Goal: Task Accomplishment & Management: Complete application form

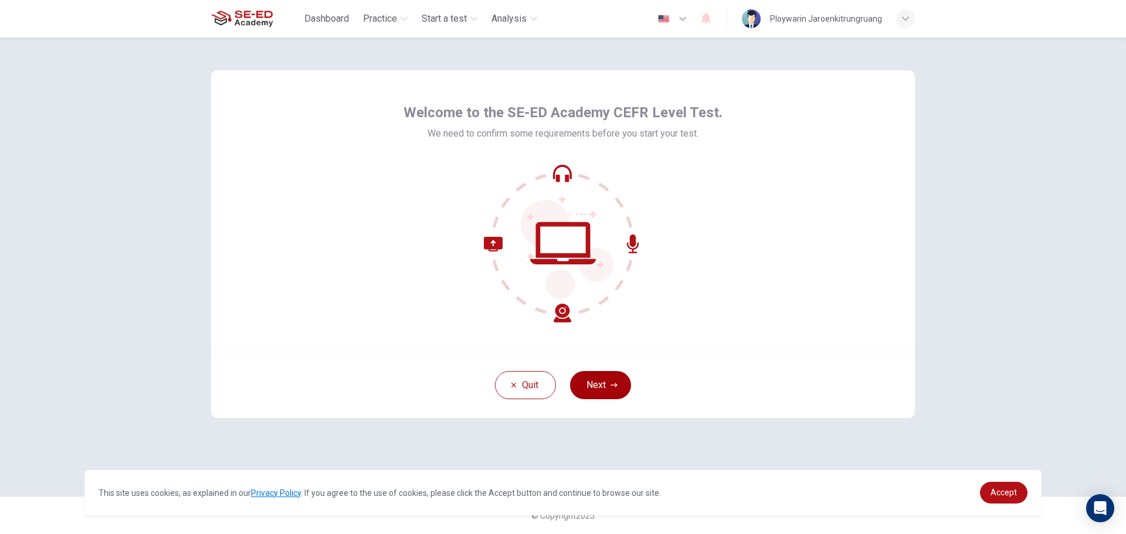
click at [591, 382] on button "Next" at bounding box center [600, 385] width 61 height 28
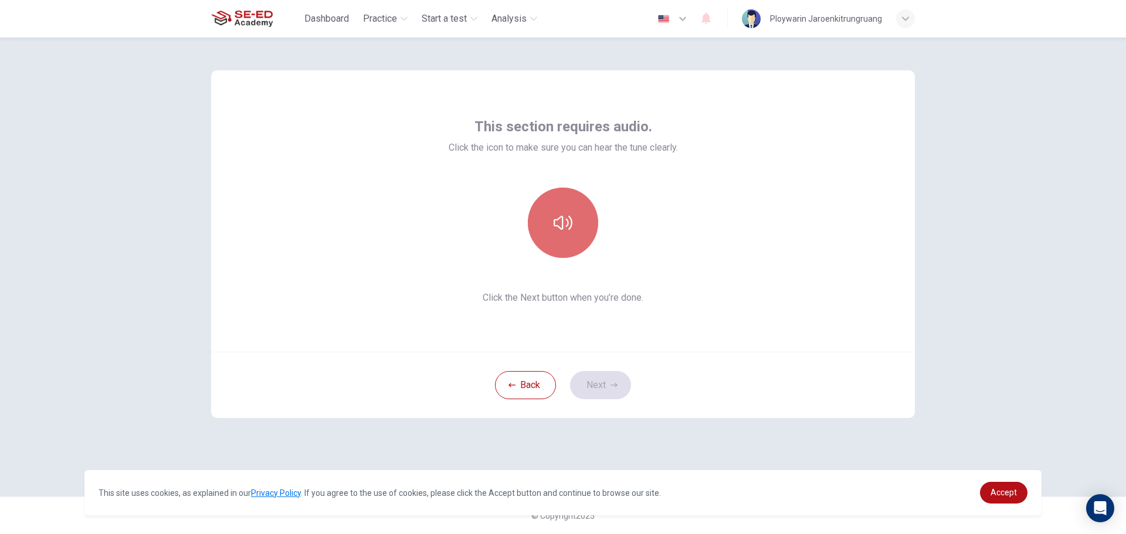
click at [558, 222] on icon "button" at bounding box center [563, 222] width 19 height 19
click at [571, 216] on icon "button" at bounding box center [563, 222] width 19 height 19
click at [601, 386] on button "Next" at bounding box center [600, 385] width 61 height 28
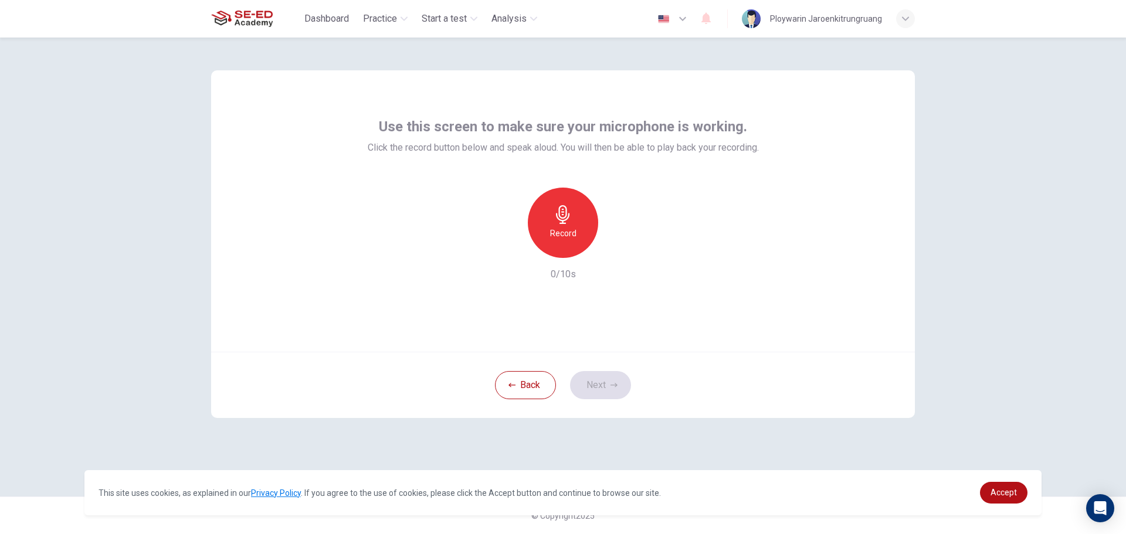
click at [582, 223] on div "Record" at bounding box center [563, 223] width 70 height 70
click at [592, 389] on button "Next" at bounding box center [600, 385] width 61 height 28
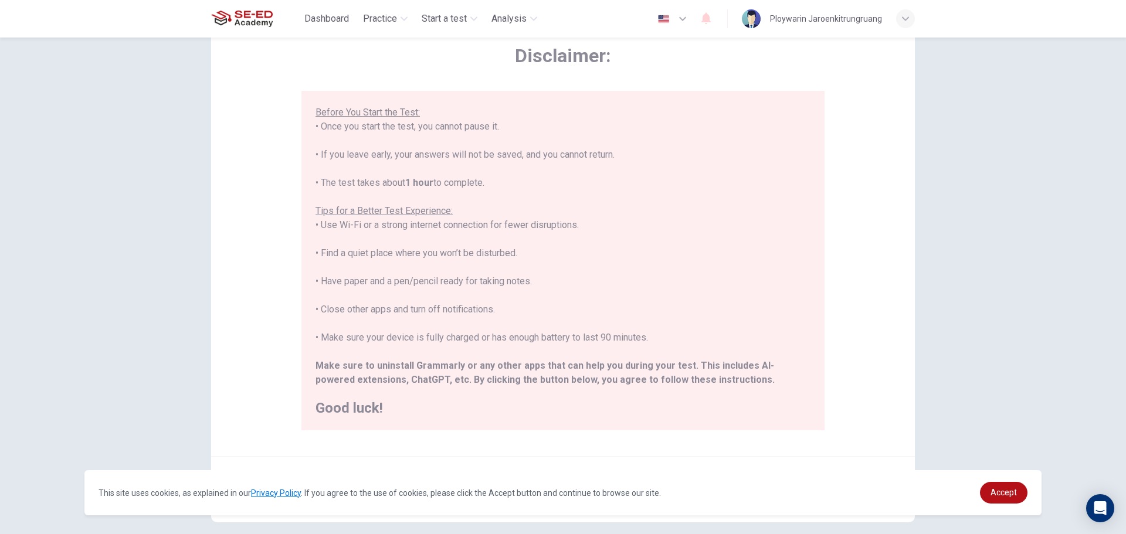
scroll to position [118, 0]
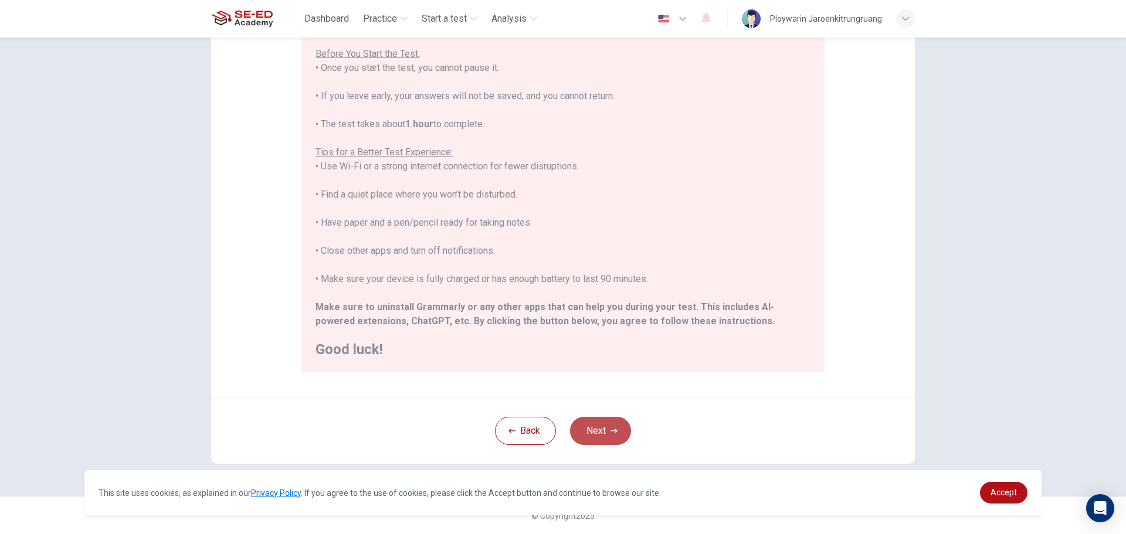
click at [599, 425] on button "Next" at bounding box center [600, 431] width 61 height 28
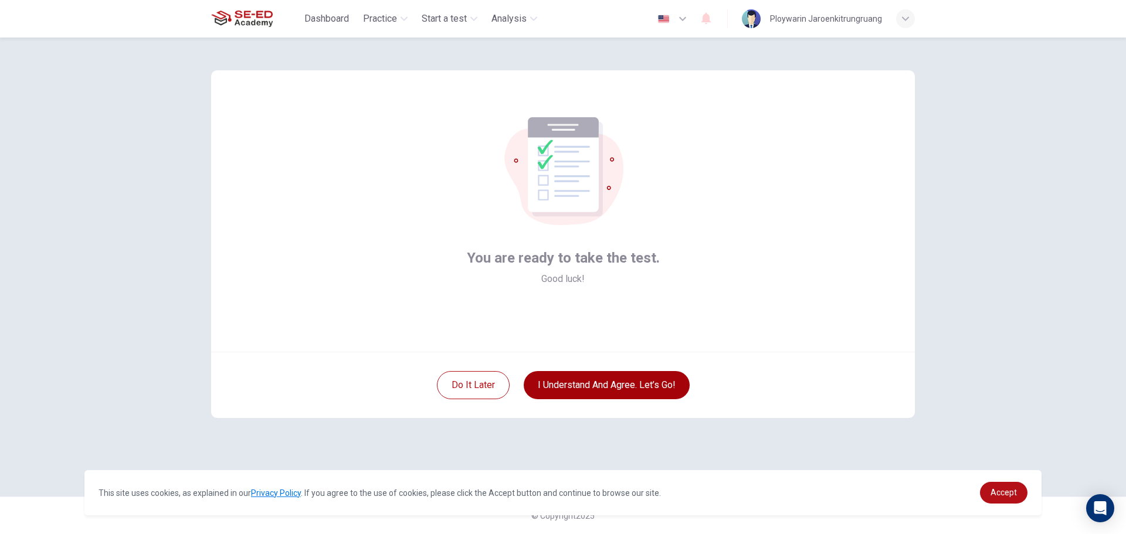
click at [617, 399] on button "I understand and agree. Let’s go!" at bounding box center [607, 385] width 166 height 28
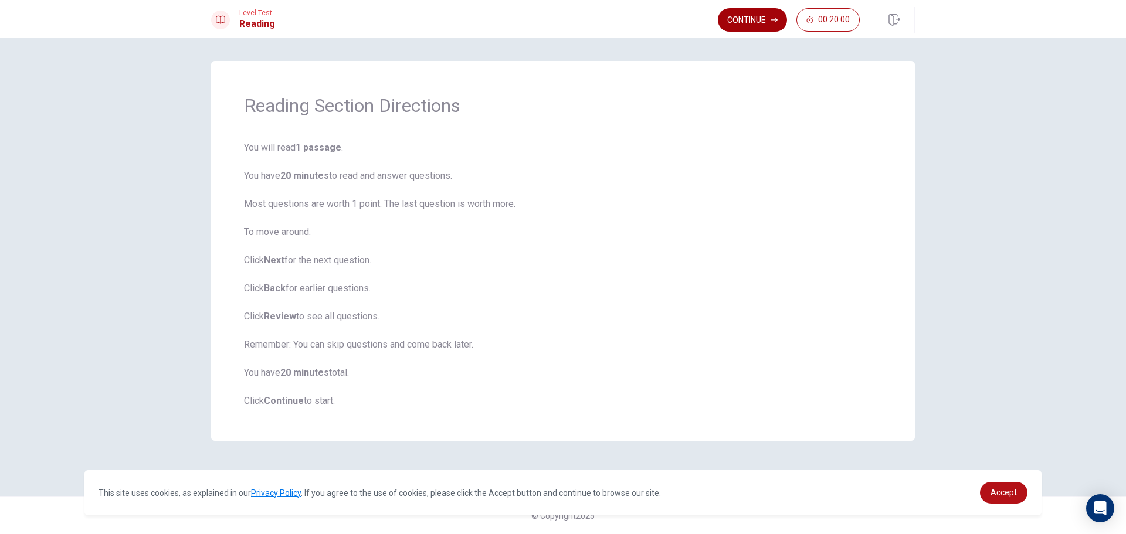
click at [756, 22] on button "Continue" at bounding box center [752, 19] width 69 height 23
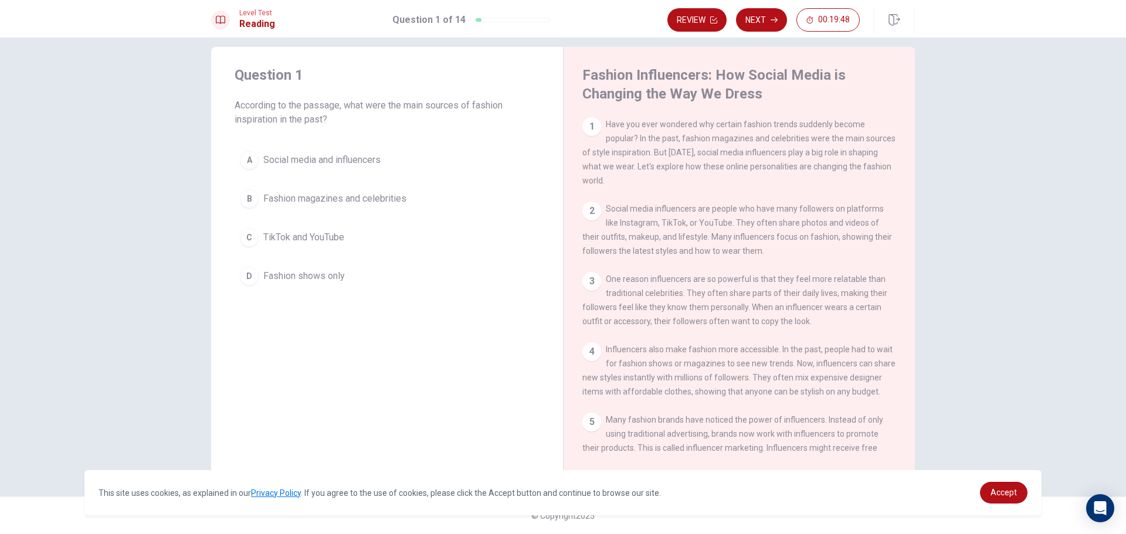
click at [619, 155] on span "Have you ever wondered why certain fashion trends suddenly become popular? In t…" at bounding box center [738, 153] width 313 height 66
click at [590, 134] on div "1" at bounding box center [591, 126] width 19 height 19
click at [589, 128] on div "1" at bounding box center [591, 126] width 19 height 19
click at [596, 199] on div "1 Have you ever wondered why certain fashion trends suddenly become popular? In…" at bounding box center [747, 285] width 330 height 337
click at [592, 220] on div "2" at bounding box center [591, 211] width 19 height 19
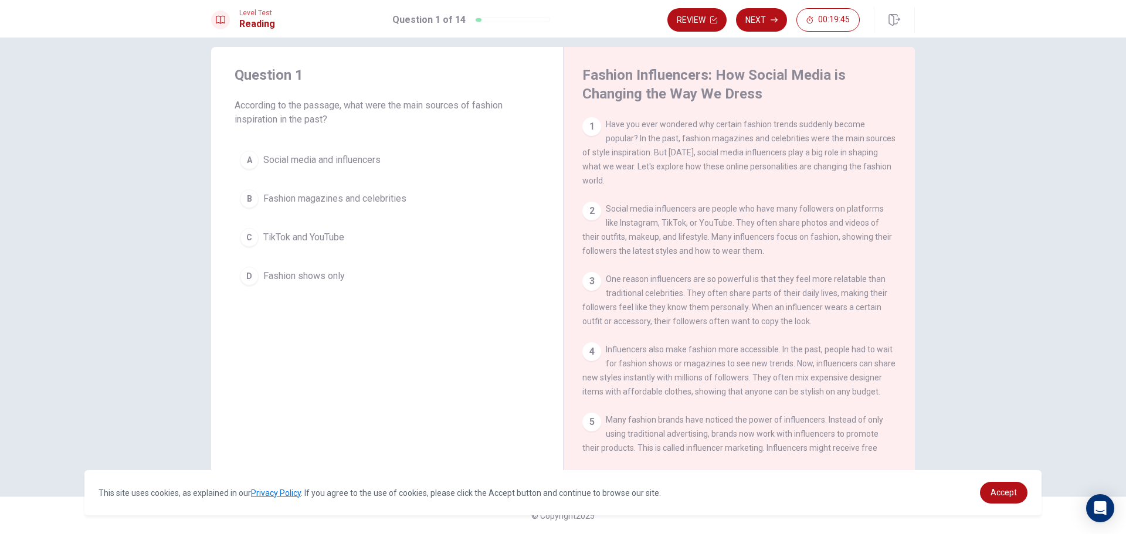
click at [578, 411] on div "Fashion Influencers: How Social Media is Changing the Way We Dress 1 Have you e…" at bounding box center [739, 260] width 352 height 426
click at [578, 408] on div "Fashion Influencers: How Social Media is Changing the Way We Dress 1 Have you e…" at bounding box center [739, 260] width 352 height 426
click at [587, 285] on div "3" at bounding box center [591, 281] width 19 height 19
click at [600, 354] on div "4 Influencers also make fashion more accessible. In the past, people had to wai…" at bounding box center [739, 370] width 314 height 56
drag, startPoint x: 600, startPoint y: 354, endPoint x: 599, endPoint y: 377, distance: 22.9
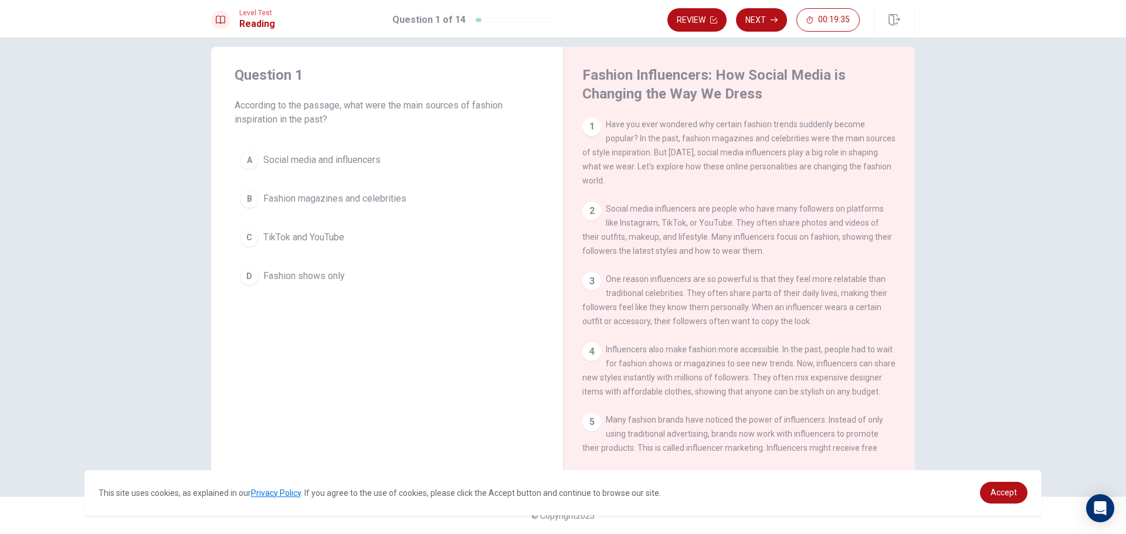
click at [599, 369] on div "4 Influencers also make fashion more accessible. In the past, people had to wai…" at bounding box center [739, 370] width 314 height 56
drag, startPoint x: 603, startPoint y: 412, endPoint x: 599, endPoint y: 441, distance: 29.5
click at [603, 396] on span "Influencers also make fashion more accessible. In the past, people had to wait …" at bounding box center [738, 371] width 313 height 52
click at [599, 441] on div "5 Many fashion brands have noticed the power of influencers. Instead of only us…" at bounding box center [739, 448] width 314 height 70
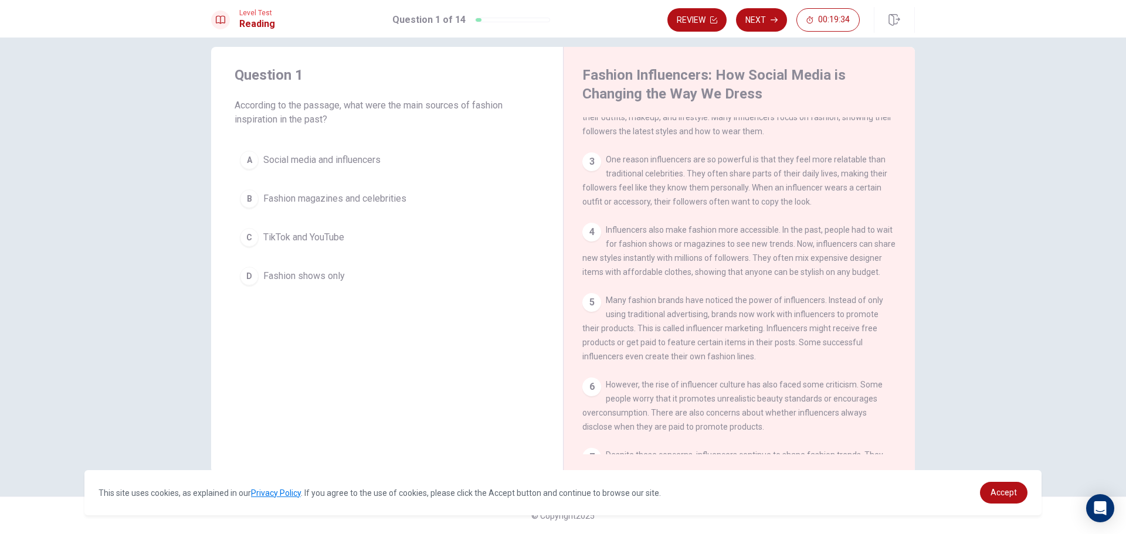
scroll to position [216, 0]
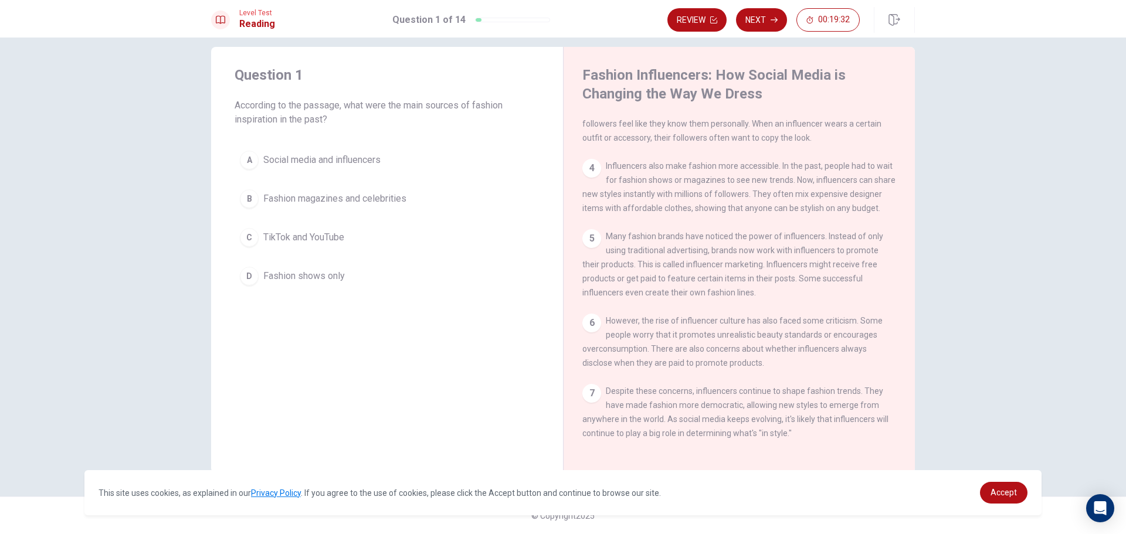
click at [589, 385] on div "7" at bounding box center [591, 393] width 19 height 19
click at [570, 319] on div "Fashion Influencers: How Social Media is Changing the Way We Dress 1 Have you e…" at bounding box center [739, 260] width 352 height 426
drag, startPoint x: 637, startPoint y: 299, endPoint x: 634, endPoint y: 285, distance: 14.4
click at [635, 300] on div "1 Have you ever wondered why certain fashion trends suddenly become popular? In…" at bounding box center [747, 285] width 330 height 337
drag, startPoint x: 627, startPoint y: 247, endPoint x: 591, endPoint y: 218, distance: 47.1
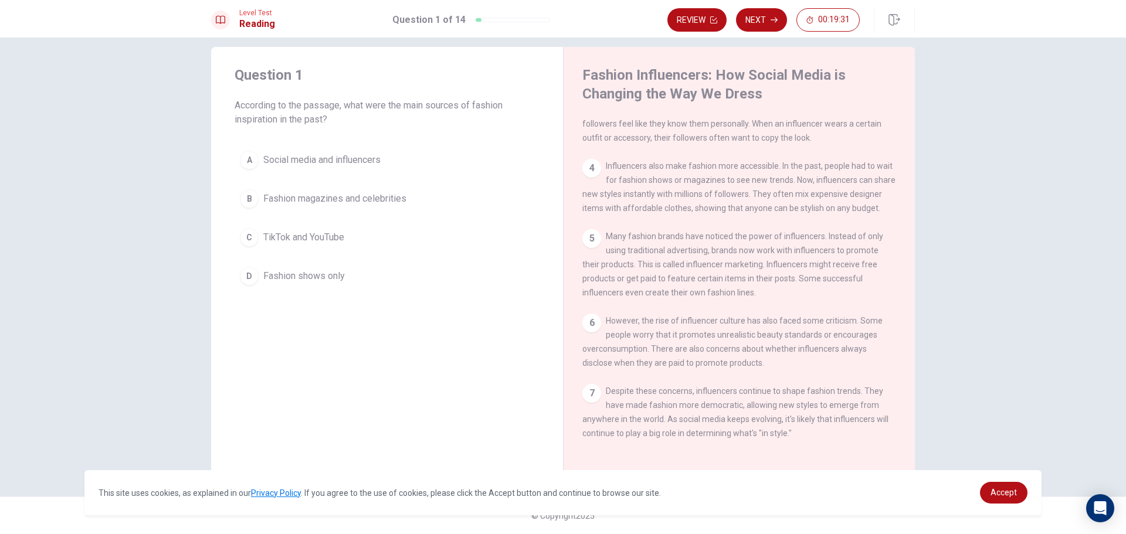
click at [626, 246] on span "Many fashion brands have noticed the power of influencers. Instead of only usin…" at bounding box center [732, 265] width 301 height 66
click at [568, 209] on div "Fashion Influencers: How Social Media is Changing the Way We Dress 1 Have you e…" at bounding box center [739, 260] width 352 height 426
click at [602, 177] on div "4 Influencers also make fashion more accessible. In the past, people had to wai…" at bounding box center [739, 187] width 314 height 56
click at [570, 243] on div "Fashion Influencers: How Social Media is Changing the Way We Dress 1 Have you e…" at bounding box center [739, 260] width 352 height 426
click at [586, 281] on div "5 Many fashion brands have noticed the power of influencers. Instead of only us…" at bounding box center [739, 264] width 314 height 70
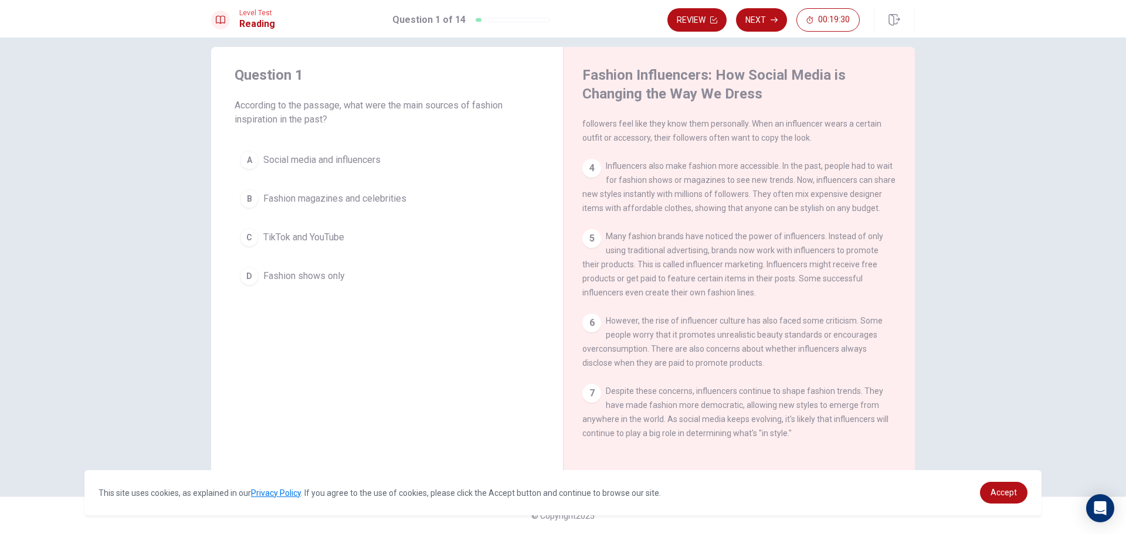
click at [608, 335] on span "However, the rise of influencer culture has also faced some criticism. Some peo…" at bounding box center [732, 342] width 300 height 52
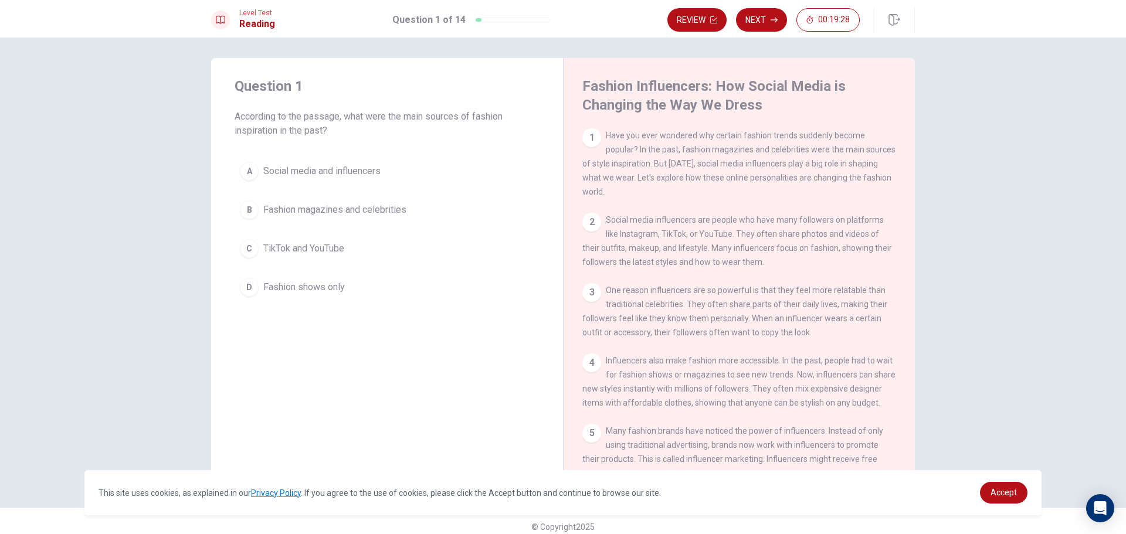
scroll to position [0, 0]
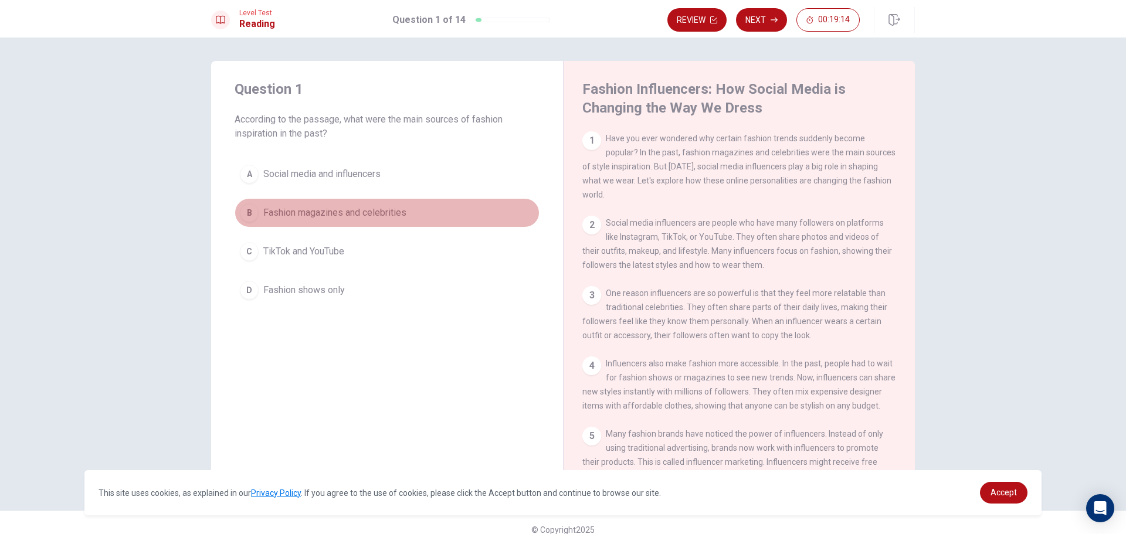
click at [237, 203] on button "B Fashion magazines and celebrities" at bounding box center [387, 212] width 305 height 29
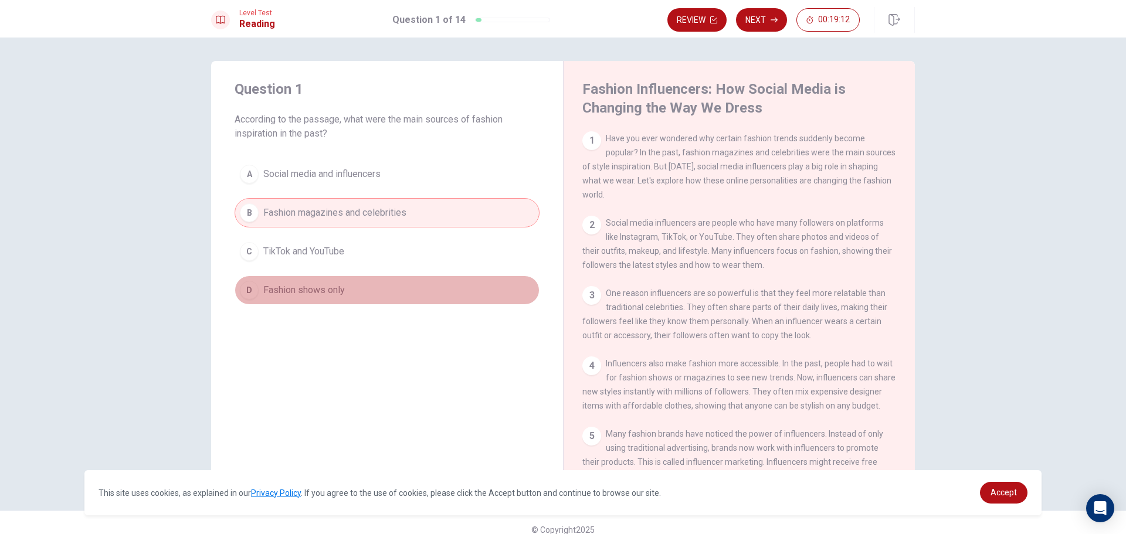
click at [283, 296] on span "Fashion shows only" at bounding box center [304, 290] width 82 height 14
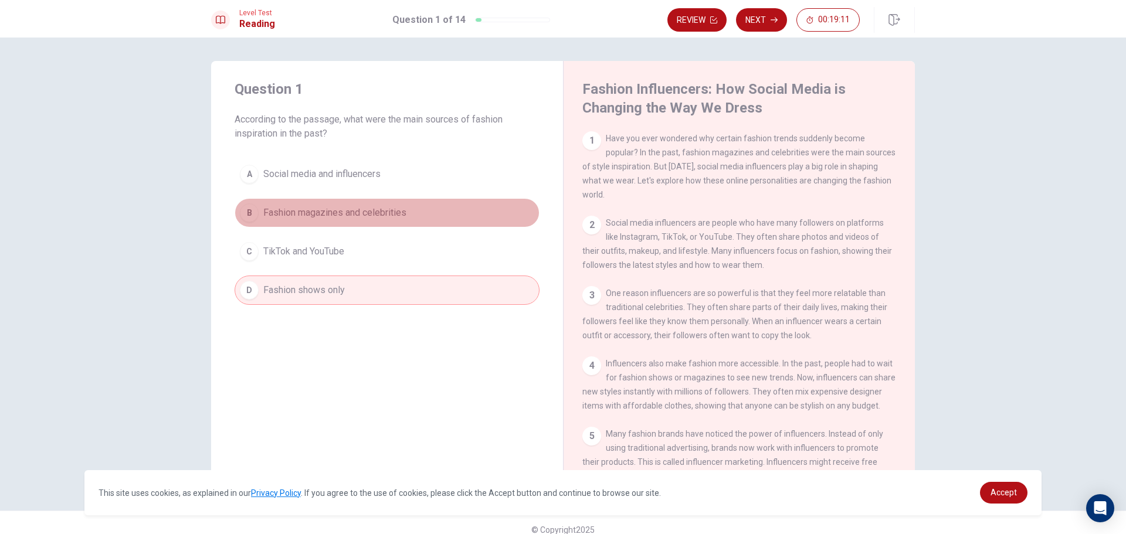
click at [332, 215] on span "Fashion magazines and celebrities" at bounding box center [334, 213] width 143 height 14
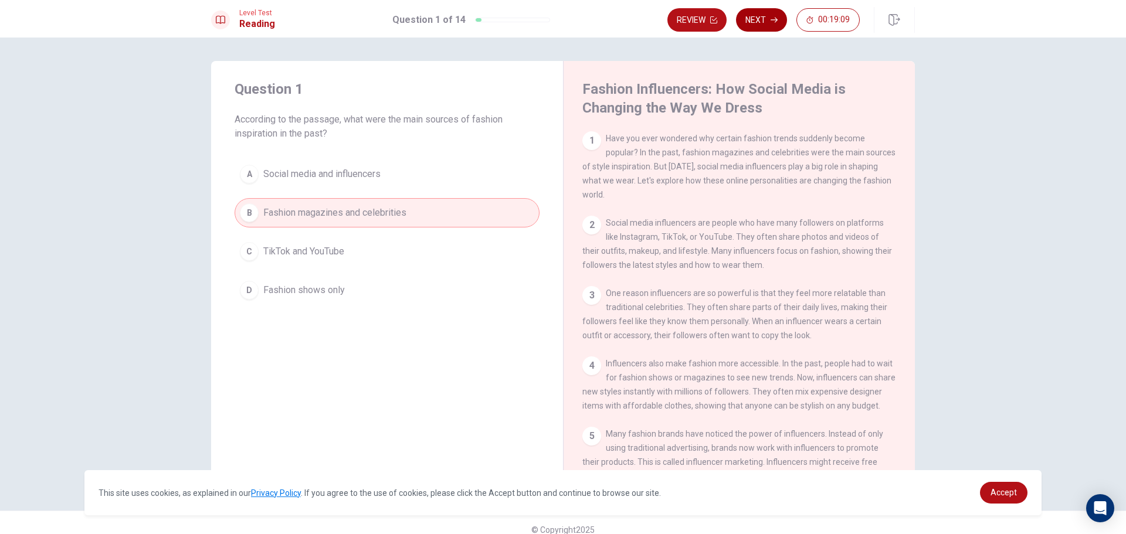
click at [754, 19] on button "Next" at bounding box center [761, 19] width 51 height 23
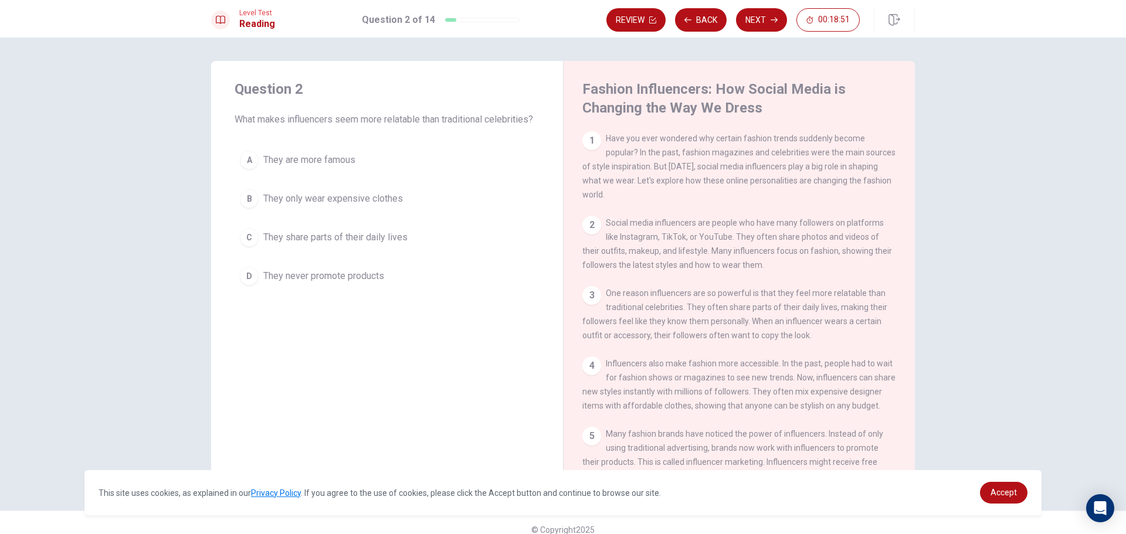
click at [585, 135] on div "1" at bounding box center [591, 140] width 19 height 19
click at [596, 213] on div "1 Have you ever wondered why certain fashion trends suddenly become popular? In…" at bounding box center [747, 299] width 330 height 337
click at [597, 222] on div "2 Social media influencers are people who have many followers on platforms like…" at bounding box center [739, 244] width 314 height 56
click at [596, 223] on div "2" at bounding box center [591, 225] width 19 height 19
drag, startPoint x: 585, startPoint y: 282, endPoint x: 588, endPoint y: 292, distance: 10.4
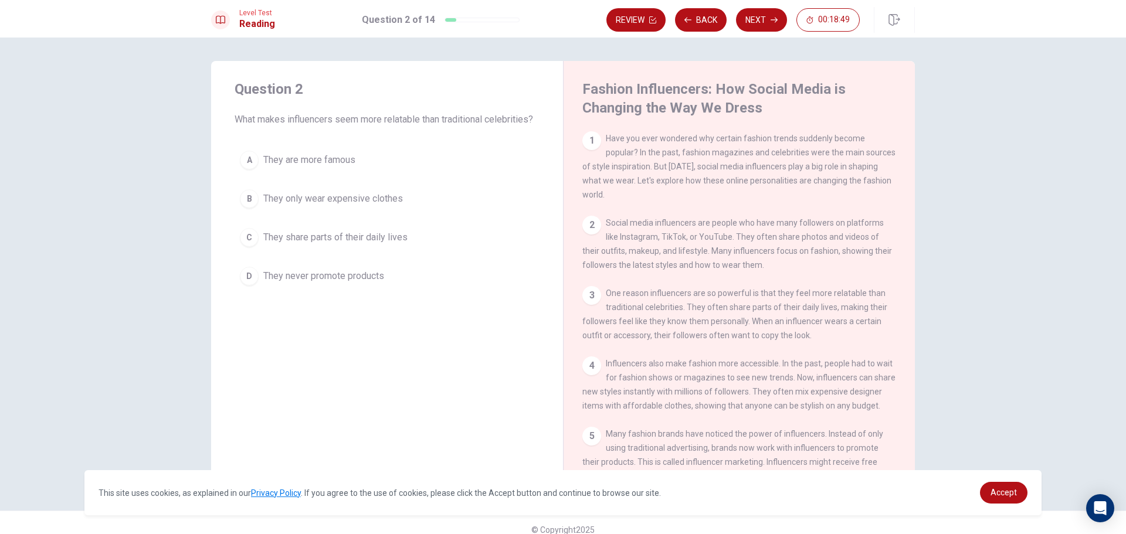
click at [585, 283] on div "1 Have you ever wondered why certain fashion trends suddenly become popular? In…" at bounding box center [747, 299] width 330 height 337
click at [592, 312] on div "3 One reason influencers are so powerful is that they feel more relatable than …" at bounding box center [739, 314] width 314 height 56
click at [587, 411] on span "Influencers also make fashion more accessible. In the past, people had to wait …" at bounding box center [738, 385] width 313 height 52
click at [591, 411] on span "Influencers also make fashion more accessible. In the past, people had to wait …" at bounding box center [738, 385] width 313 height 52
drag, startPoint x: 595, startPoint y: 422, endPoint x: 653, endPoint y: 528, distance: 121.5
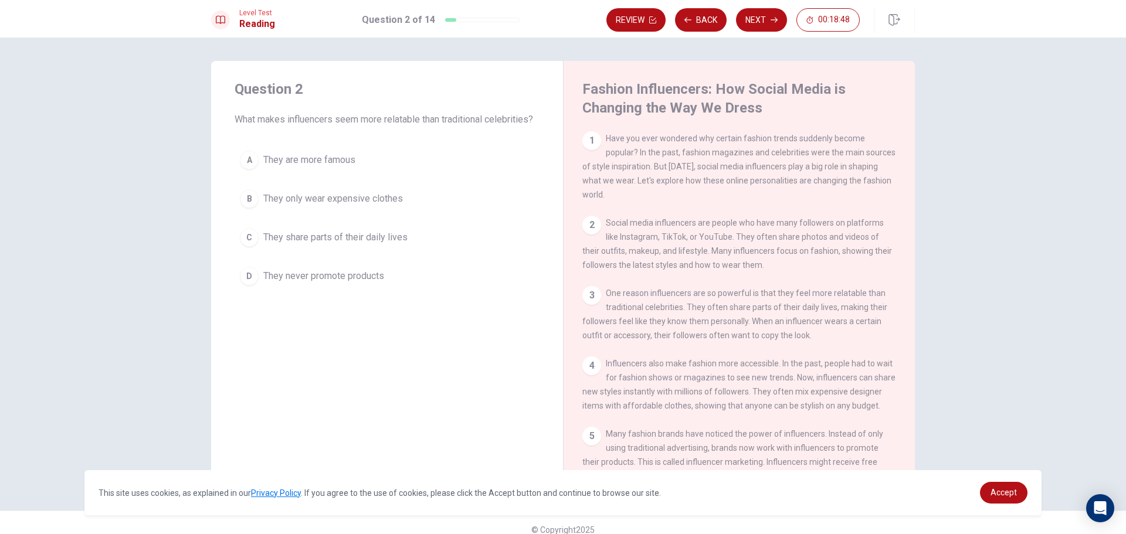
click at [599, 413] on div "4 Influencers also make fashion more accessible. In the past, people had to wai…" at bounding box center [739, 385] width 314 height 56
click at [583, 371] on div "4" at bounding box center [591, 366] width 19 height 19
drag, startPoint x: 583, startPoint y: 369, endPoint x: 578, endPoint y: 328, distance: 40.8
click at [582, 341] on div "1 Have you ever wondered why certain fashion trends suddenly become popular? In…" at bounding box center [747, 299] width 330 height 337
click at [576, 319] on div "Fashion Influencers: How Social Media is Changing the Way We Dress 1 Have you e…" at bounding box center [739, 274] width 352 height 426
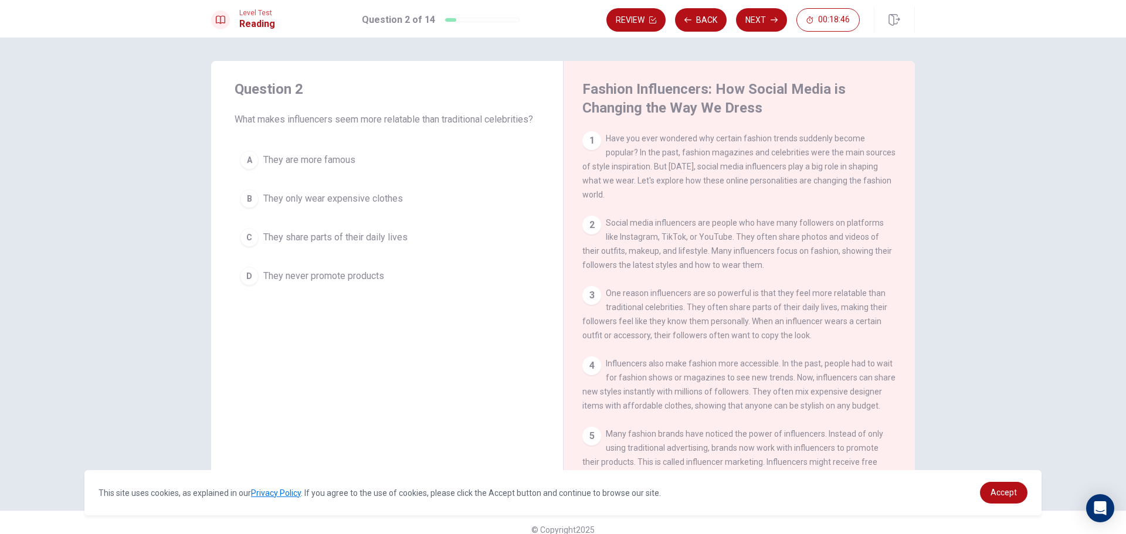
click at [631, 240] on span "Social media influencers are people who have many followers on platforms like I…" at bounding box center [737, 244] width 310 height 52
click at [588, 211] on div "1 Have you ever wondered why certain fashion trends suddenly become popular? In…" at bounding box center [747, 299] width 330 height 337
click at [585, 155] on div "1 Have you ever wondered why certain fashion trends suddenly become popular? In…" at bounding box center [739, 166] width 314 height 70
click at [586, 138] on div "1" at bounding box center [591, 140] width 19 height 19
click at [592, 239] on div "2 Social media influencers are people who have many followers on platforms like…" at bounding box center [739, 244] width 314 height 56
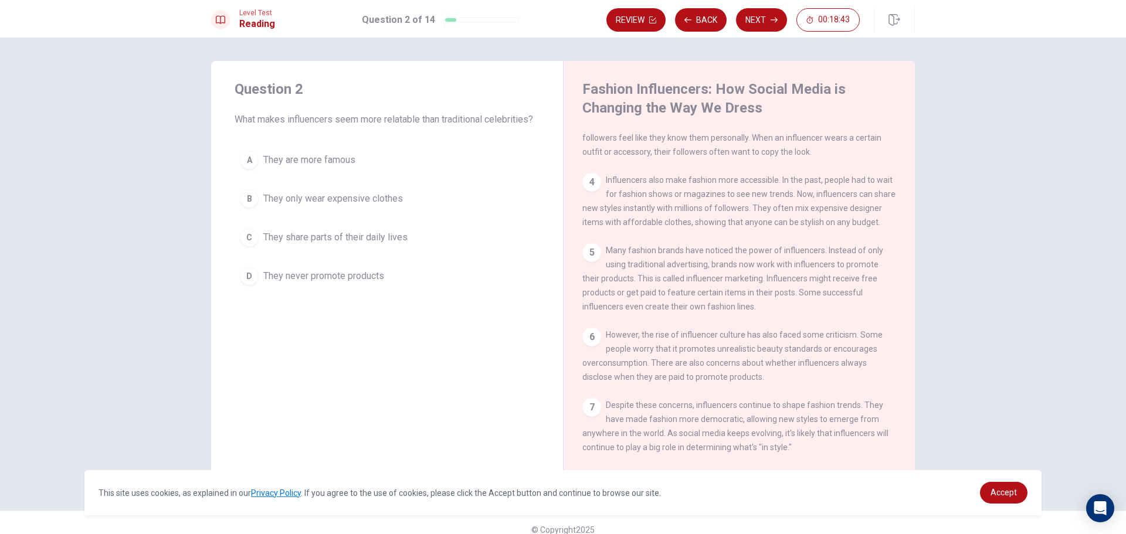
scroll to position [216, 0]
click at [595, 413] on div "7 Despite these concerns, influencers continue to shape fashion trends. They ha…" at bounding box center [739, 426] width 314 height 56
click at [588, 398] on div "7" at bounding box center [591, 407] width 19 height 19
drag, startPoint x: 579, startPoint y: 351, endPoint x: 578, endPoint y: 337, distance: 14.1
click at [579, 351] on div "Fashion Influencers: How Social Media is Changing the Way We Dress 1 Have you e…" at bounding box center [739, 274] width 352 height 426
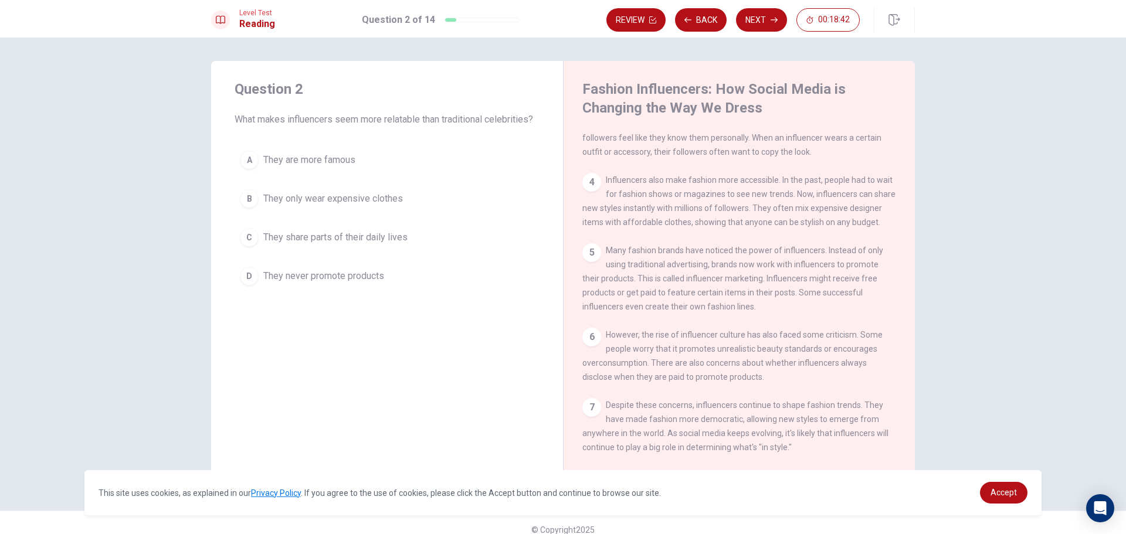
click at [578, 337] on div "Fashion Influencers: How Social Media is Changing the Way We Dress 1 Have you e…" at bounding box center [739, 274] width 352 height 426
click at [586, 322] on div "1 Have you ever wondered why certain fashion trends suddenly become popular? In…" at bounding box center [747, 299] width 330 height 337
click at [598, 228] on div "1 Have you ever wondered why certain fashion trends suddenly become popular? In…" at bounding box center [747, 299] width 330 height 337
click at [589, 251] on div "5" at bounding box center [591, 252] width 19 height 19
click at [601, 173] on div "4 Influencers also make fashion more accessible. In the past, people had to wai…" at bounding box center [739, 201] width 314 height 56
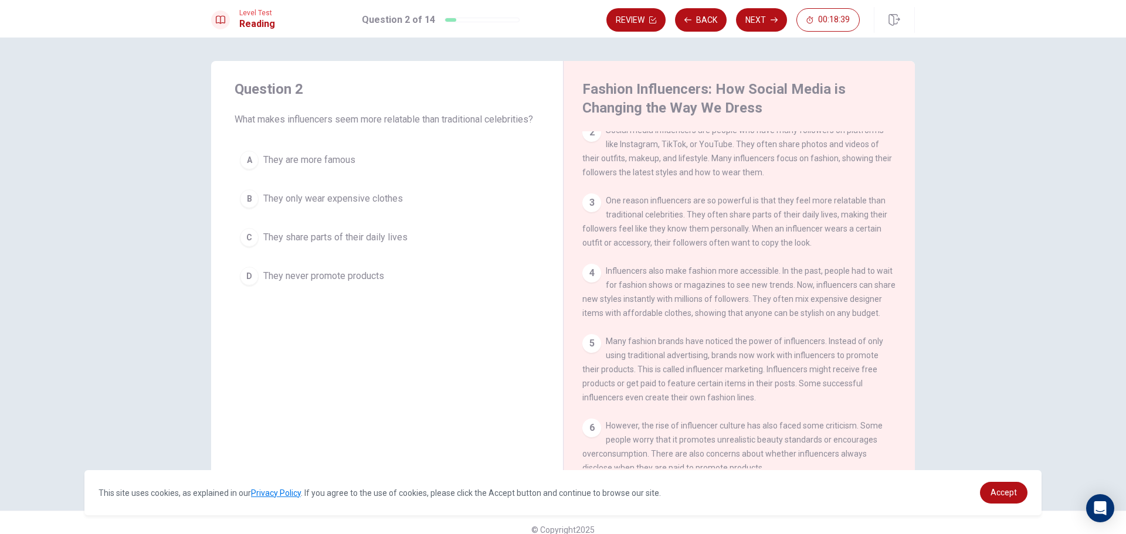
scroll to position [0, 0]
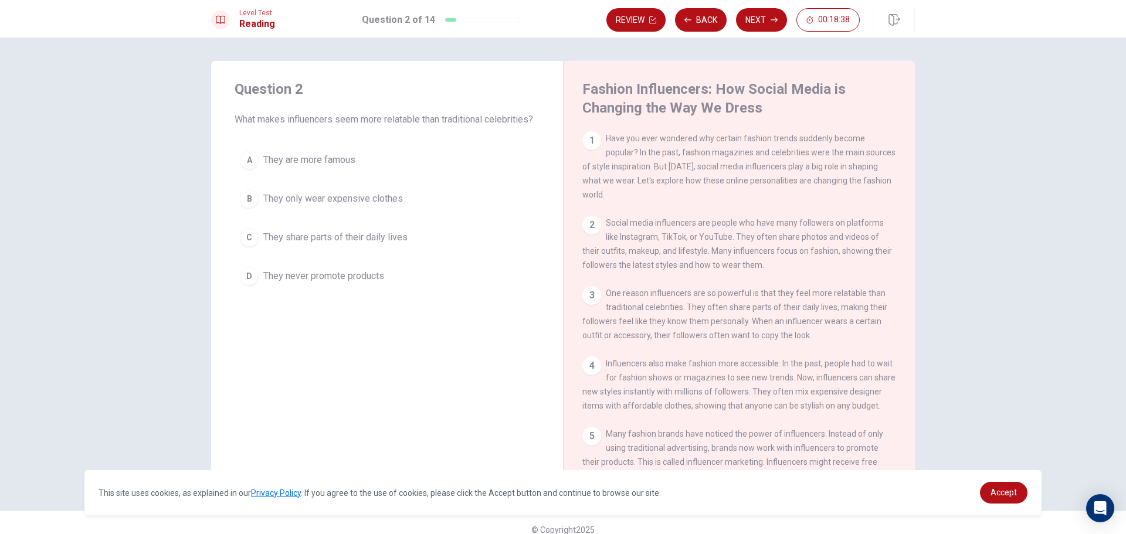
click at [582, 233] on div "2" at bounding box center [591, 225] width 19 height 19
click at [578, 151] on div "Fashion Influencers: How Social Media is Changing the Way We Dress 1 Have you e…" at bounding box center [739, 274] width 352 height 426
click at [584, 152] on div "1 Have you ever wondered why certain fashion trends suddenly become popular? In…" at bounding box center [739, 166] width 314 height 70
click at [610, 198] on div "1 Have you ever wondered why certain fashion trends suddenly become popular? In…" at bounding box center [739, 166] width 314 height 70
click at [598, 130] on div "Fashion Influencers: How Social Media is Changing the Way We Dress 1 Have you e…" at bounding box center [739, 274] width 352 height 426
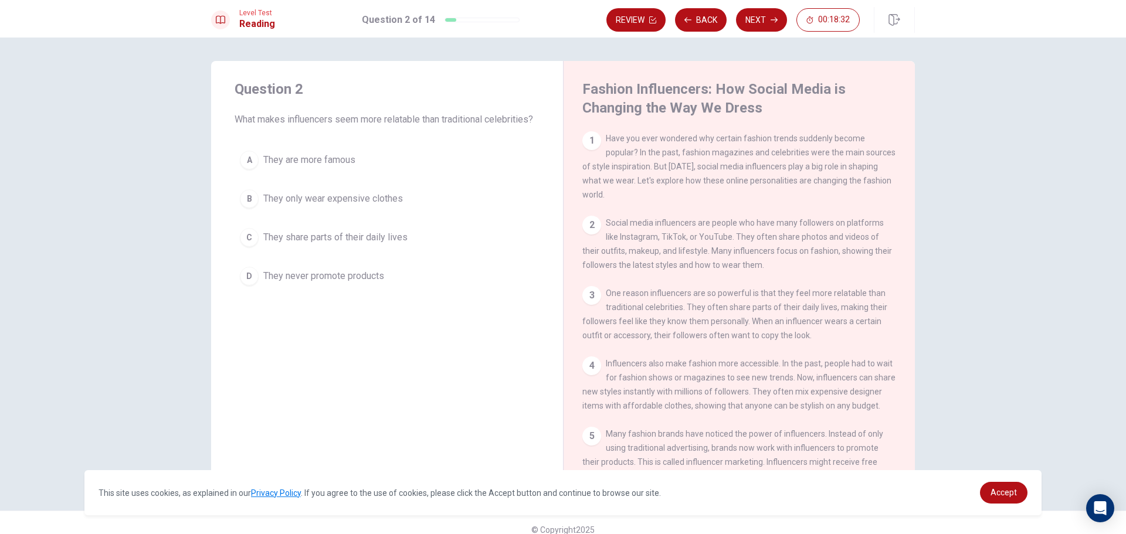
click at [583, 191] on div "1 Have you ever wondered why certain fashion trends suddenly become popular? In…" at bounding box center [739, 166] width 314 height 70
click at [601, 198] on span "Have you ever wondered why certain fashion trends suddenly become popular? In t…" at bounding box center [738, 167] width 313 height 66
click at [601, 232] on div "2 Social media influencers are people who have many followers on platforms like…" at bounding box center [739, 244] width 314 height 56
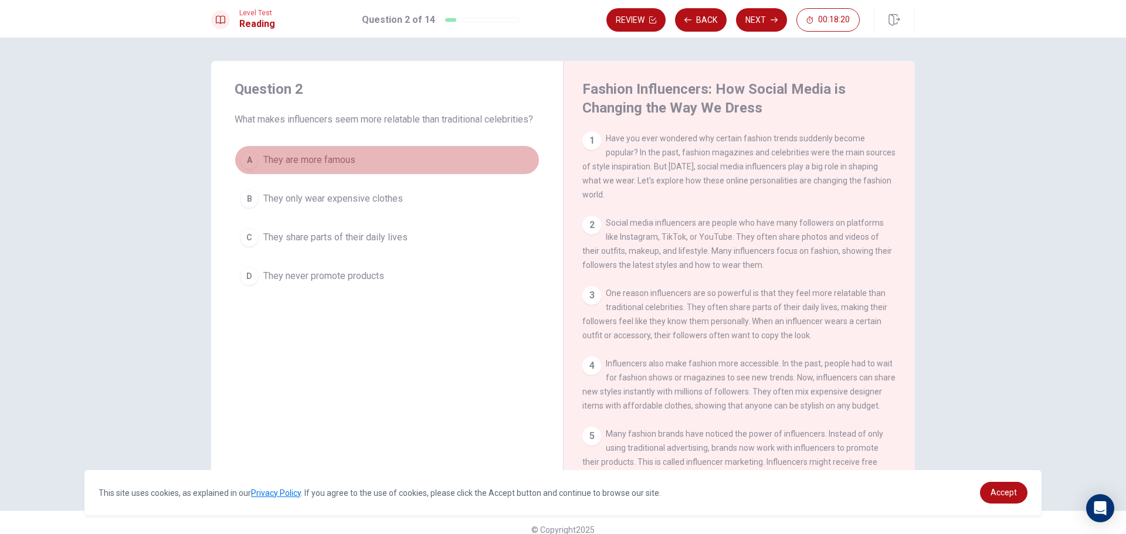
click at [252, 161] on div "A" at bounding box center [249, 160] width 19 height 19
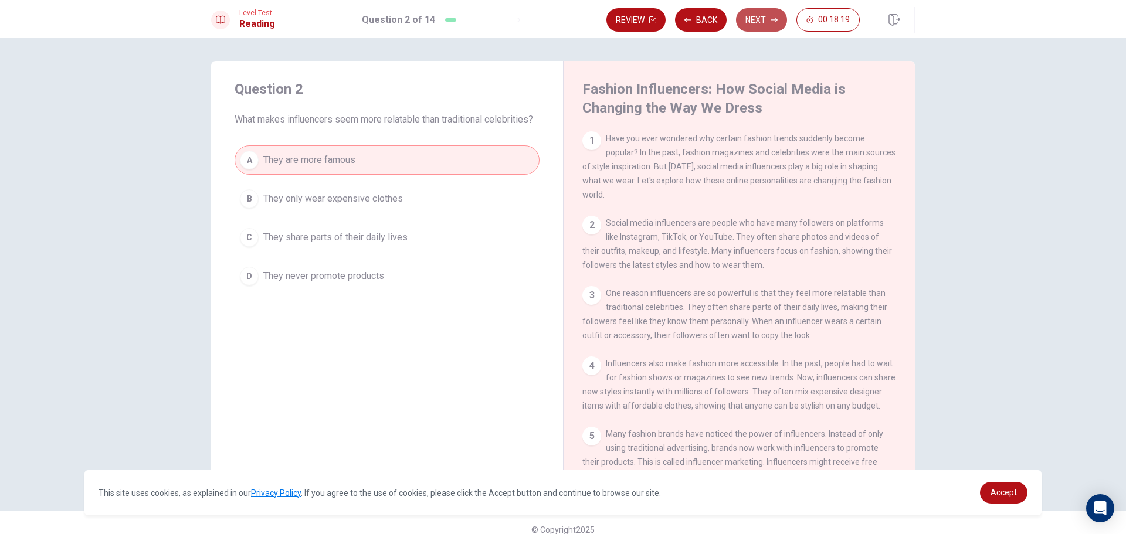
click at [772, 18] on icon "button" at bounding box center [774, 19] width 7 height 7
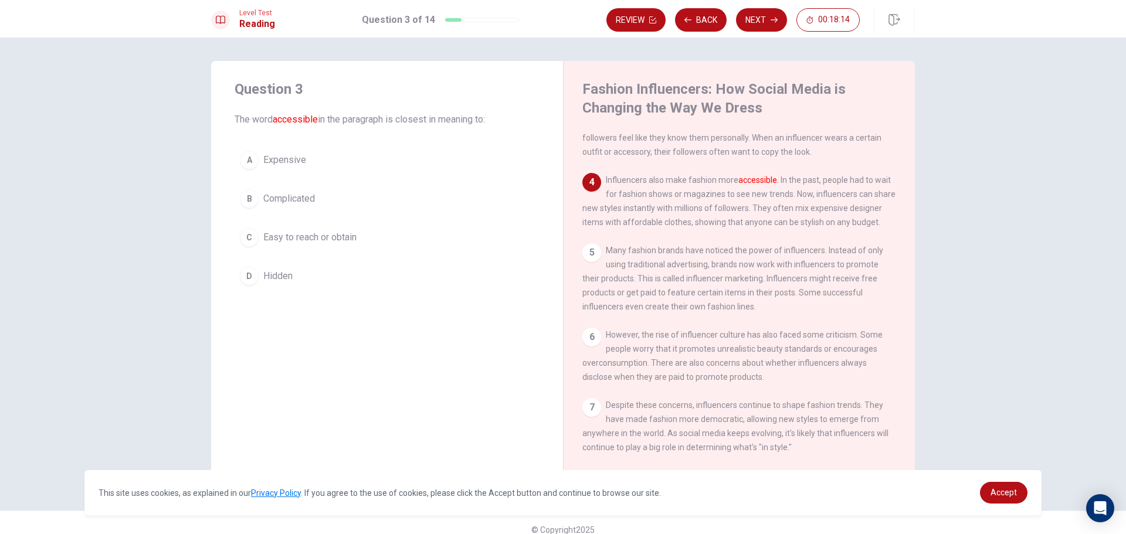
scroll to position [216, 0]
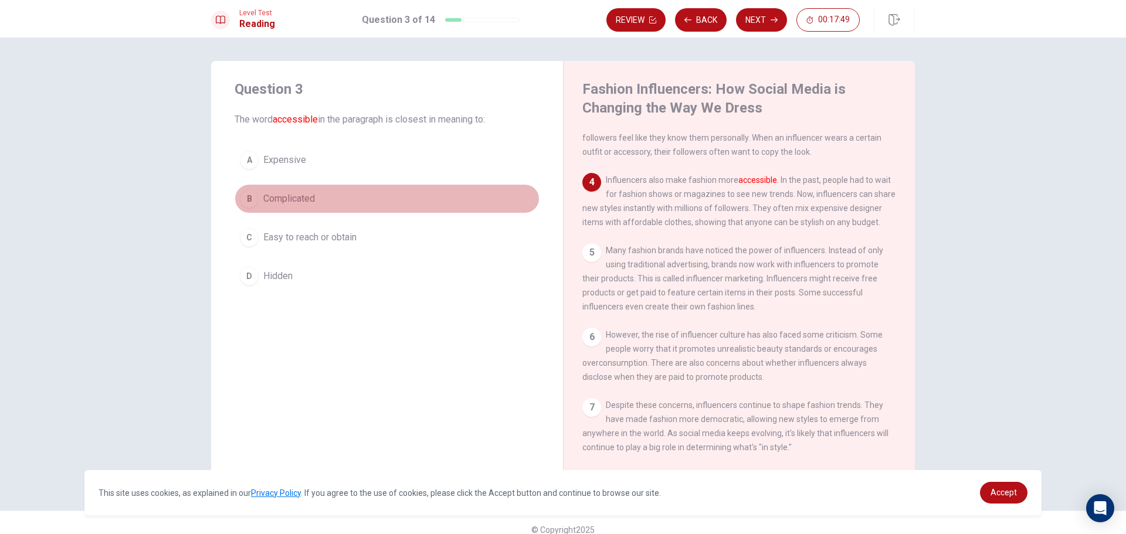
click at [251, 195] on div "B" at bounding box center [249, 198] width 19 height 19
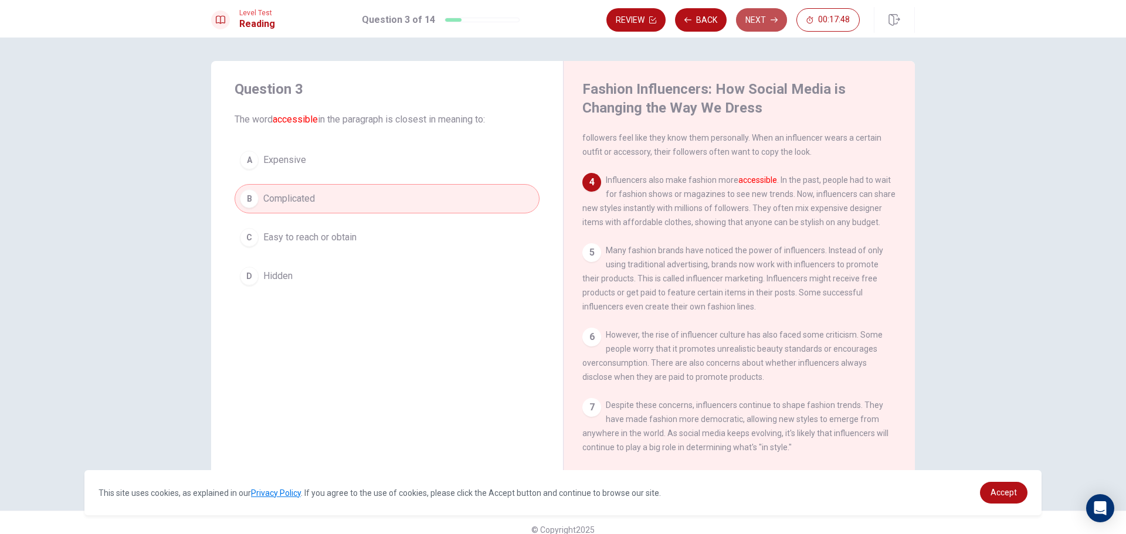
click at [740, 20] on button "Next" at bounding box center [761, 19] width 51 height 23
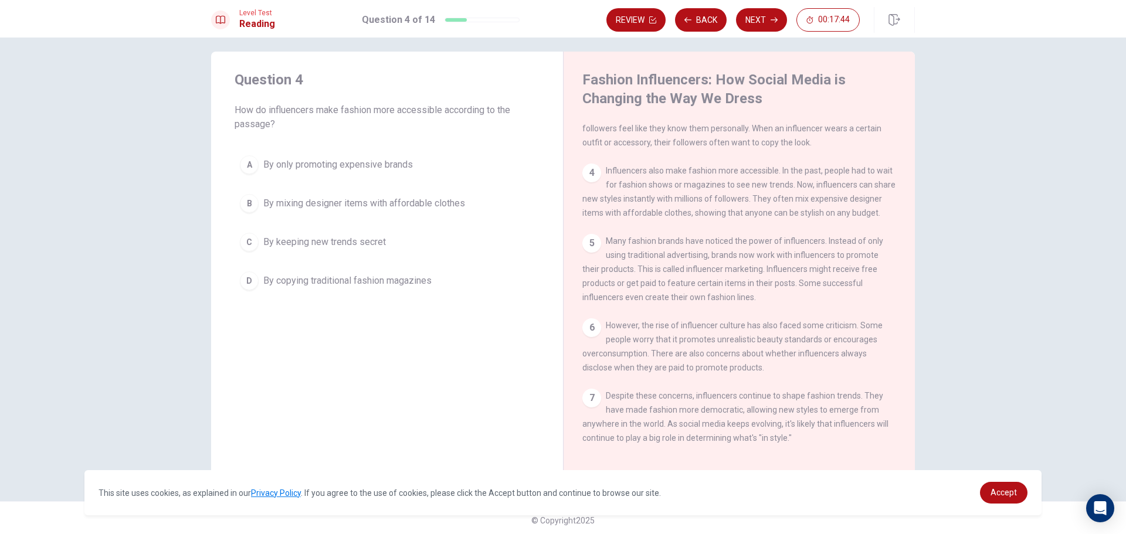
scroll to position [14, 0]
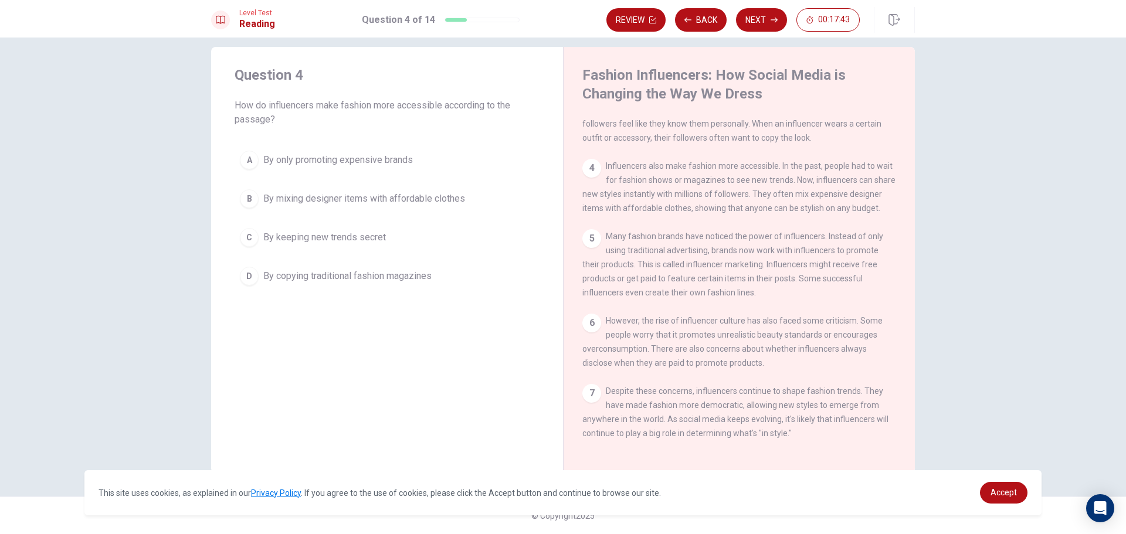
click at [584, 159] on div "4" at bounding box center [591, 168] width 19 height 19
click at [588, 168] on span "Influencers also make fashion more accessible. In the past, people had to wait …" at bounding box center [738, 187] width 313 height 52
drag, startPoint x: 588, startPoint y: 184, endPoint x: 588, endPoint y: 202, distance: 18.2
click at [588, 194] on div "4 Influencers also make fashion more accessible. In the past, people had to wai…" at bounding box center [739, 187] width 314 height 56
click at [588, 208] on div "1 Have you ever wondered why certain fashion trends suddenly become popular? In…" at bounding box center [747, 285] width 330 height 337
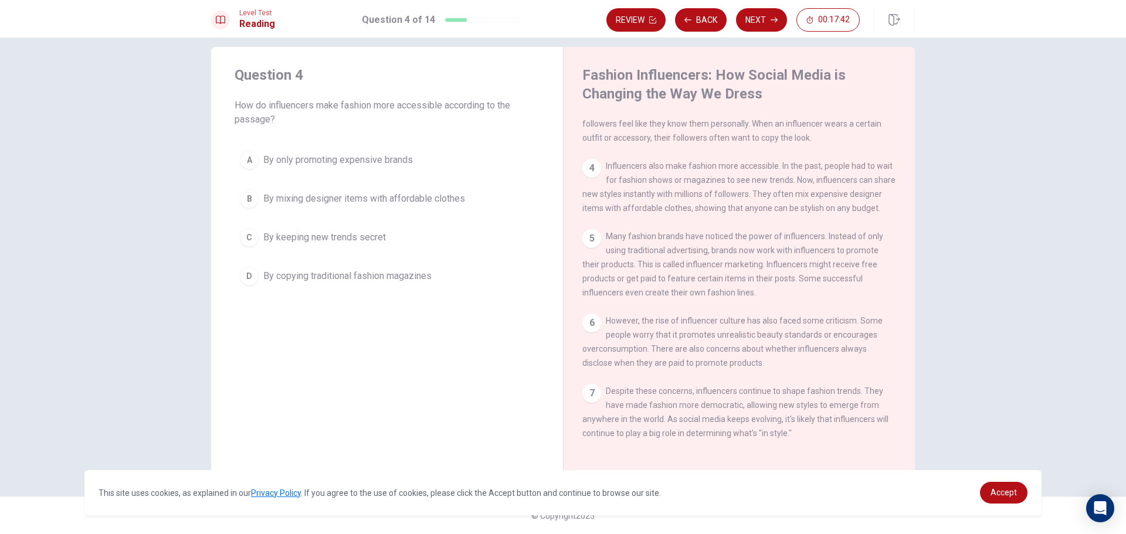
drag, startPoint x: 585, startPoint y: 223, endPoint x: 585, endPoint y: 239, distance: 16.4
click at [585, 229] on div "5" at bounding box center [591, 238] width 19 height 19
click at [585, 239] on div "5" at bounding box center [591, 238] width 19 height 19
click at [578, 298] on div "Fashion Influencers: How Social Media is Changing the Way We Dress 1 Have you e…" at bounding box center [739, 260] width 352 height 426
drag, startPoint x: 577, startPoint y: 318, endPoint x: 578, endPoint y: 324, distance: 6.6
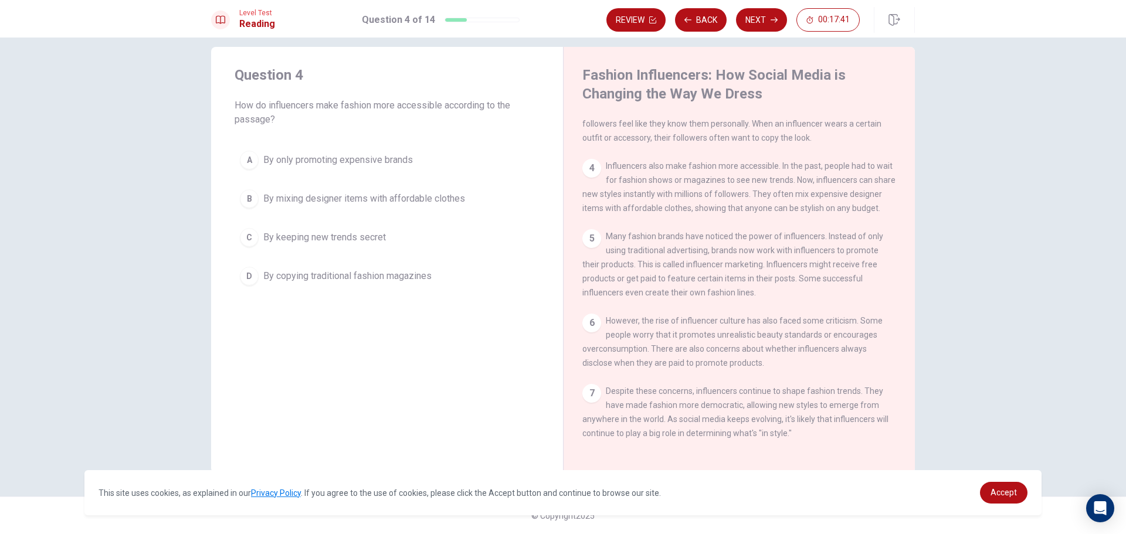
click at [577, 318] on div "Fashion Influencers: How Social Media is Changing the Way We Dress 1 Have you e…" at bounding box center [739, 260] width 352 height 426
drag, startPoint x: 579, startPoint y: 325, endPoint x: 631, endPoint y: 398, distance: 89.5
click at [585, 334] on div "Fashion Influencers: How Social Media is Changing the Way We Dress 1 Have you e…" at bounding box center [739, 260] width 352 height 426
click at [631, 399] on div "7 Despite these concerns, influencers continue to shape fashion trends. They ha…" at bounding box center [739, 412] width 314 height 56
click at [599, 471] on body "This site uses cookies, as explained in our Privacy Policy . If you agree to th…" at bounding box center [563, 267] width 1126 height 534
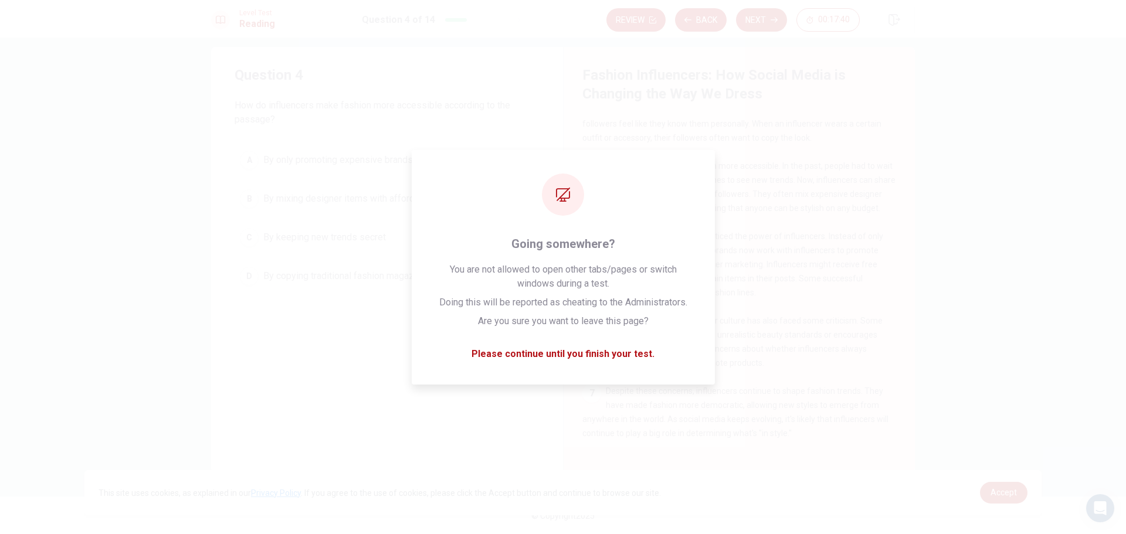
click at [599, 471] on div "This site uses cookies, as explained in our Privacy Policy . If you agree to th…" at bounding box center [562, 492] width 957 height 45
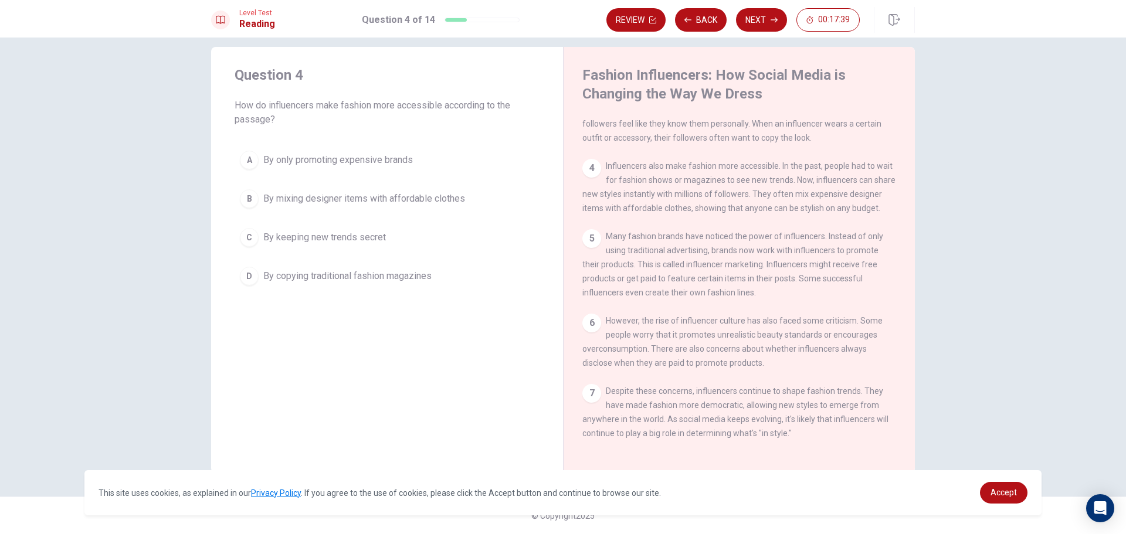
click at [589, 393] on div "7" at bounding box center [591, 393] width 19 height 19
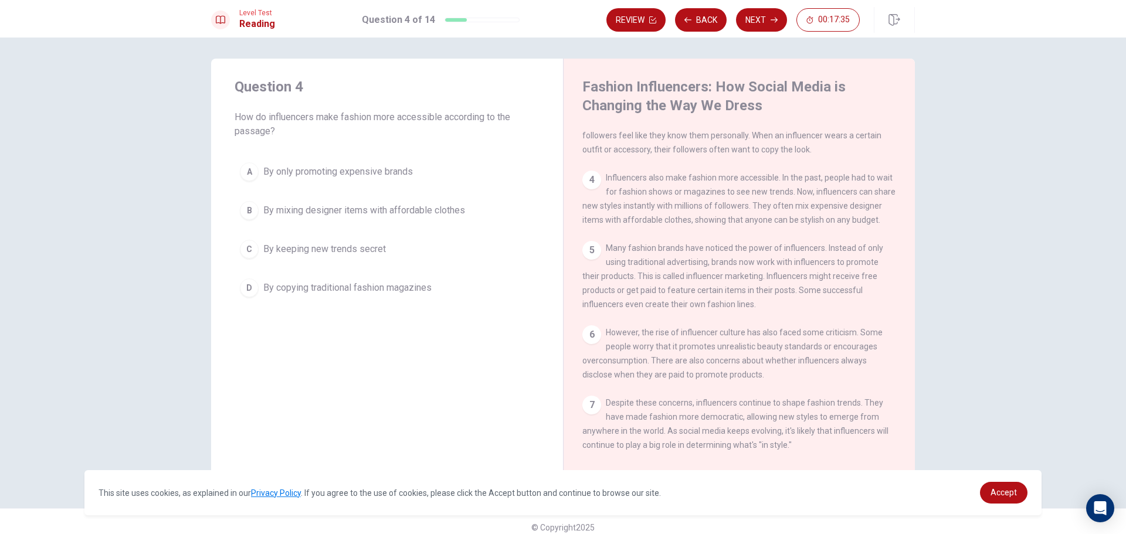
scroll to position [0, 0]
click at [589, 173] on div "4" at bounding box center [591, 182] width 19 height 19
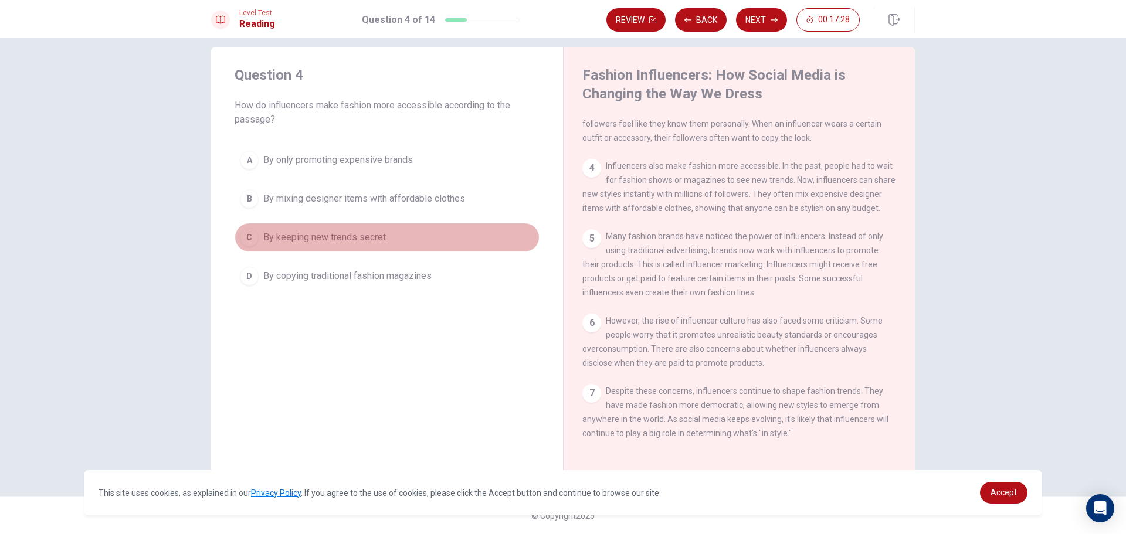
click at [245, 238] on div "C" at bounding box center [249, 237] width 19 height 19
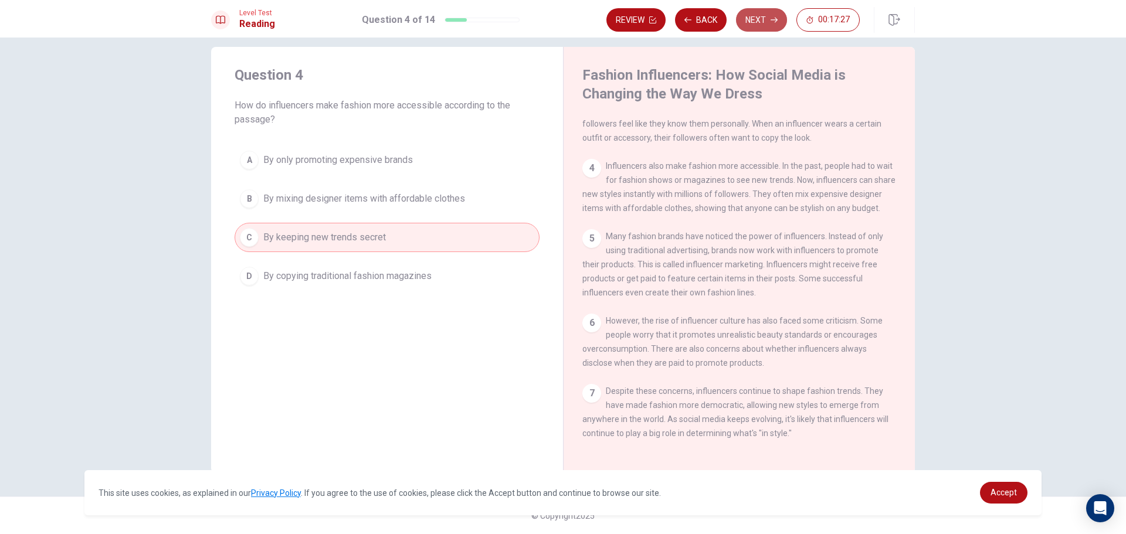
click at [756, 25] on button "Next" at bounding box center [761, 19] width 51 height 23
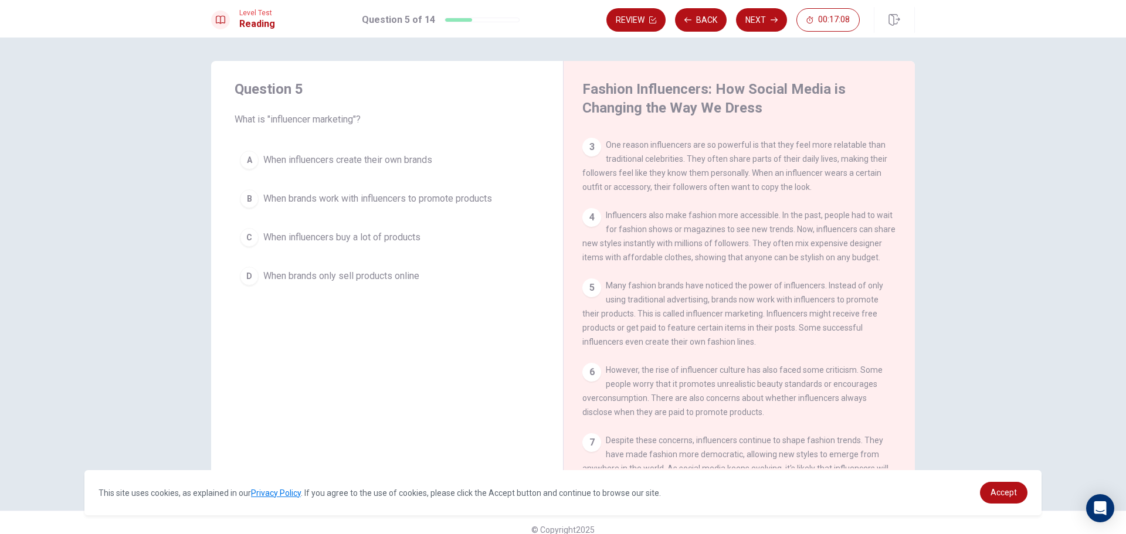
scroll to position [176, 0]
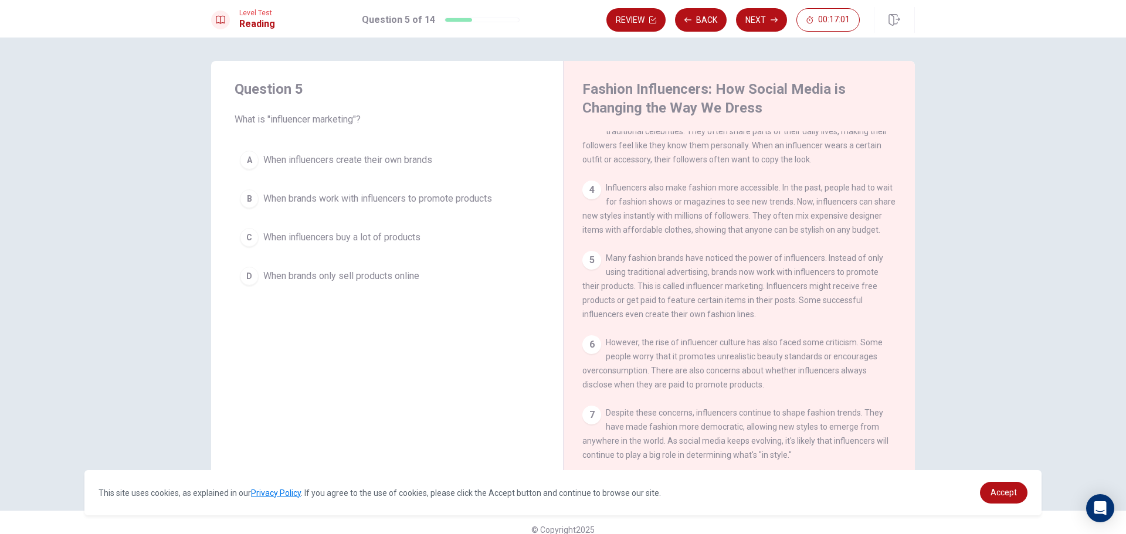
click at [247, 243] on div "C" at bounding box center [249, 237] width 19 height 19
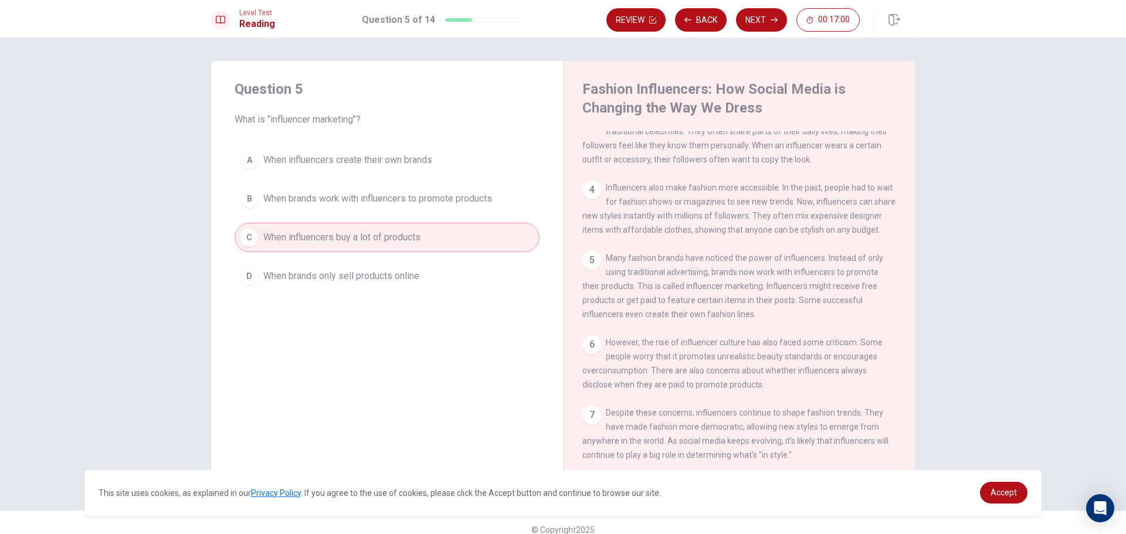
click at [247, 203] on div "B" at bounding box center [249, 198] width 19 height 19
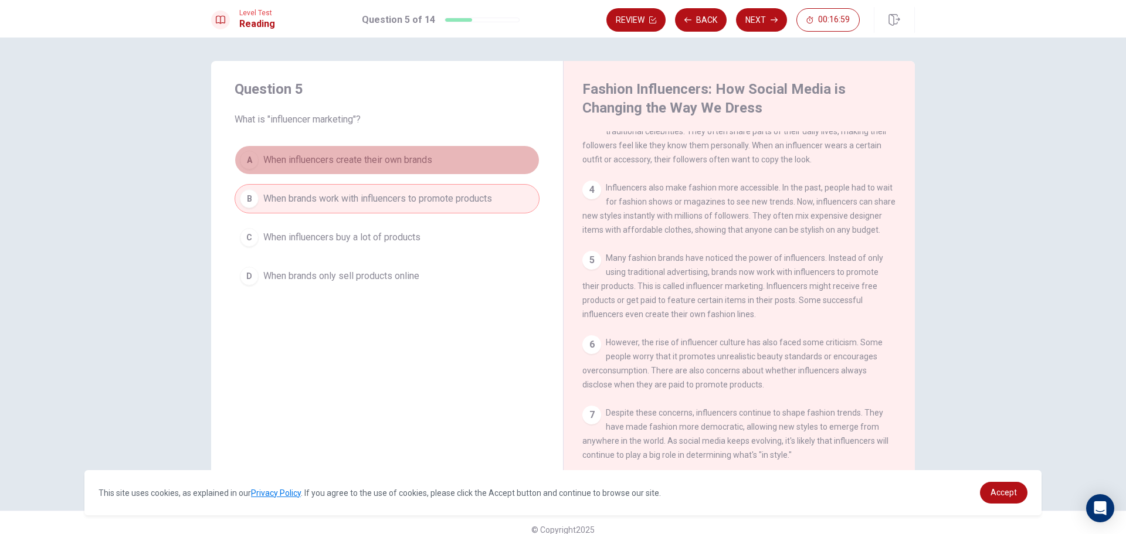
click at [260, 160] on button "A When influencers create their own brands" at bounding box center [387, 159] width 305 height 29
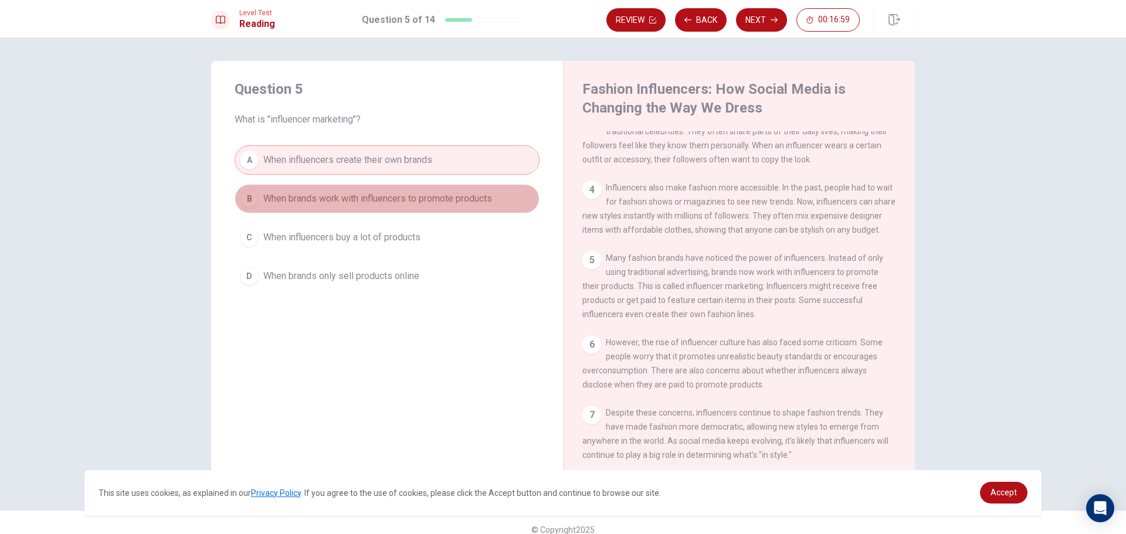
drag, startPoint x: 249, startPoint y: 195, endPoint x: 365, endPoint y: 145, distance: 126.1
click at [249, 193] on div "B" at bounding box center [249, 198] width 19 height 19
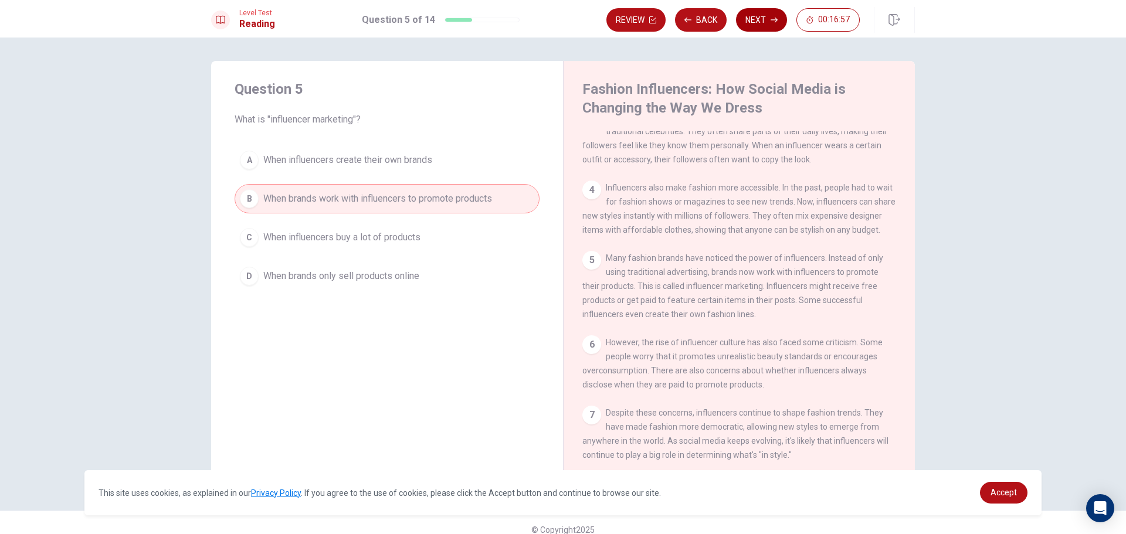
click at [755, 23] on button "Next" at bounding box center [761, 19] width 51 height 23
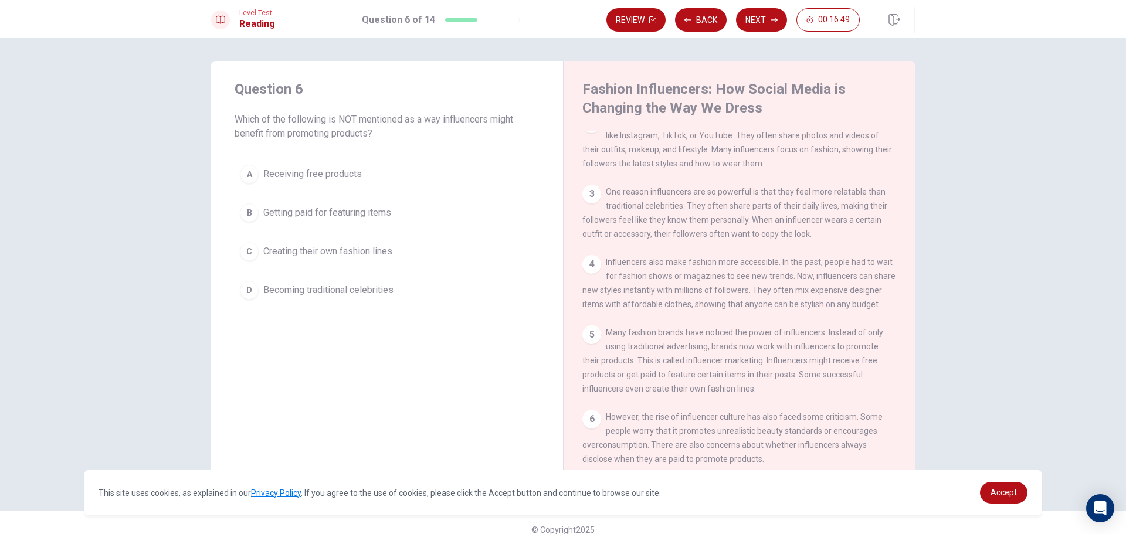
scroll to position [0, 0]
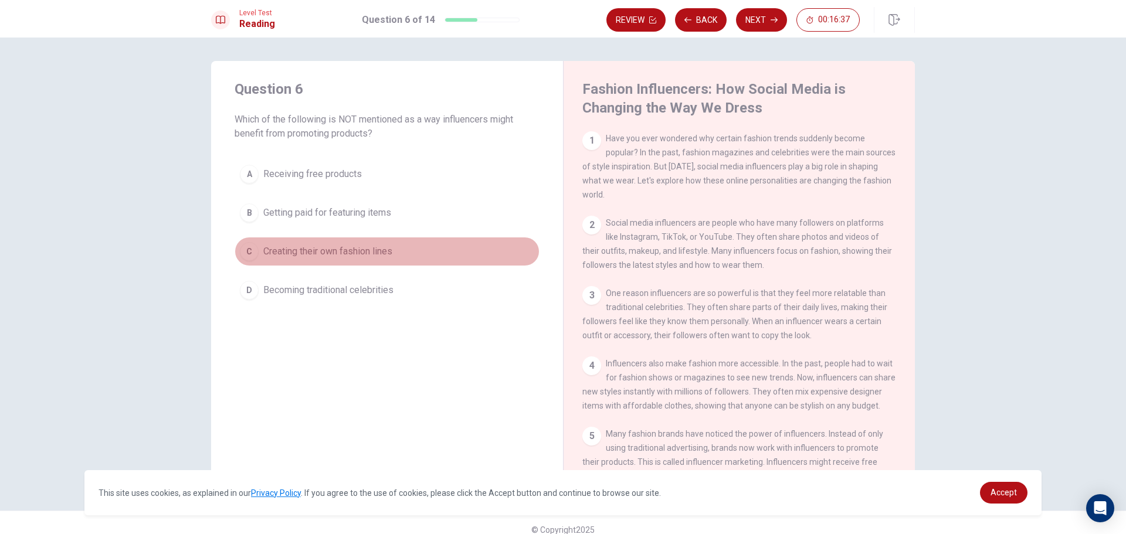
click at [248, 258] on div "C" at bounding box center [249, 251] width 19 height 19
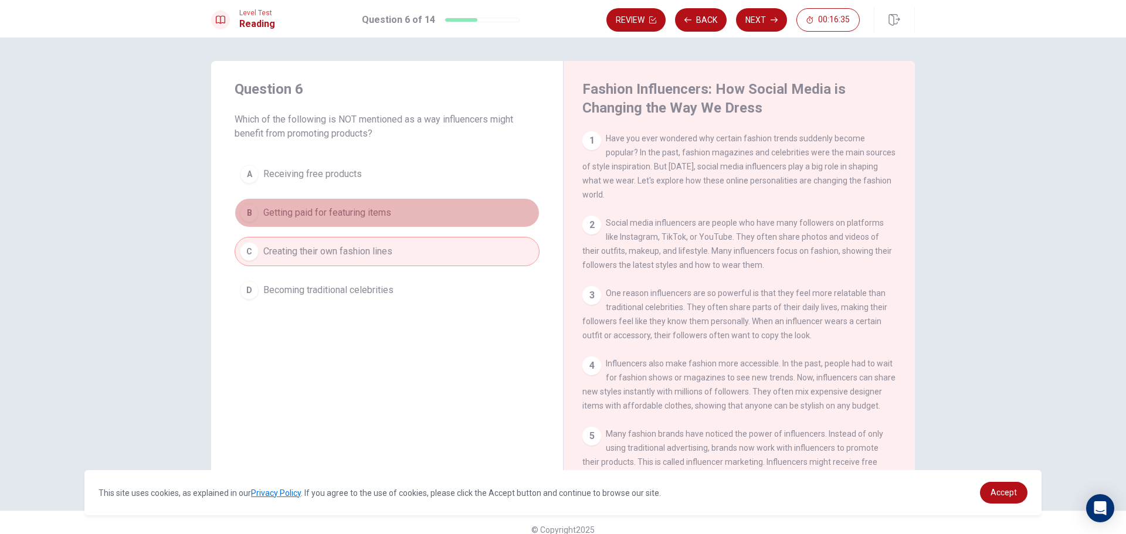
click at [401, 206] on button "B Getting paid for featuring items" at bounding box center [387, 212] width 305 height 29
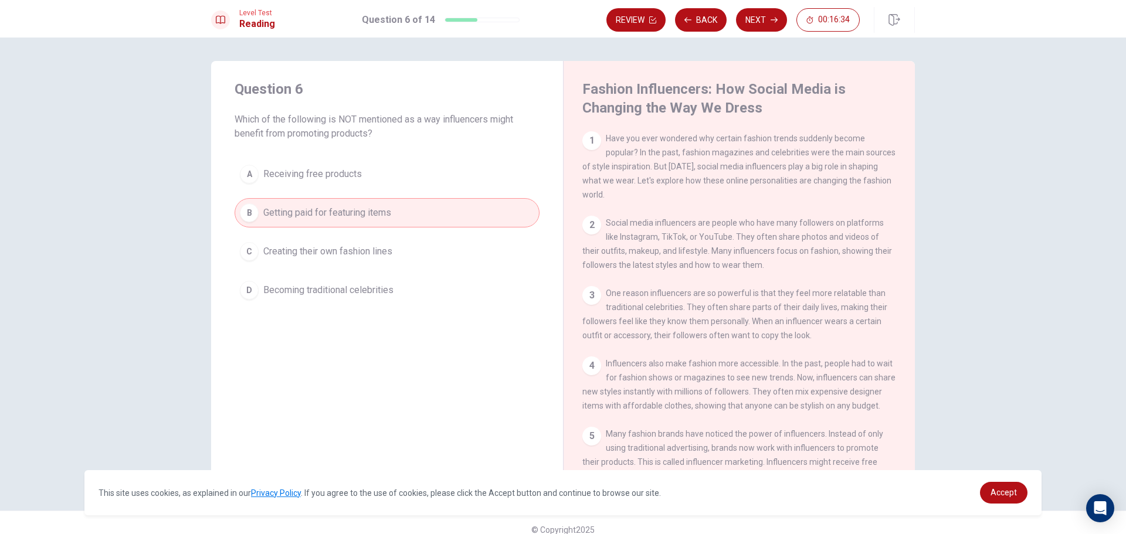
click at [762, 23] on button "Next" at bounding box center [761, 19] width 51 height 23
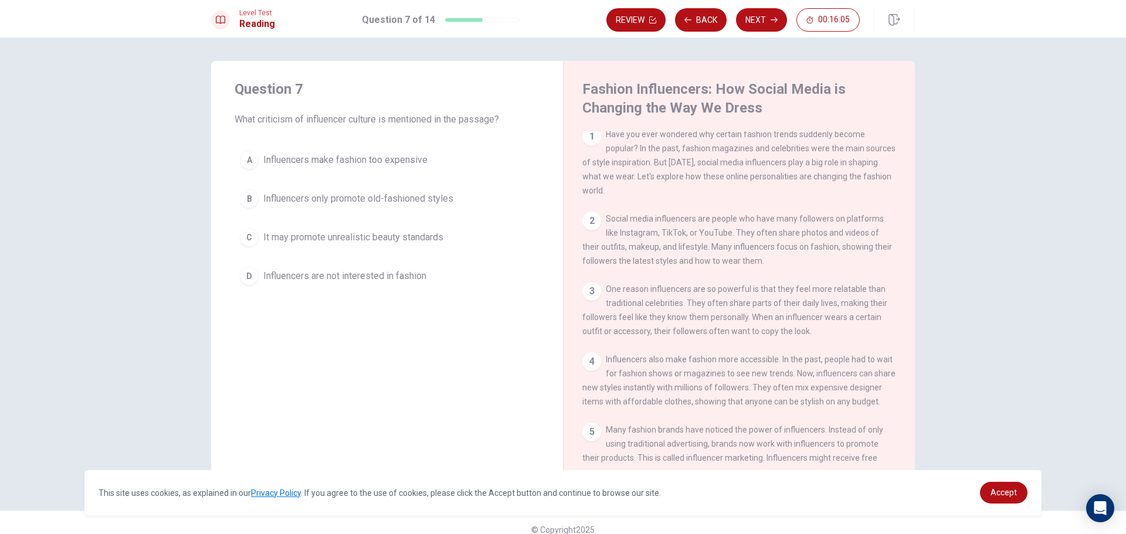
scroll to position [216, 0]
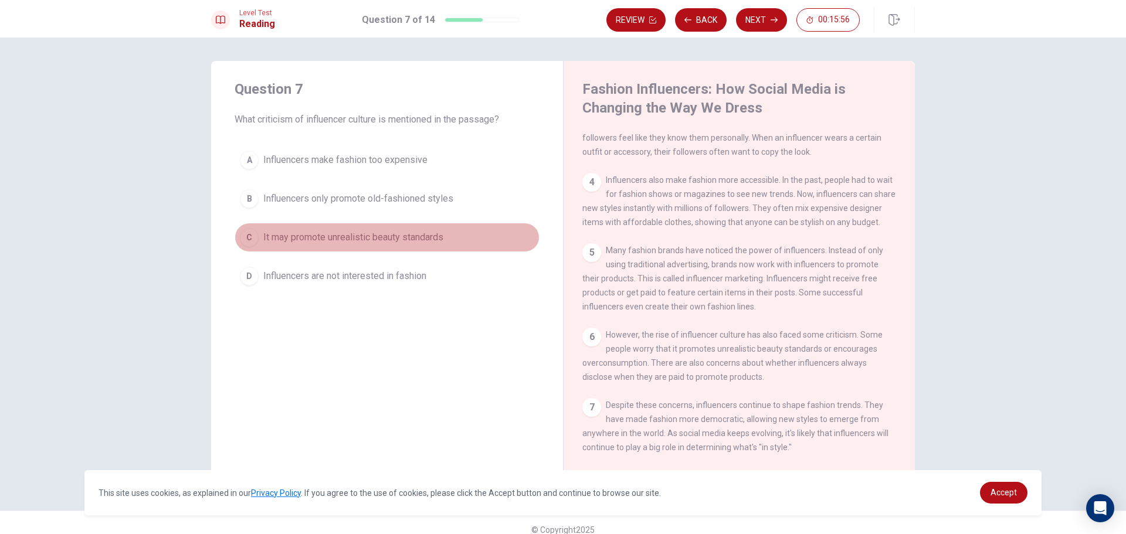
click at [247, 232] on div "C" at bounding box center [249, 237] width 19 height 19
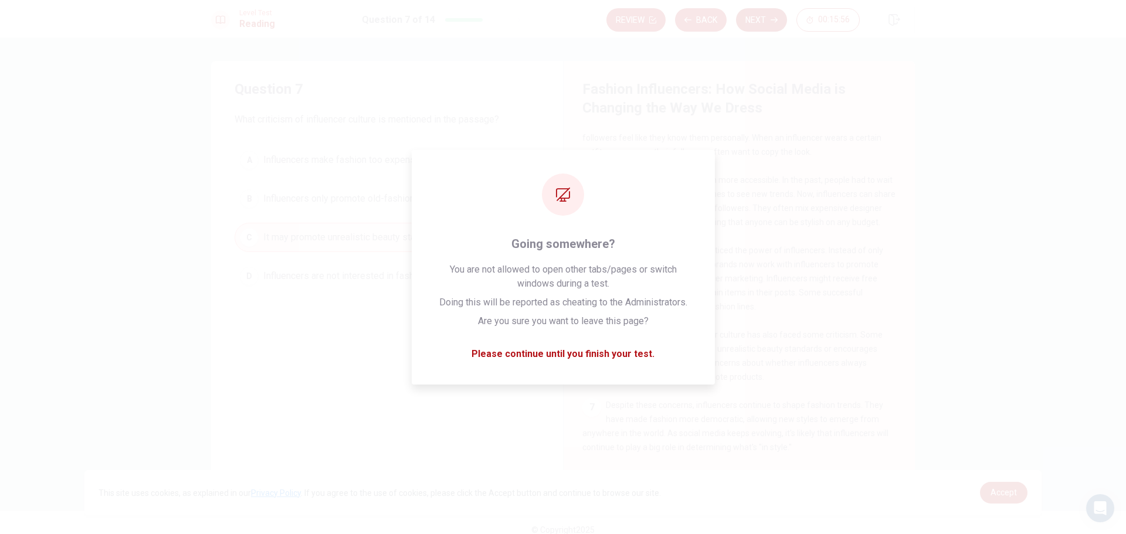
click at [766, 23] on button "Next" at bounding box center [761, 19] width 51 height 23
click at [1009, 496] on span "Accept" at bounding box center [1003, 492] width 26 height 9
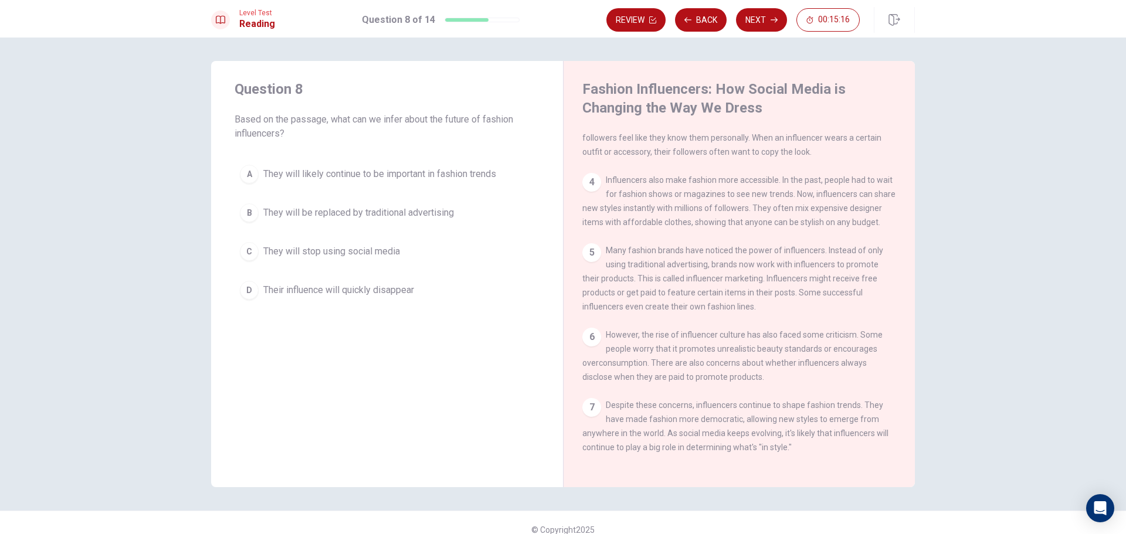
click at [252, 213] on div "B" at bounding box center [249, 212] width 19 height 19
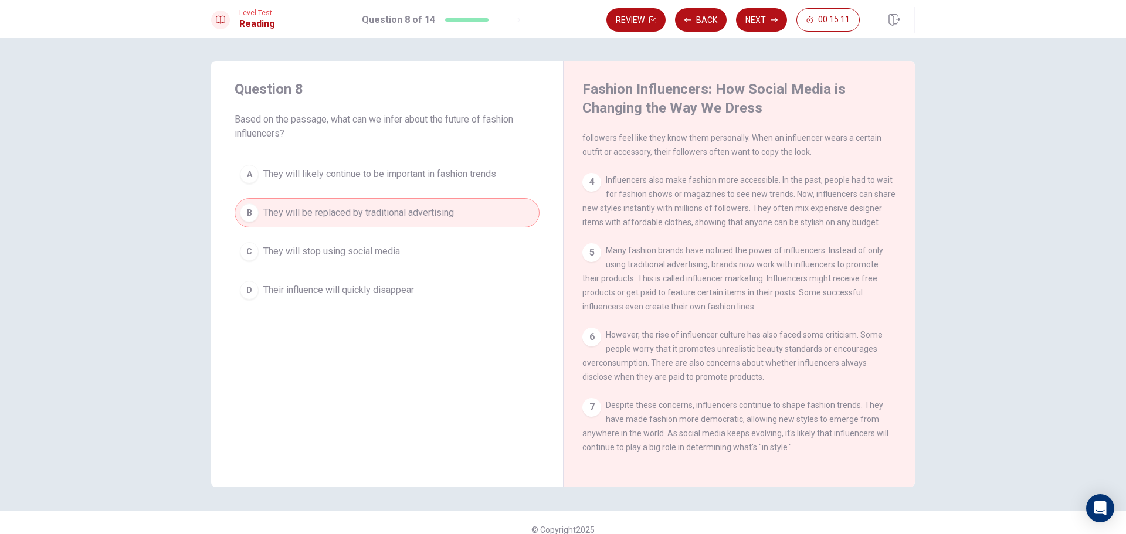
click at [344, 181] on button "A They will likely continue to be important in fashion trends" at bounding box center [387, 174] width 305 height 29
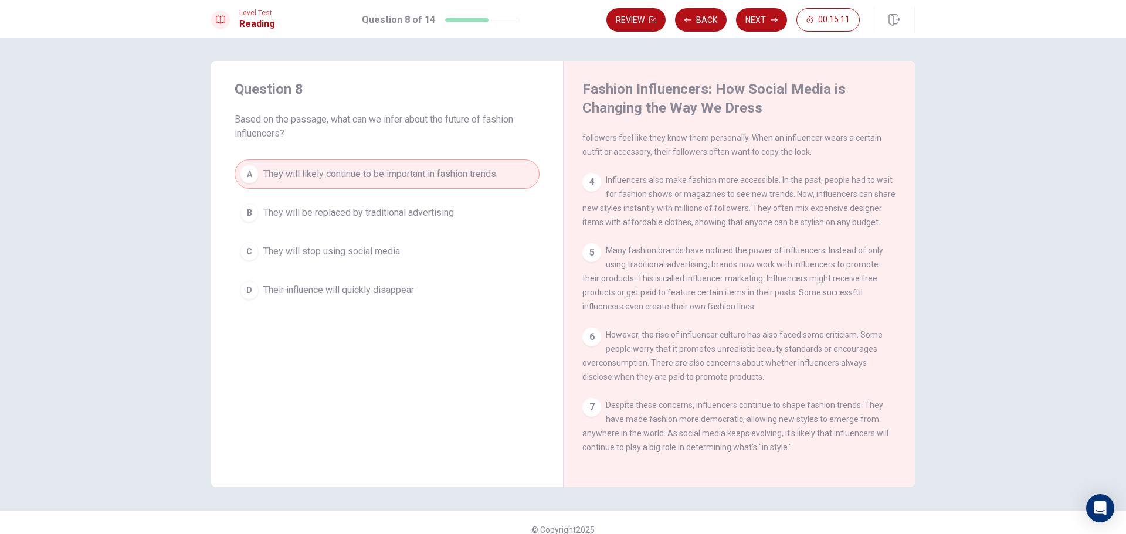
click at [312, 247] on span "They will stop using social media" at bounding box center [331, 252] width 137 height 14
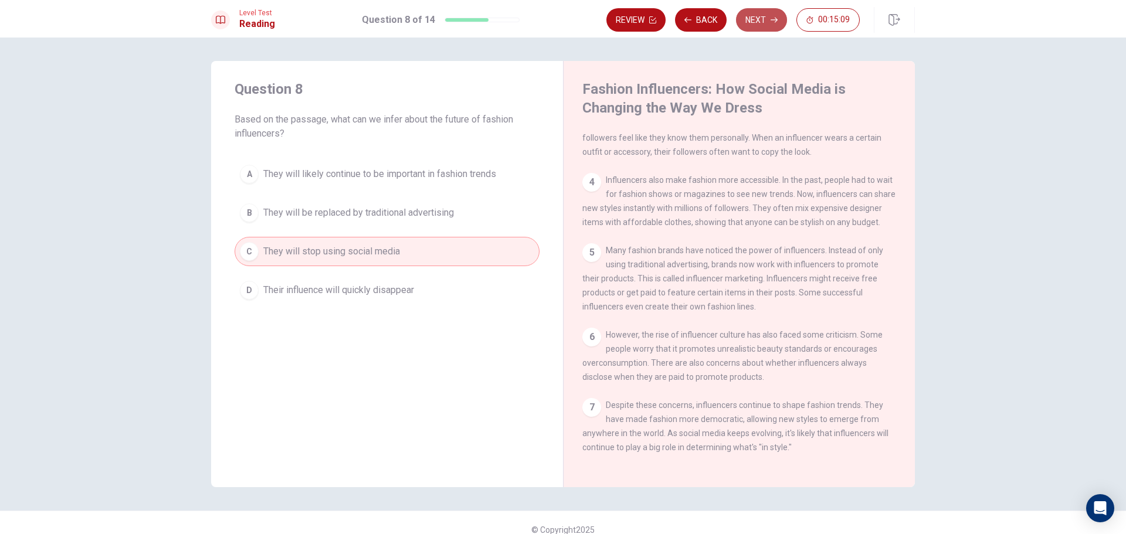
click at [771, 24] on button "Next" at bounding box center [761, 19] width 51 height 23
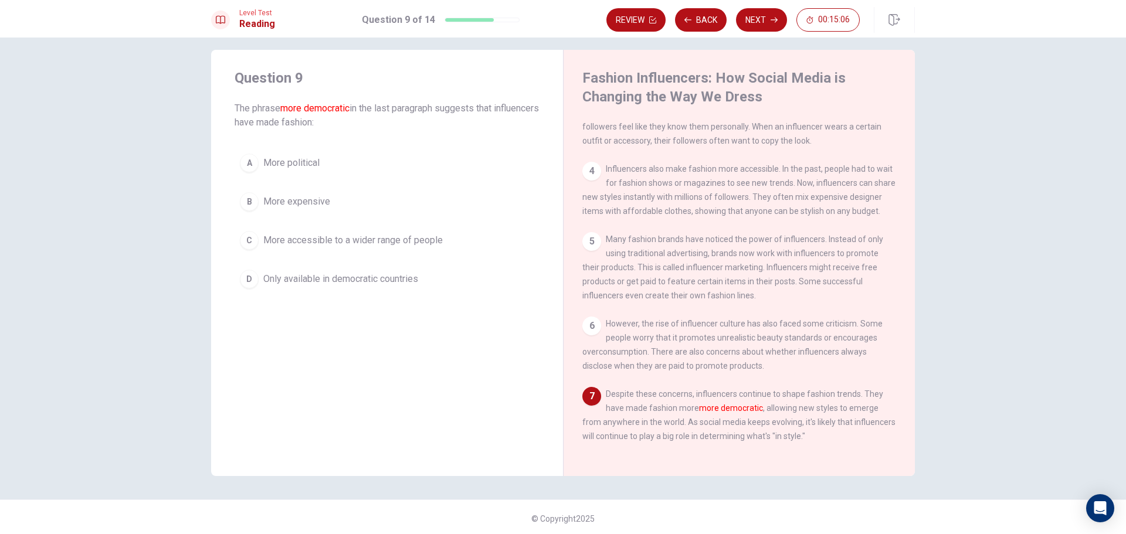
scroll to position [14, 0]
click at [248, 240] on div "C" at bounding box center [249, 237] width 19 height 19
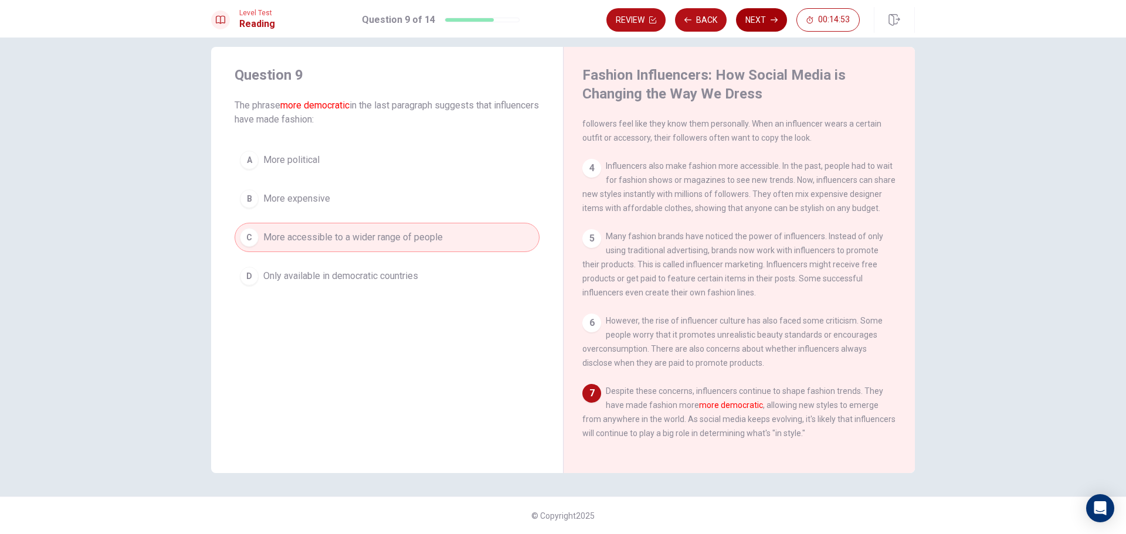
click at [779, 12] on button "Next" at bounding box center [761, 19] width 51 height 23
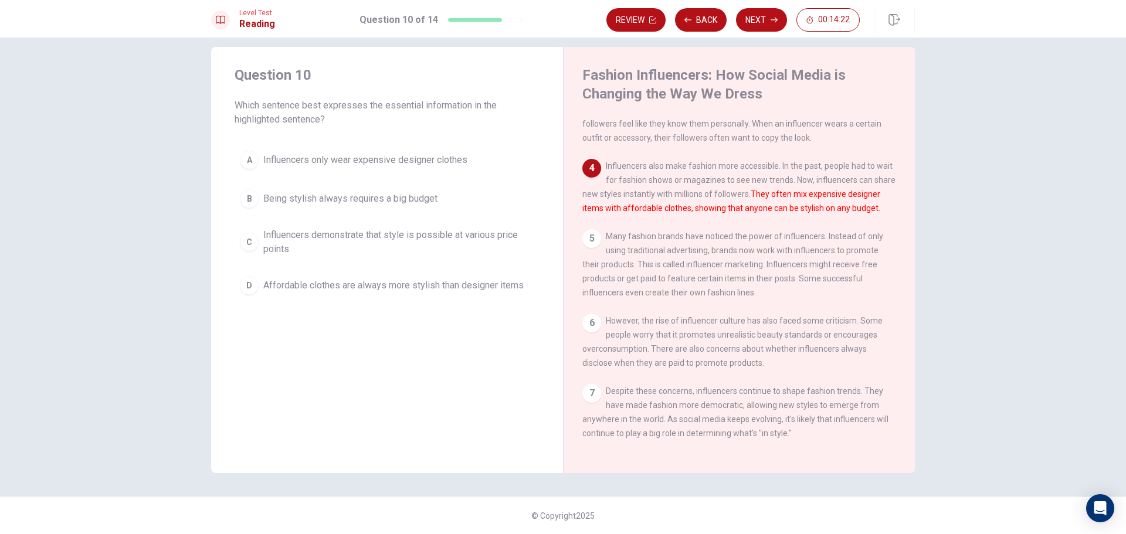
click at [240, 193] on div "B" at bounding box center [249, 198] width 19 height 19
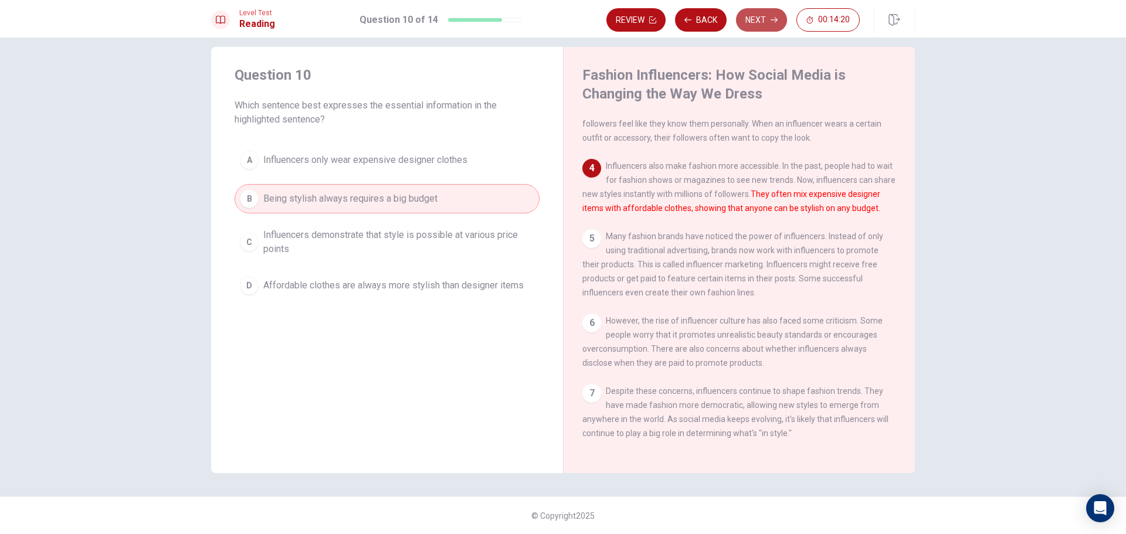
click at [778, 16] on button "Next" at bounding box center [761, 19] width 51 height 23
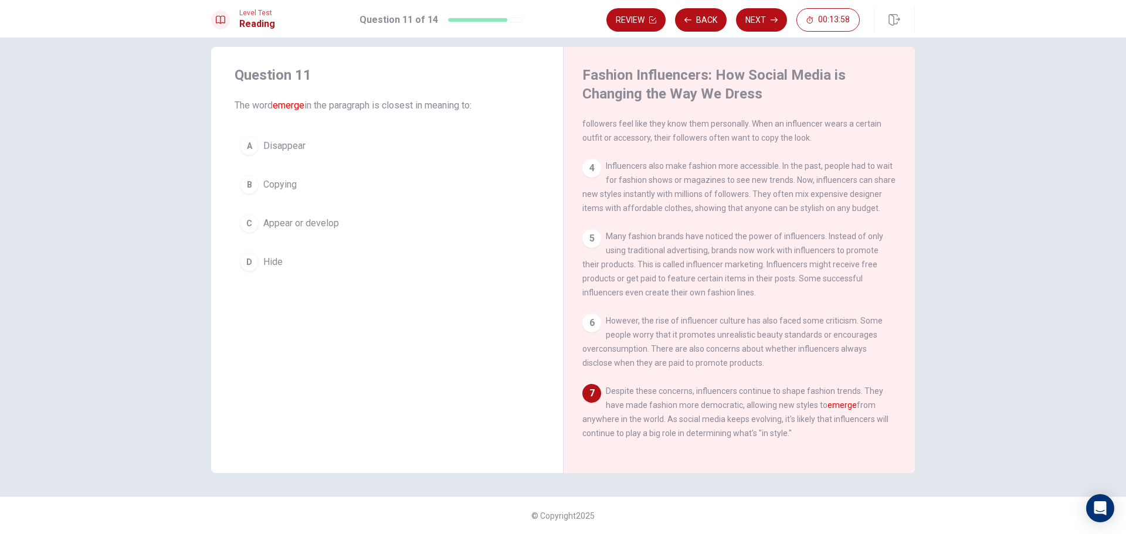
click at [254, 223] on div "C" at bounding box center [249, 223] width 19 height 19
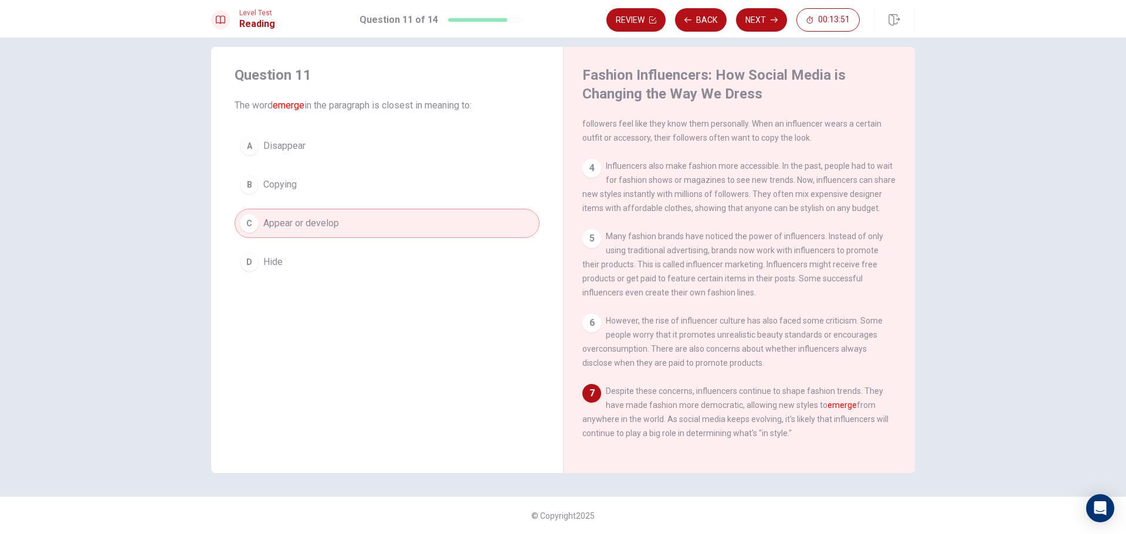
click at [305, 266] on button "D Hide" at bounding box center [387, 261] width 305 height 29
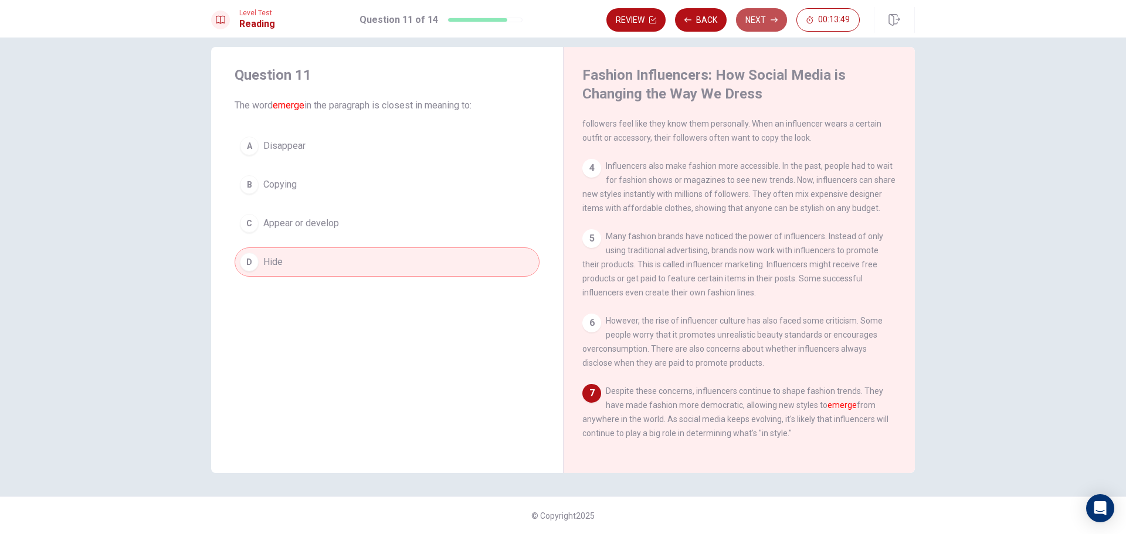
click at [750, 23] on button "Next" at bounding box center [761, 19] width 51 height 23
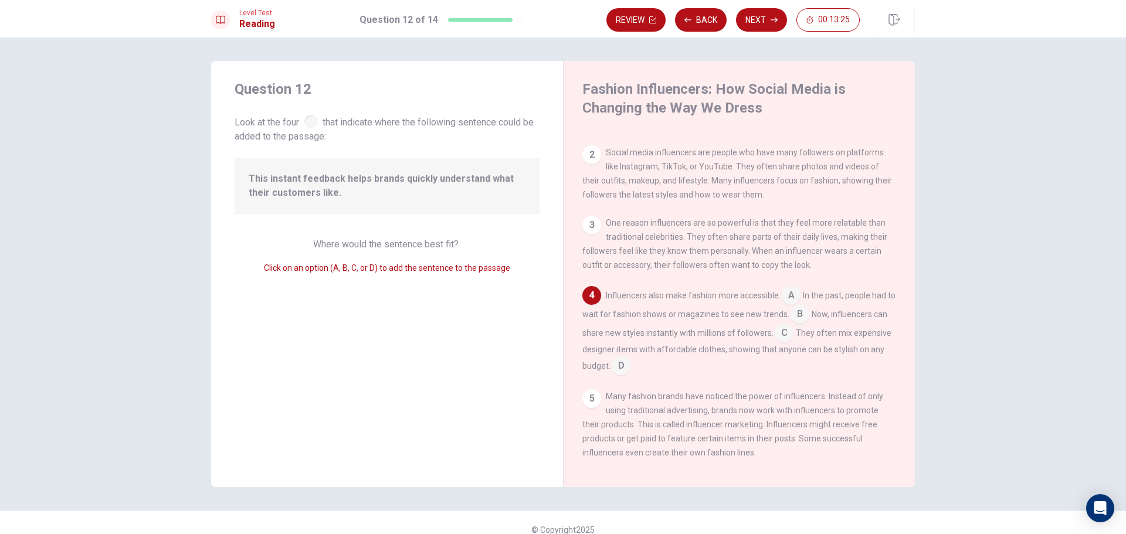
scroll to position [232, 0]
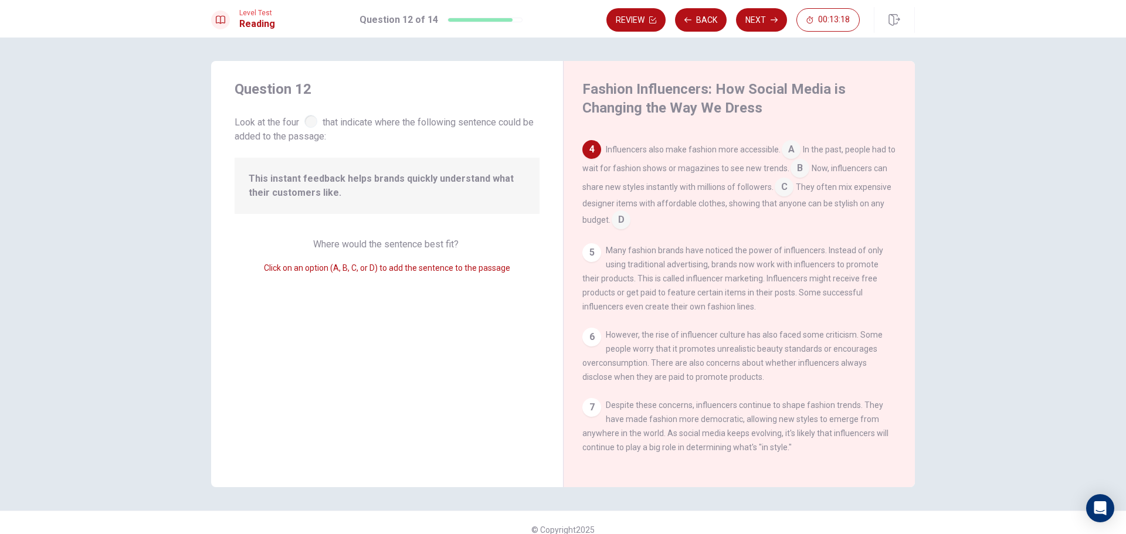
click at [791, 145] on input at bounding box center [791, 150] width 19 height 19
click at [804, 166] on span "B" at bounding box center [809, 168] width 19 height 19
click at [802, 174] on input at bounding box center [809, 169] width 19 height 19
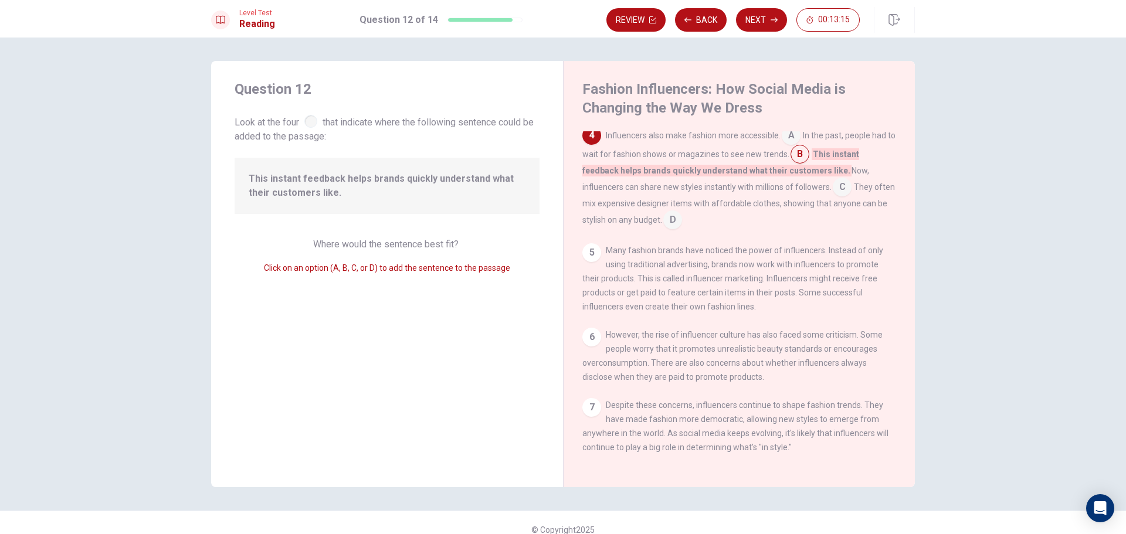
click at [788, 139] on input at bounding box center [791, 136] width 19 height 19
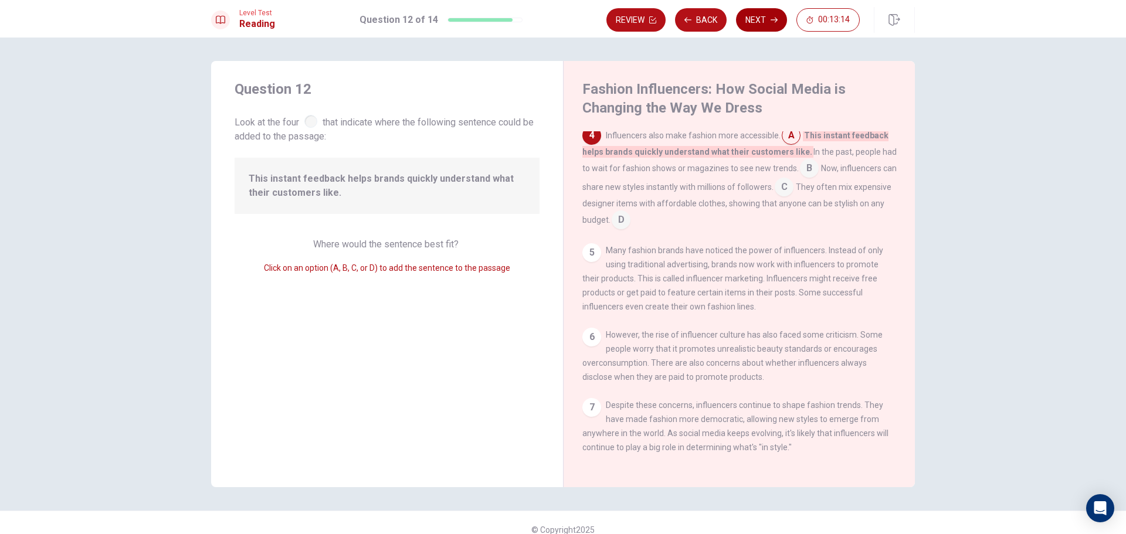
click at [769, 17] on button "Next" at bounding box center [761, 19] width 51 height 23
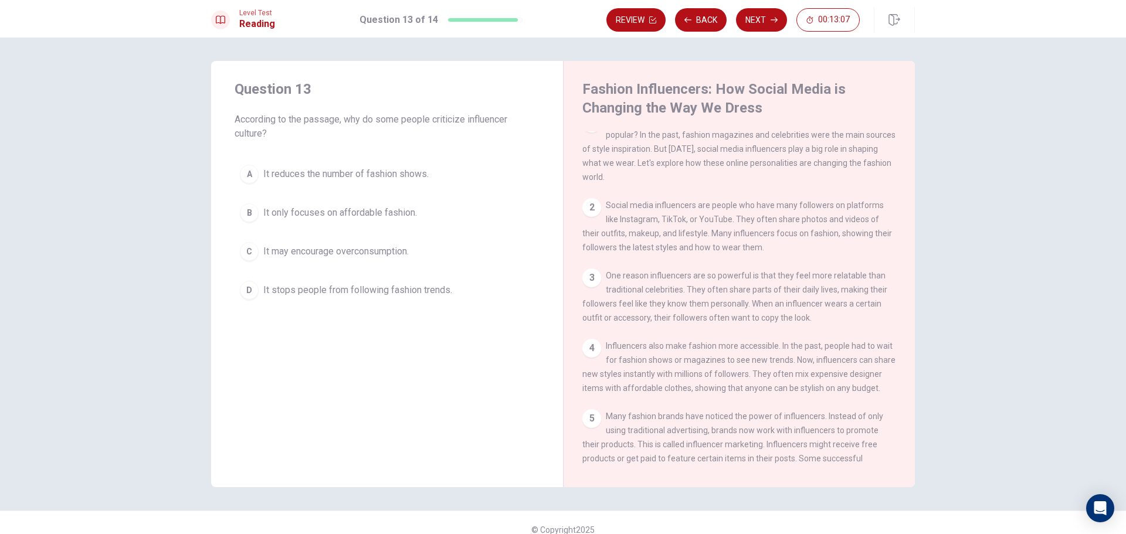
scroll to position [0, 0]
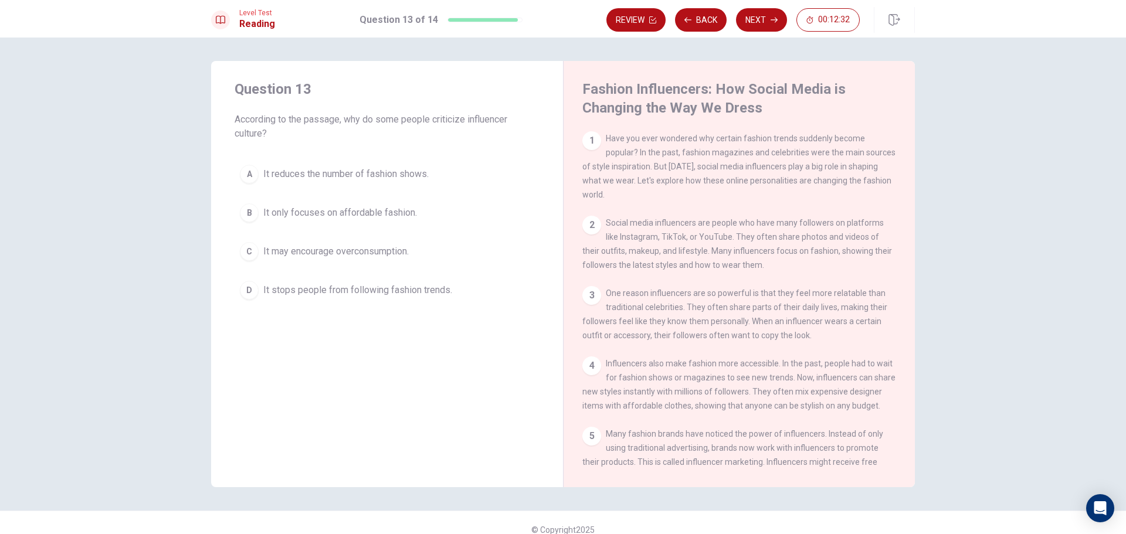
drag, startPoint x: 721, startPoint y: 345, endPoint x: 743, endPoint y: 357, distance: 24.7
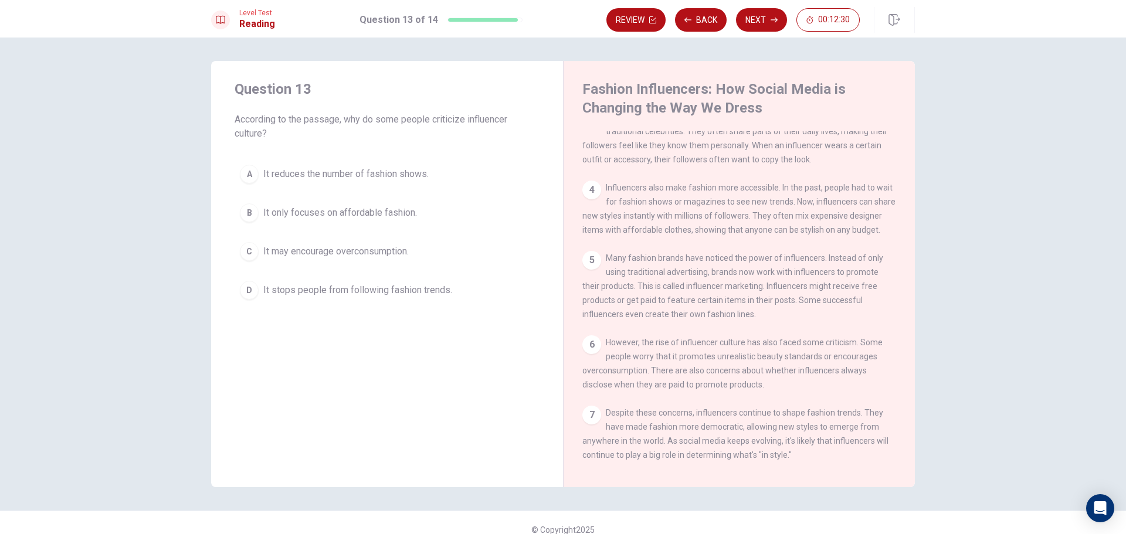
scroll to position [216, 0]
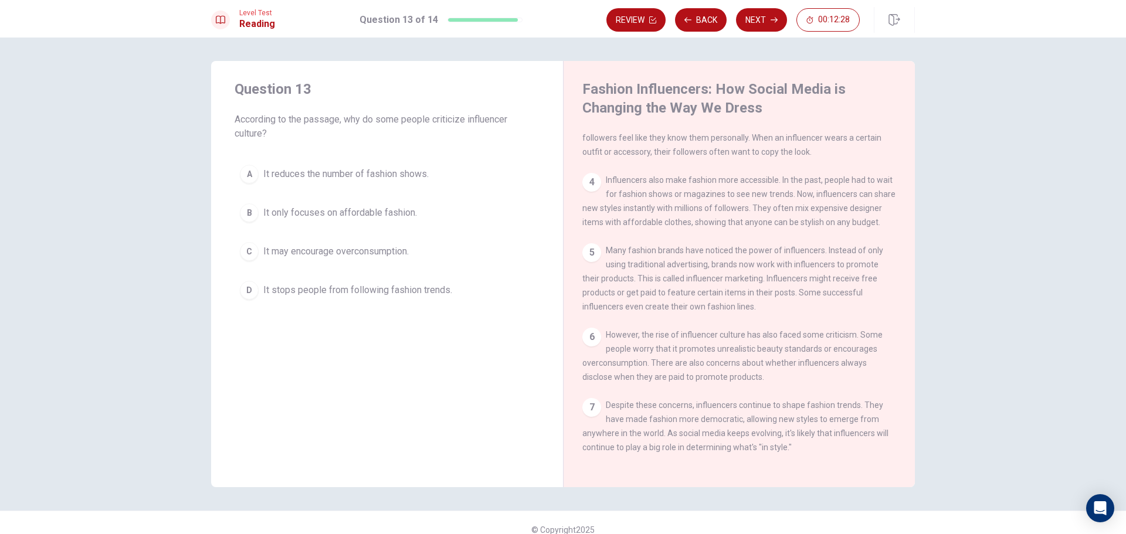
click at [245, 213] on div "B" at bounding box center [249, 212] width 19 height 19
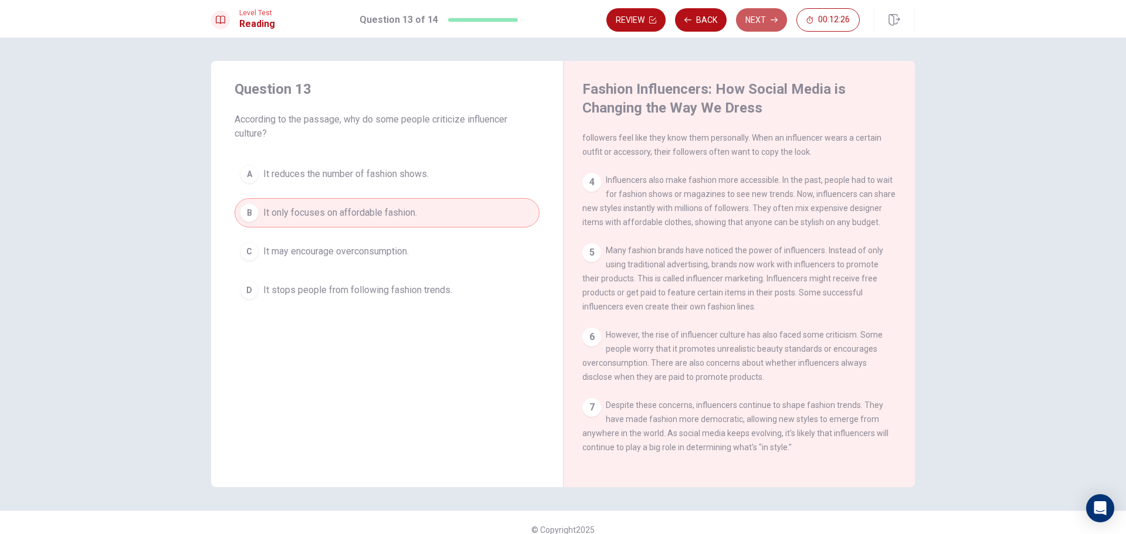
click at [773, 26] on button "Next" at bounding box center [761, 19] width 51 height 23
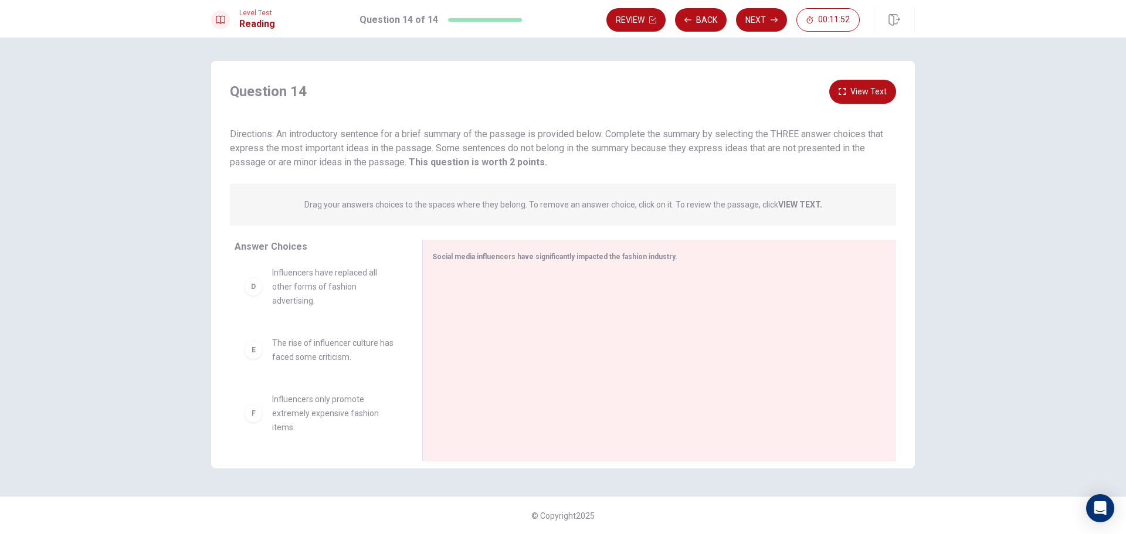
scroll to position [0, 0]
drag, startPoint x: 259, startPoint y: 303, endPoint x: 542, endPoint y: 344, distance: 286.3
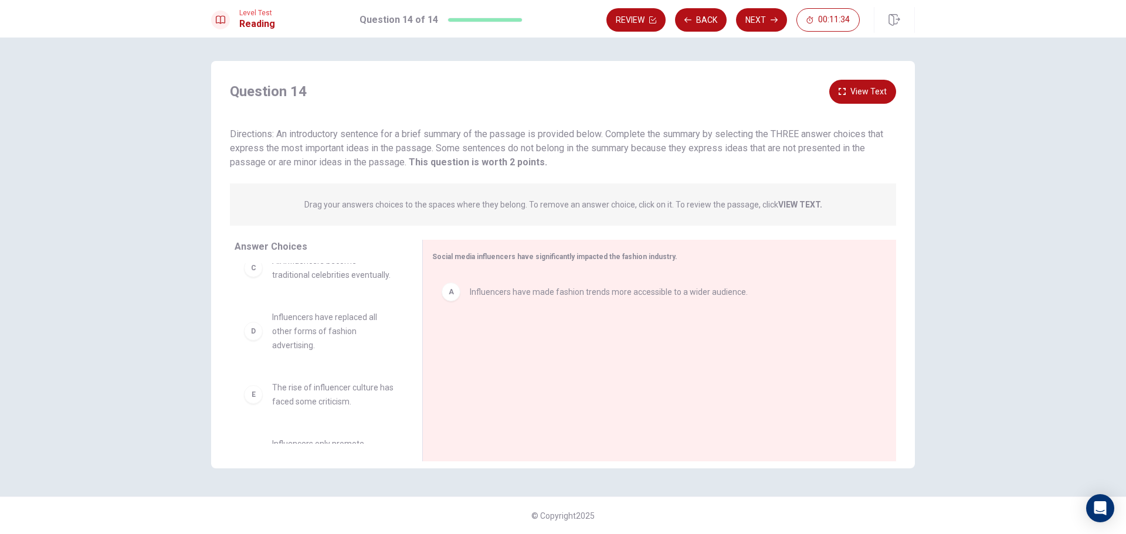
scroll to position [30, 0]
drag, startPoint x: 246, startPoint y: 341, endPoint x: 538, endPoint y: 349, distance: 292.2
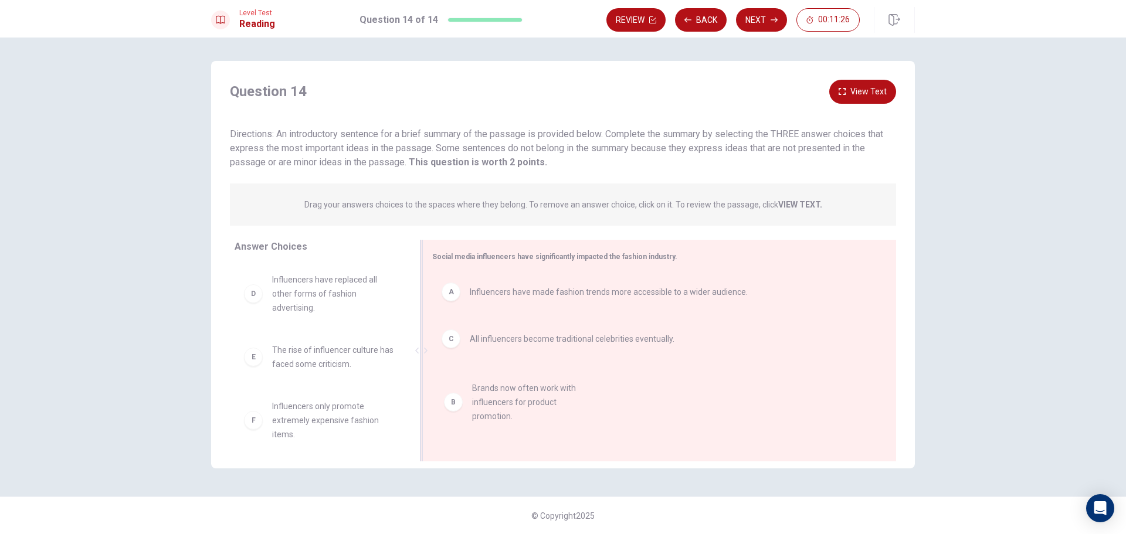
drag, startPoint x: 294, startPoint y: 308, endPoint x: 521, endPoint y: 431, distance: 258.2
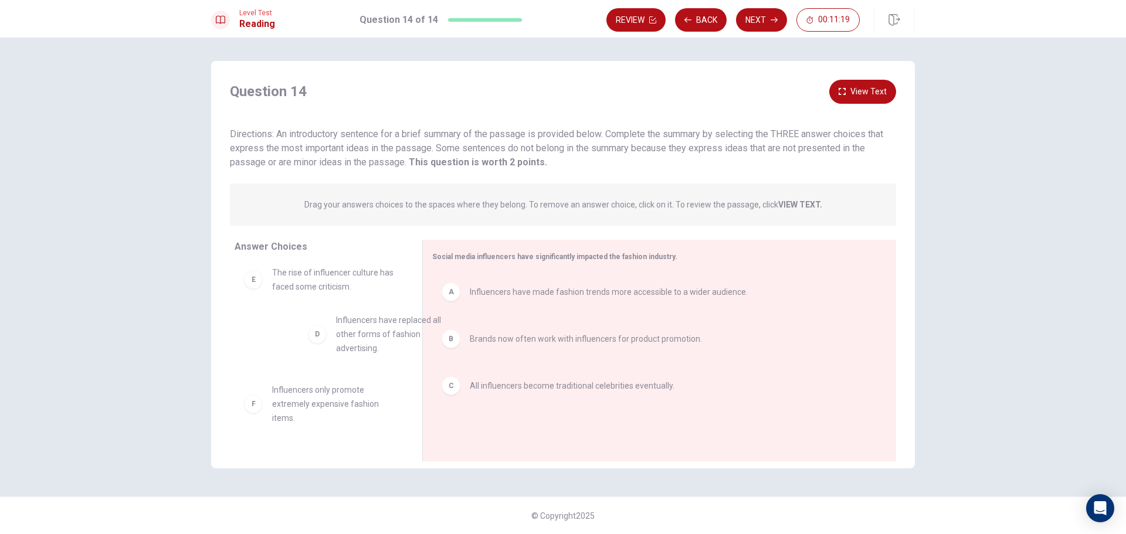
scroll to position [6, 0]
drag, startPoint x: 325, startPoint y: 311, endPoint x: 608, endPoint y: 435, distance: 309.1
click at [766, 19] on button "Next" at bounding box center [761, 19] width 51 height 23
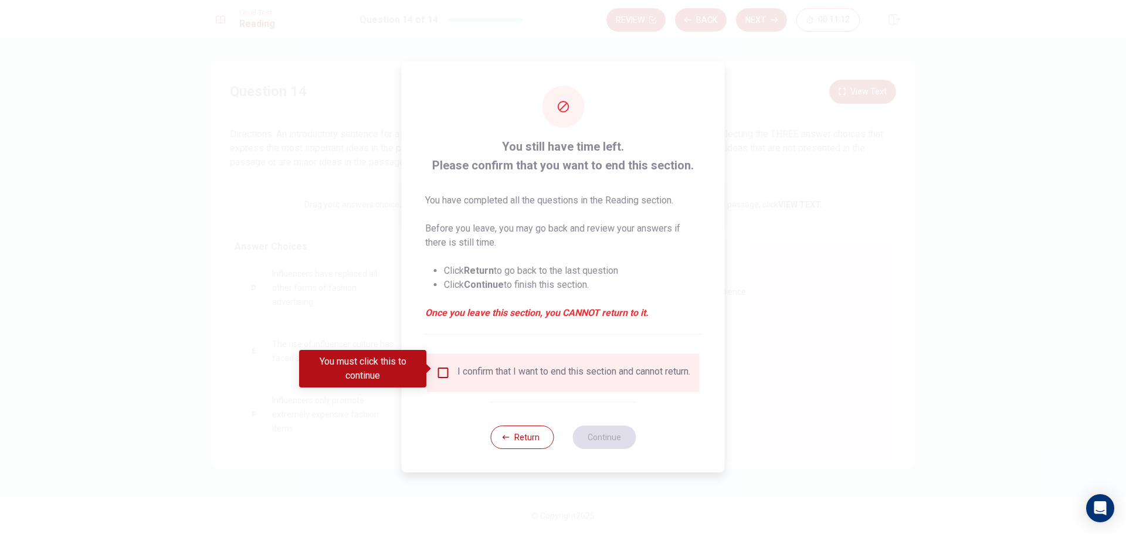
click at [443, 370] on input "You must click this to continue" at bounding box center [443, 373] width 14 height 14
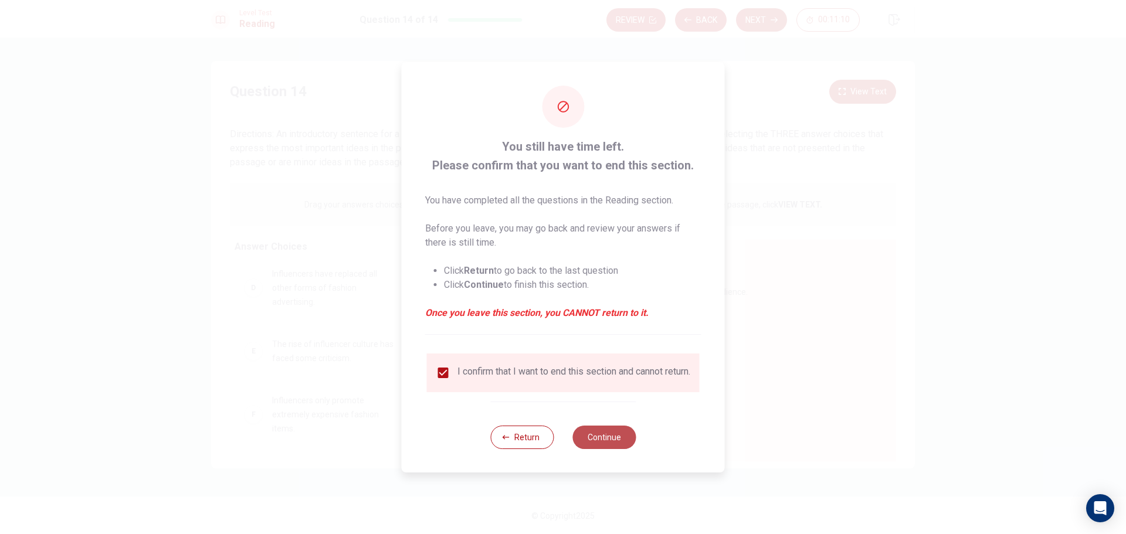
click at [588, 440] on button "Continue" at bounding box center [603, 437] width 63 height 23
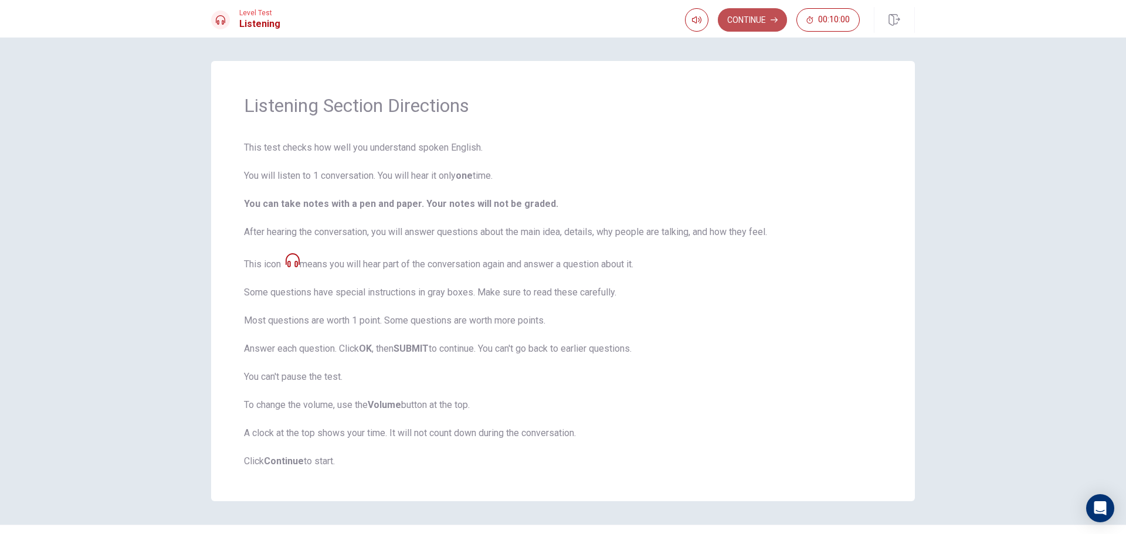
click at [754, 25] on button "Continue" at bounding box center [752, 19] width 69 height 23
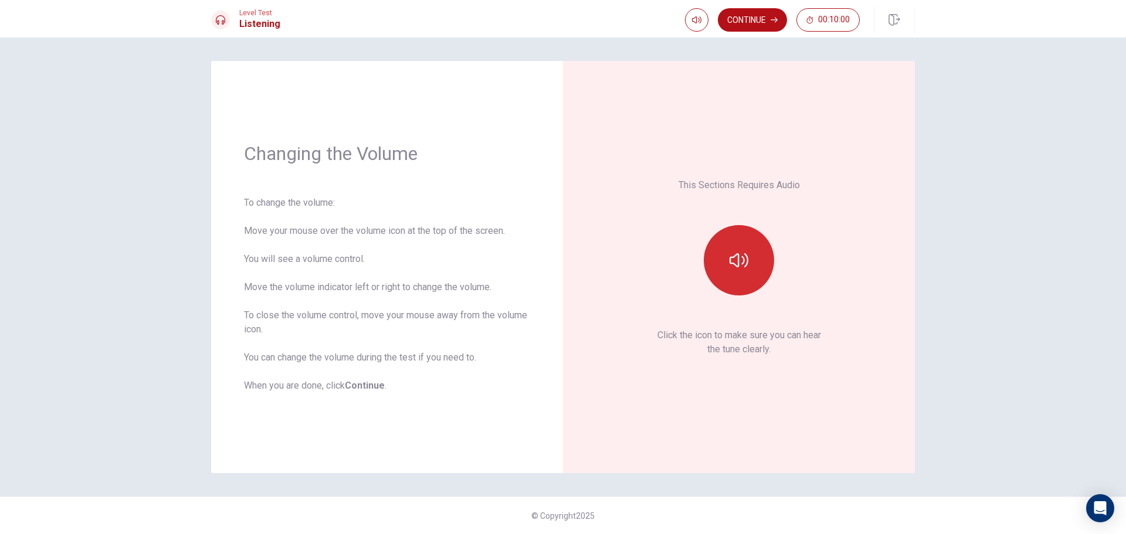
click at [737, 278] on button "button" at bounding box center [739, 260] width 70 height 70
click at [762, 22] on button "Continue" at bounding box center [752, 19] width 69 height 23
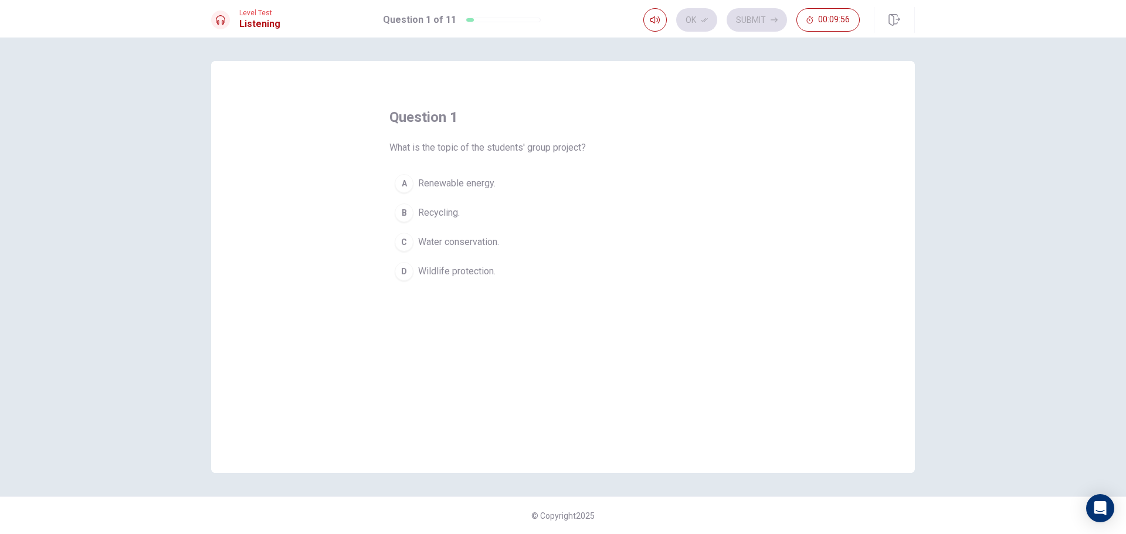
drag, startPoint x: 403, startPoint y: 179, endPoint x: 405, endPoint y: 172, distance: 7.8
click at [403, 177] on div "A" at bounding box center [404, 183] width 19 height 19
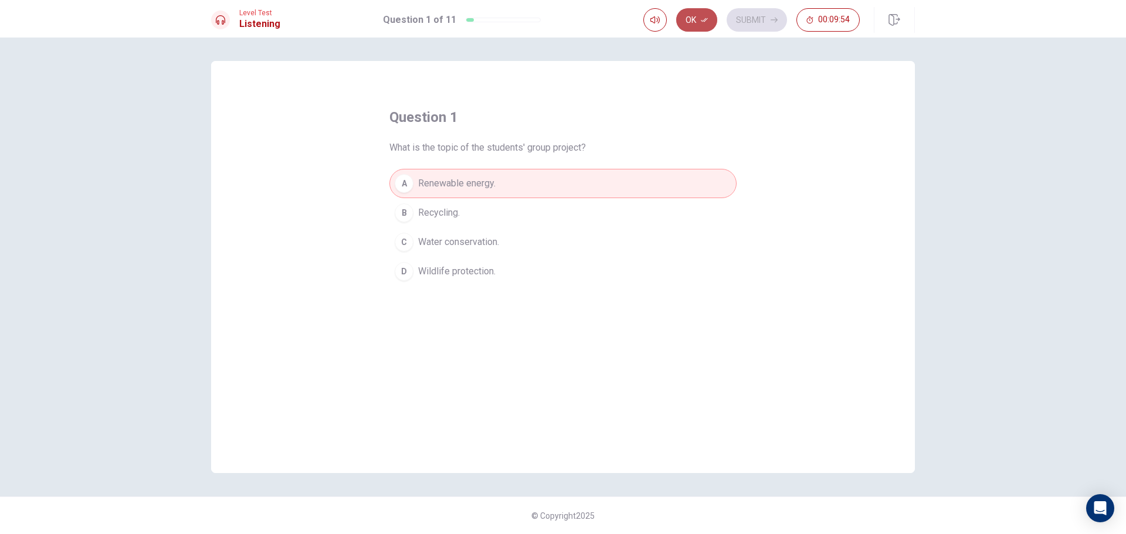
click at [702, 23] on icon "button" at bounding box center [704, 19] width 7 height 7
click at [767, 19] on button "Submit" at bounding box center [757, 19] width 60 height 23
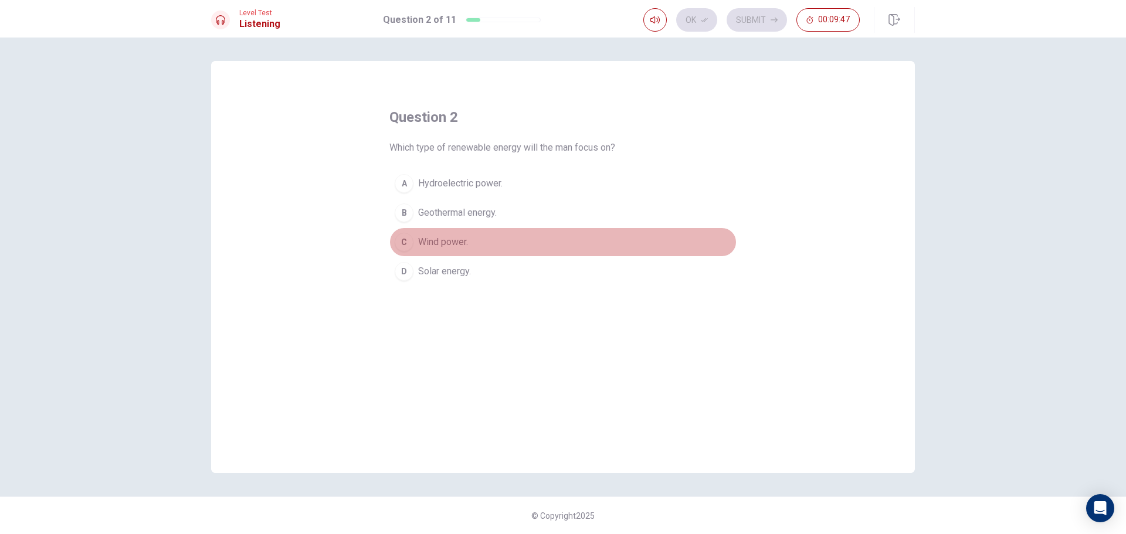
click at [408, 237] on div "C" at bounding box center [404, 242] width 19 height 19
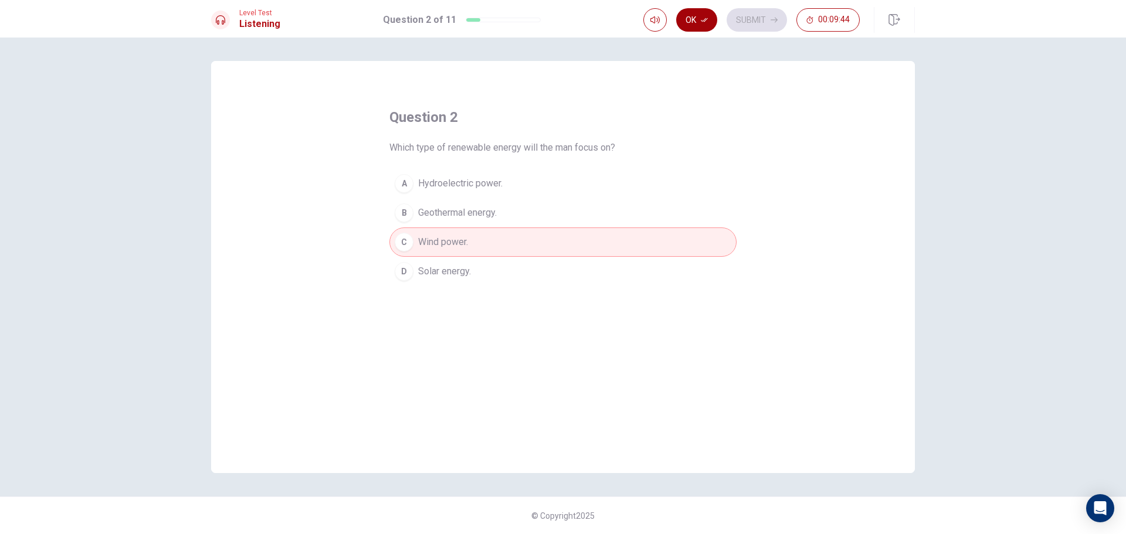
click at [704, 24] on button "Ok" at bounding box center [696, 19] width 41 height 23
click at [810, 26] on button "00:09:43" at bounding box center [827, 19] width 63 height 23
click at [849, 22] on icon "button" at bounding box center [847, 19] width 9 height 9
click at [767, 11] on button "Submit" at bounding box center [757, 19] width 60 height 23
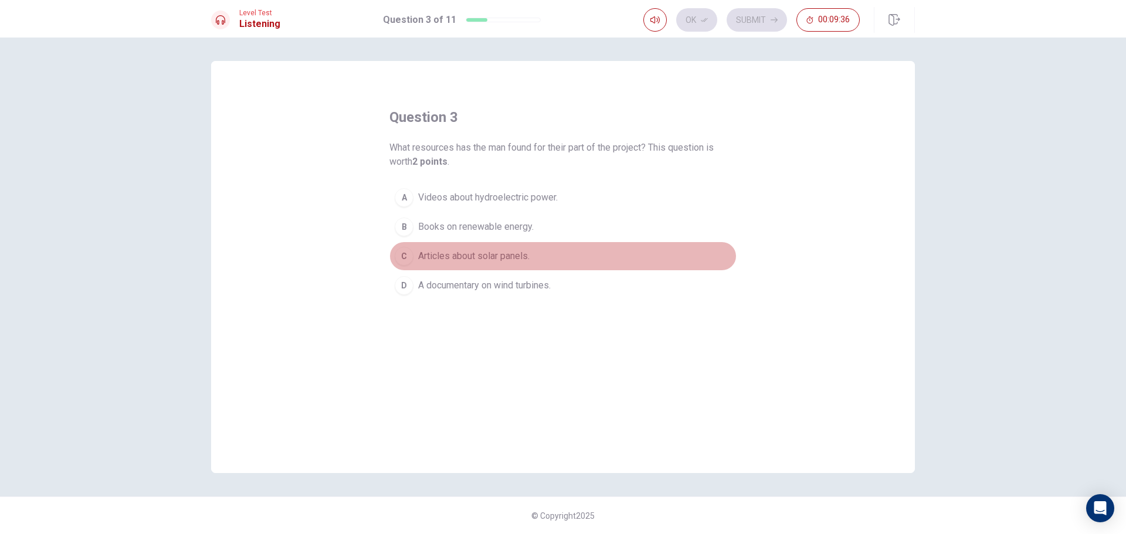
click at [406, 257] on div "C" at bounding box center [404, 256] width 19 height 19
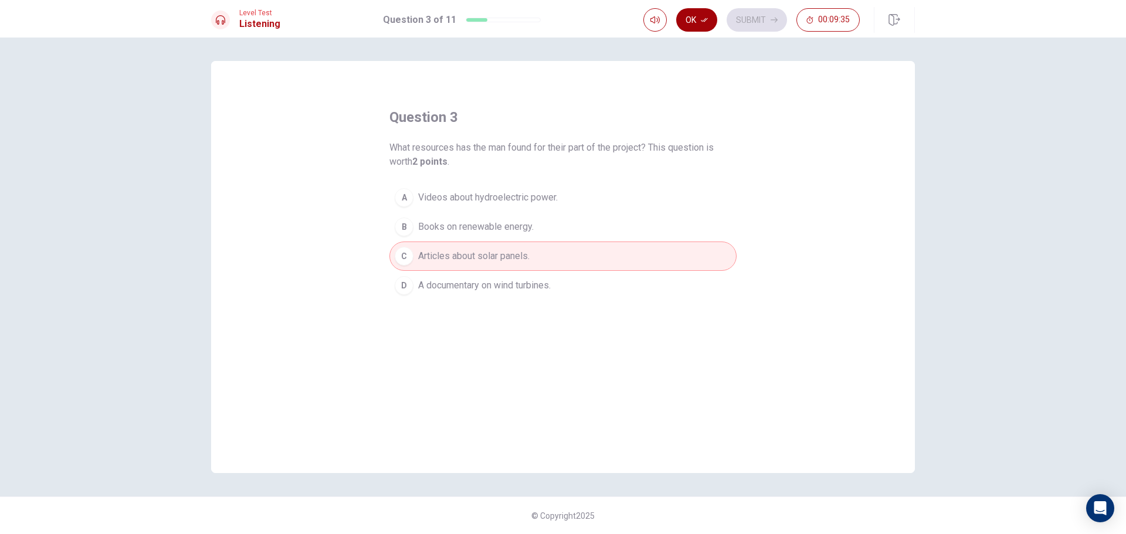
click at [700, 18] on button "Ok" at bounding box center [696, 19] width 41 height 23
click at [765, 11] on button "Submit" at bounding box center [757, 19] width 60 height 23
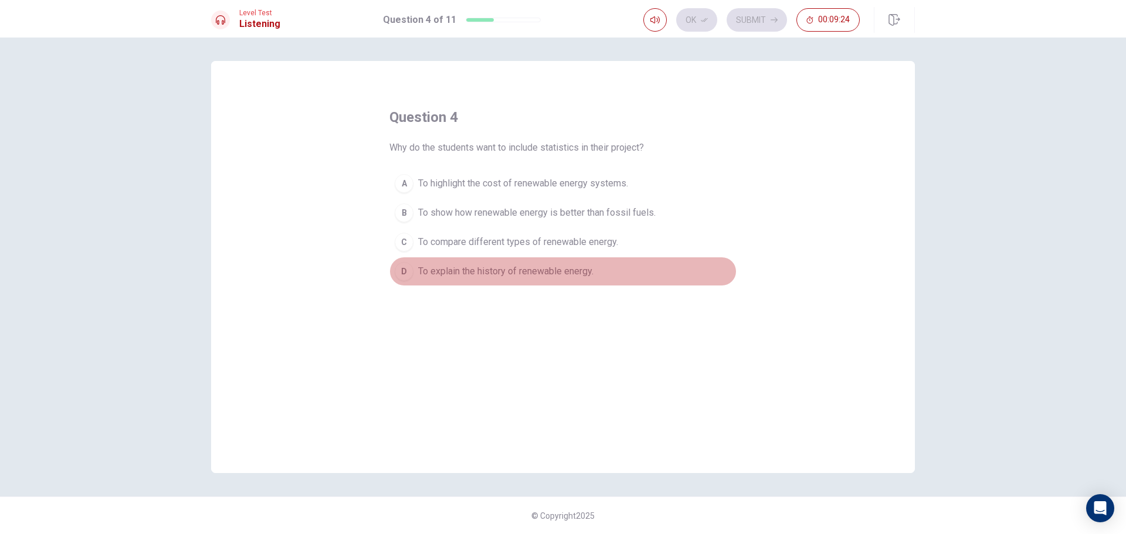
click at [442, 271] on span "To explain the history of renewable energy." at bounding box center [505, 271] width 175 height 14
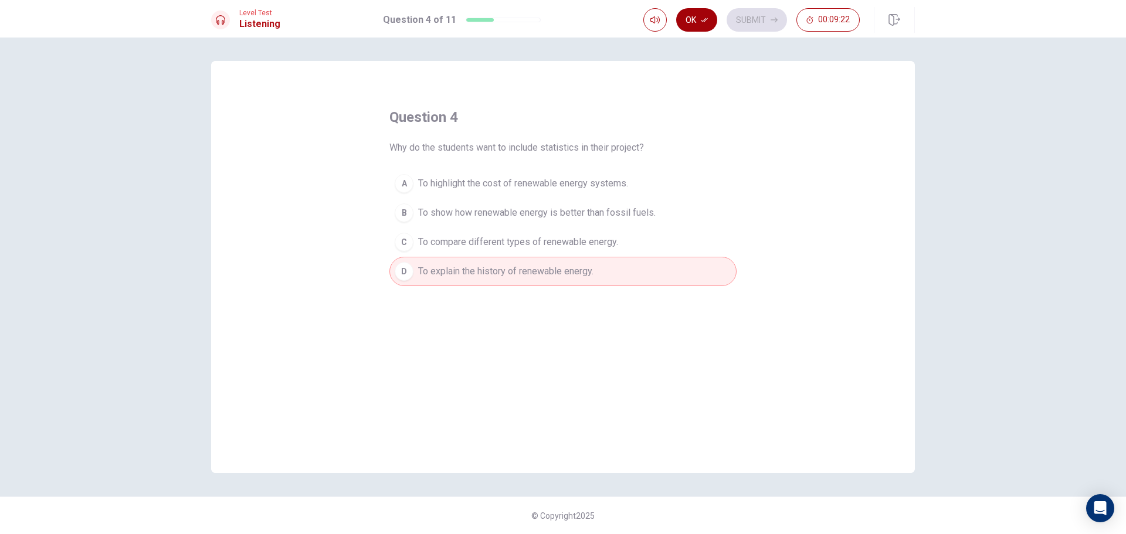
click at [700, 22] on button "Ok" at bounding box center [696, 19] width 41 height 23
click at [755, 21] on button "Submit" at bounding box center [757, 19] width 60 height 23
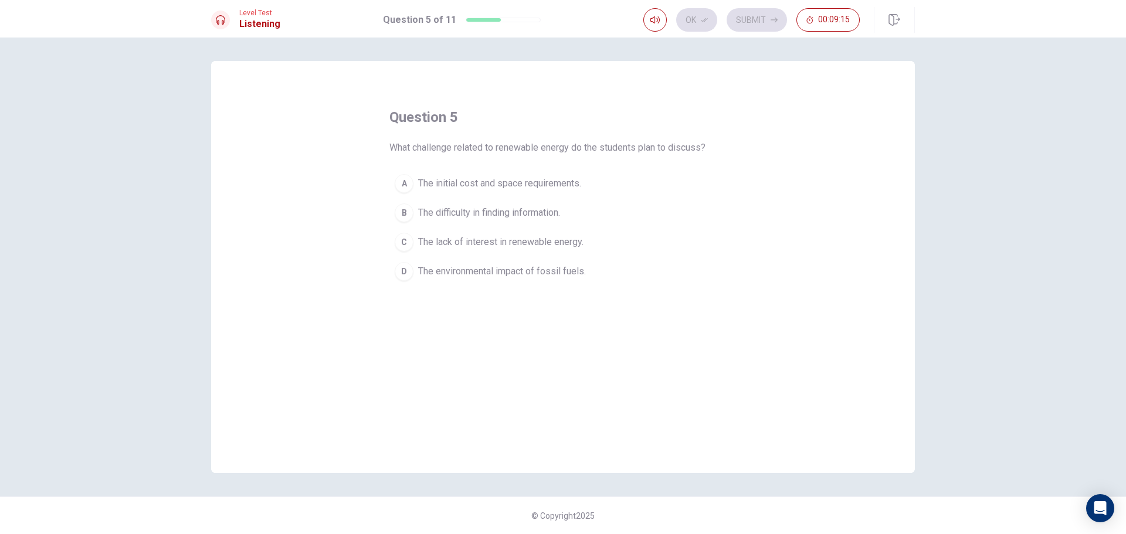
click at [538, 240] on span "The lack of interest in renewable energy." at bounding box center [500, 242] width 165 height 14
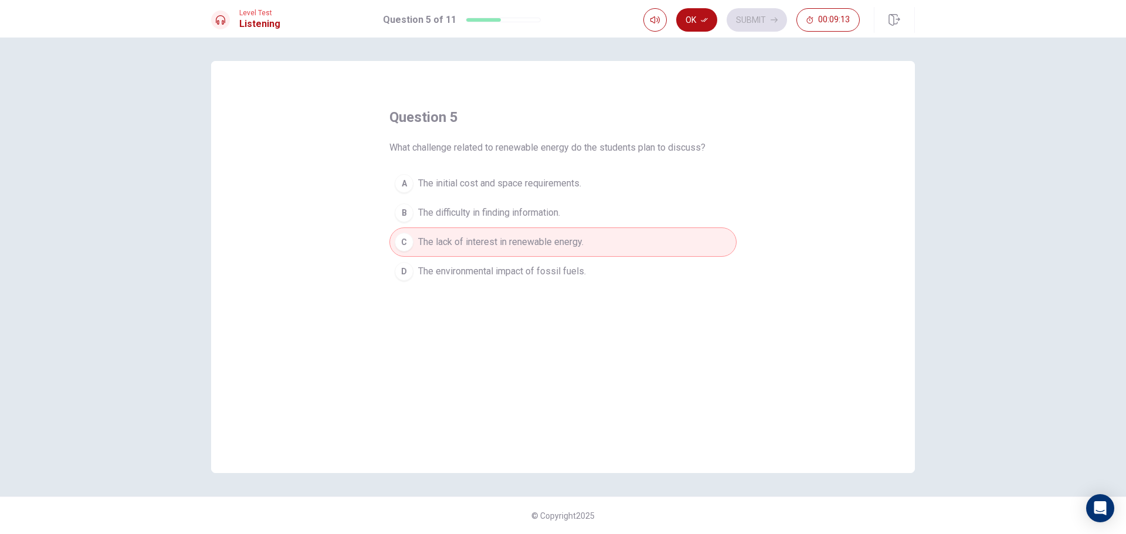
click at [693, 18] on button "Ok" at bounding box center [696, 19] width 41 height 23
click at [745, 19] on button "Submit" at bounding box center [757, 19] width 60 height 23
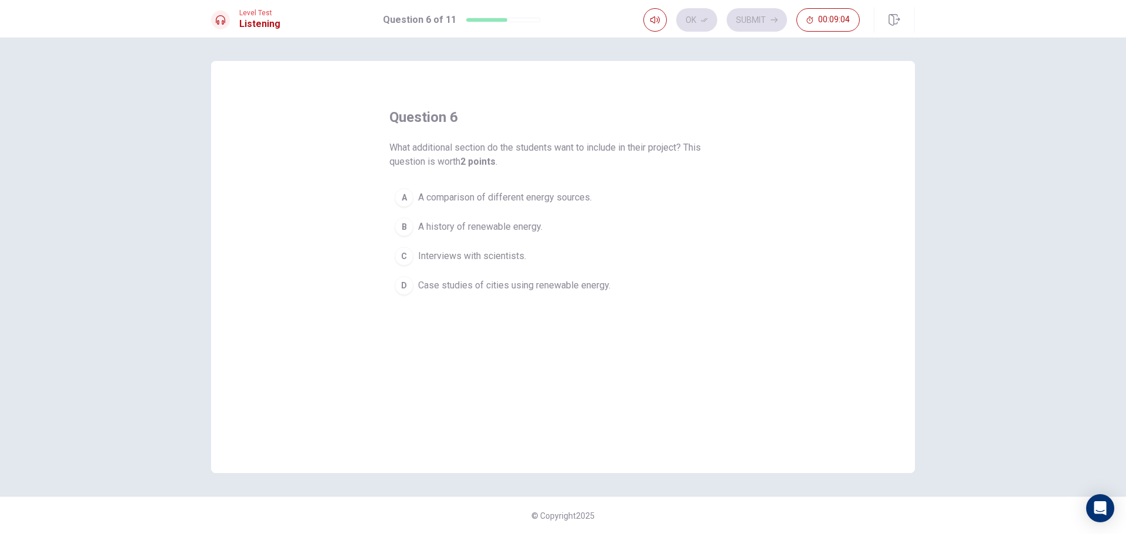
click at [524, 191] on span "A comparison of different energy sources." at bounding box center [505, 198] width 174 height 14
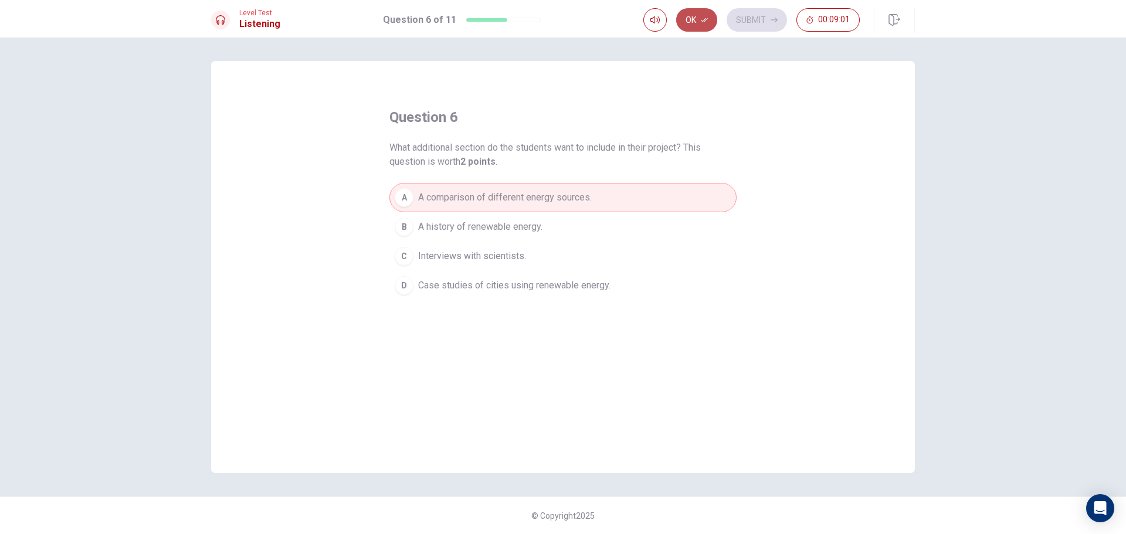
click at [690, 18] on button "Ok" at bounding box center [696, 19] width 41 height 23
click at [750, 23] on button "Submit" at bounding box center [757, 19] width 60 height 23
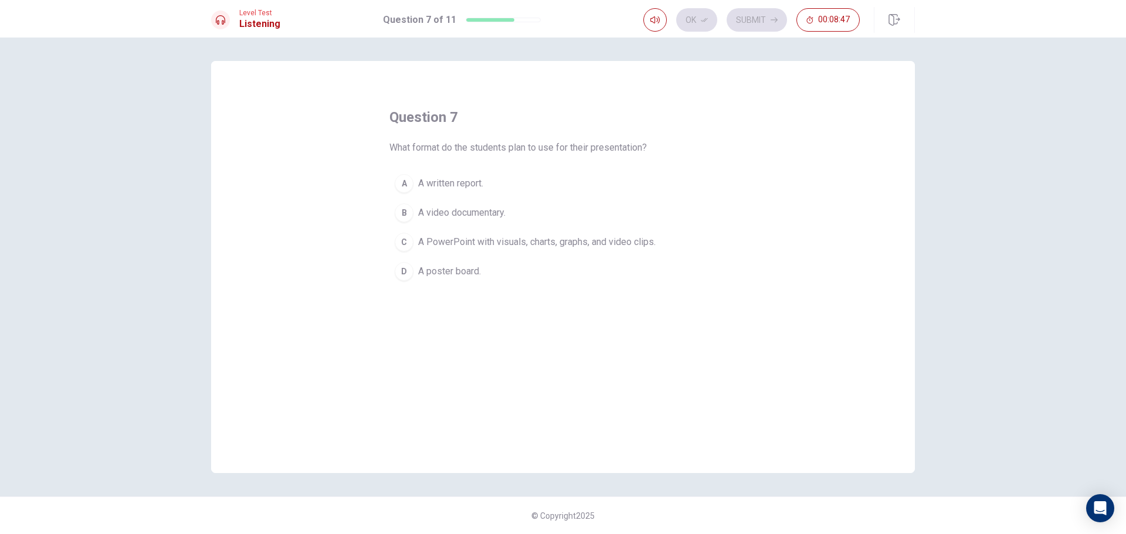
click at [483, 240] on span "A PowerPoint with visuals, charts, graphs, and video clips." at bounding box center [537, 242] width 238 height 14
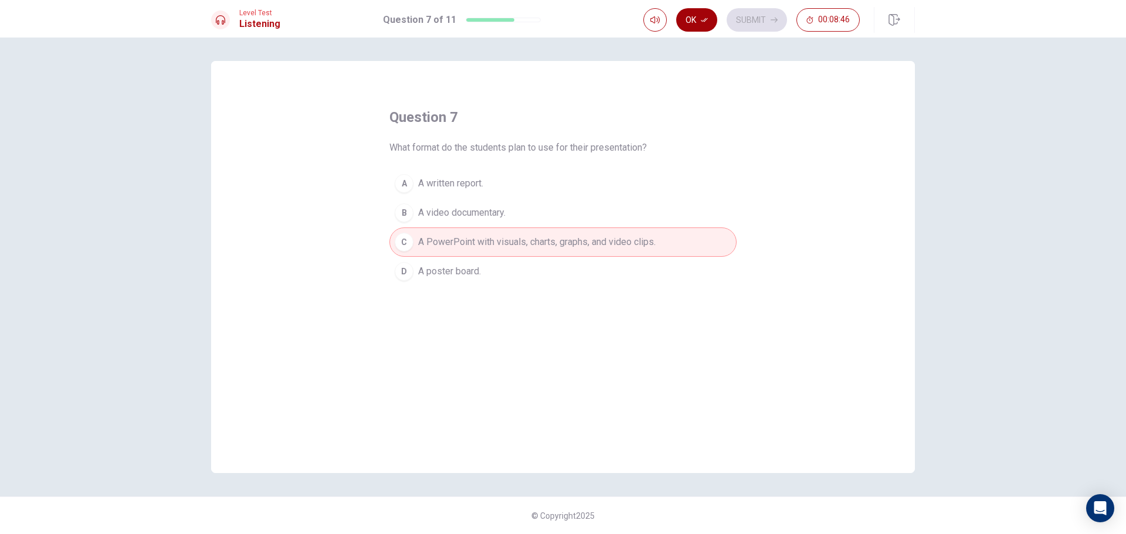
click at [708, 23] on icon "button" at bounding box center [704, 19] width 7 height 7
click at [744, 15] on button "Submit" at bounding box center [757, 19] width 60 height 23
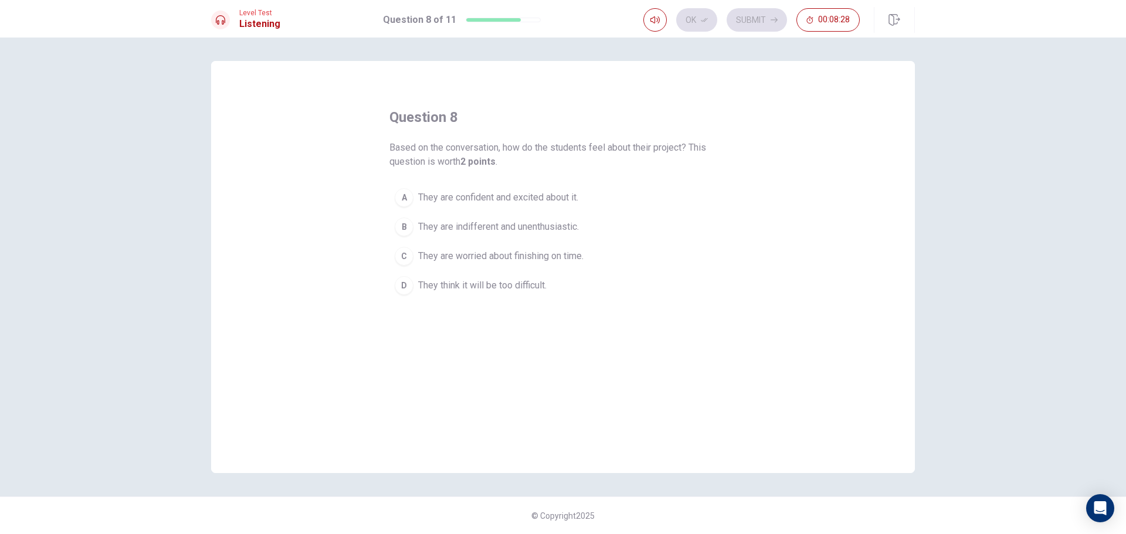
drag, startPoint x: 457, startPoint y: 258, endPoint x: 641, endPoint y: 158, distance: 208.9
click at [460, 258] on span "They are worried about finishing on time." at bounding box center [500, 256] width 165 height 14
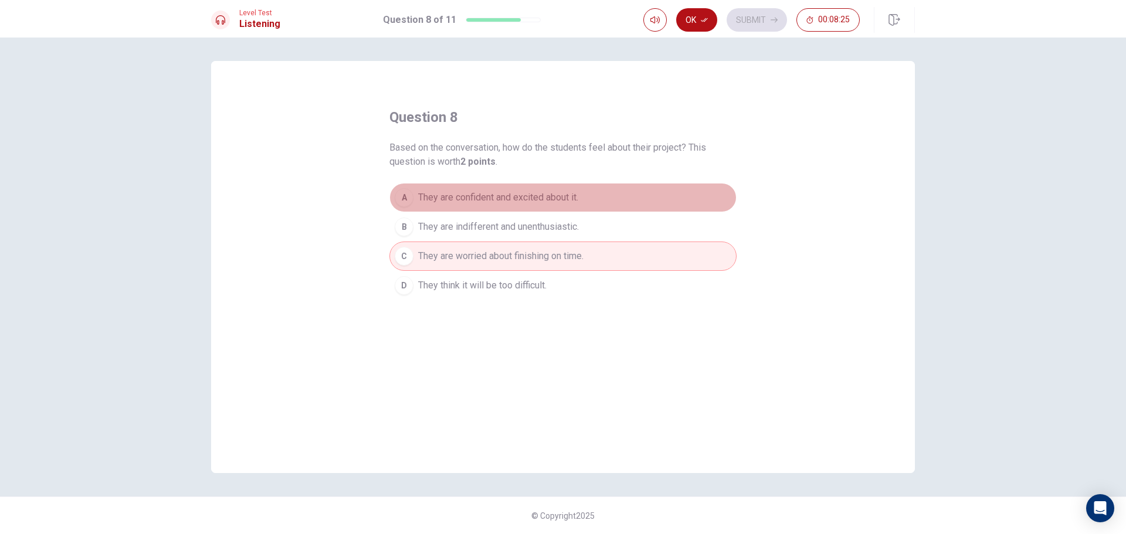
drag, startPoint x: 577, startPoint y: 189, endPoint x: 584, endPoint y: 172, distance: 18.4
click at [581, 178] on div "question 8 Based on the conversation, how do the students feel about their proj…" at bounding box center [562, 204] width 347 height 192
click at [578, 195] on span "They are confident and excited about it." at bounding box center [498, 198] width 160 height 14
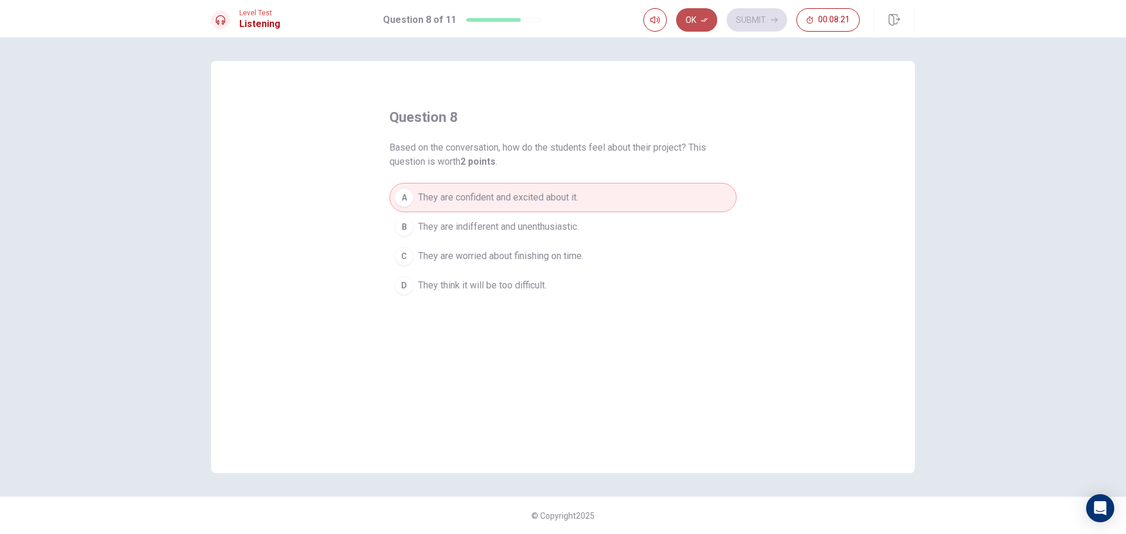
click at [694, 17] on button "Ok" at bounding box center [696, 19] width 41 height 23
click at [774, 22] on icon "button" at bounding box center [774, 19] width 7 height 7
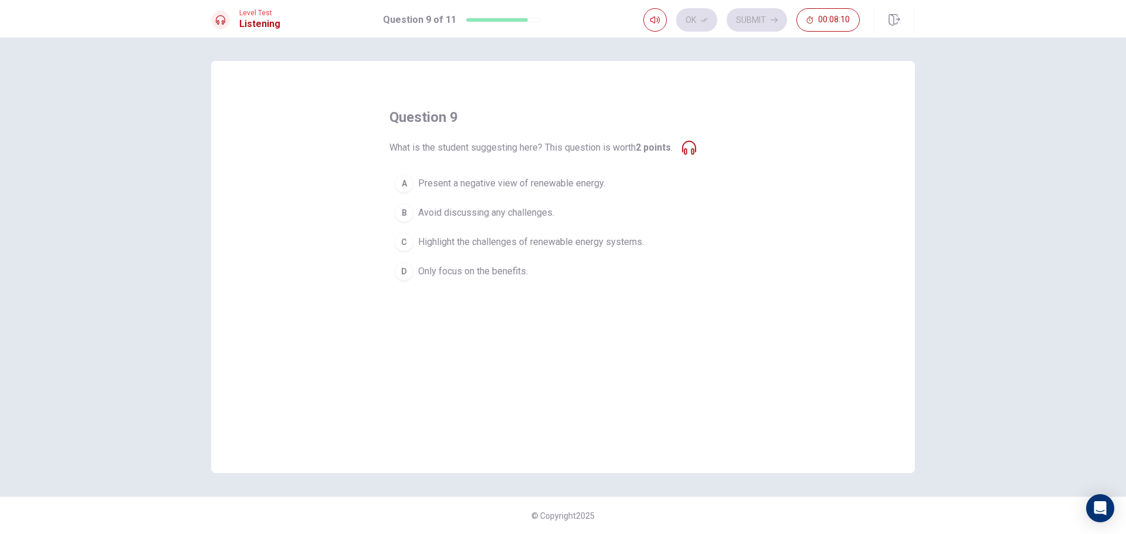
click at [506, 239] on span "Highlight the challenges of renewable energy systems." at bounding box center [531, 242] width 226 height 14
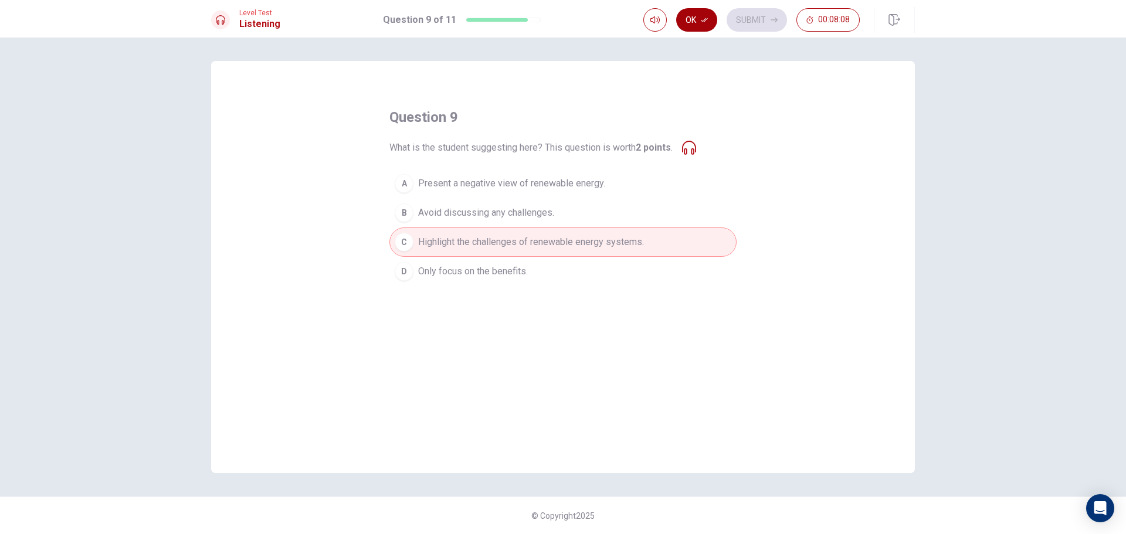
click at [707, 18] on icon "button" at bounding box center [704, 19] width 7 height 7
click at [738, 21] on button "Submit" at bounding box center [757, 19] width 60 height 23
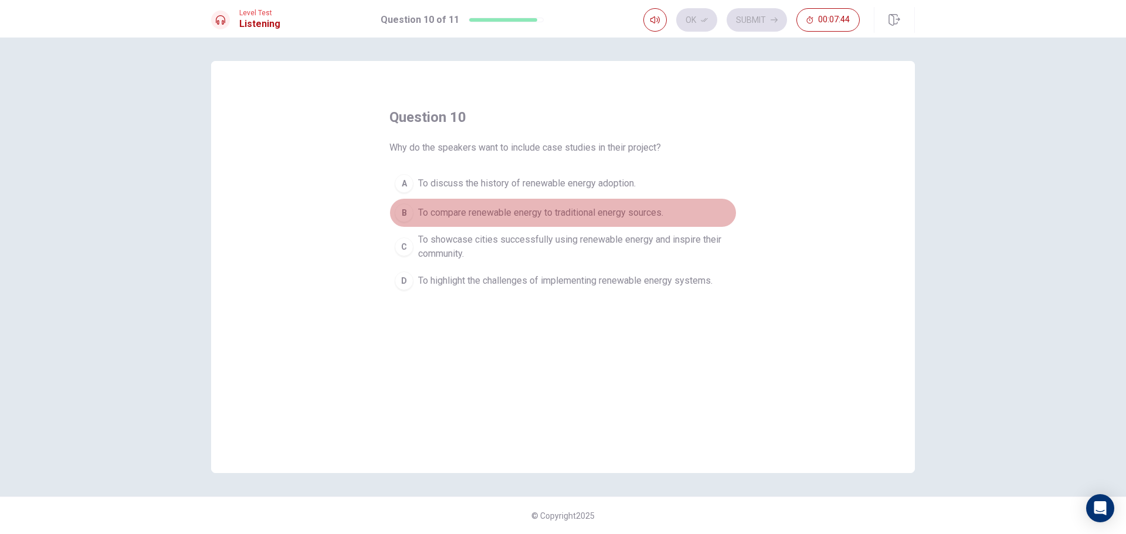
click at [606, 213] on span "To compare renewable energy to traditional energy sources." at bounding box center [540, 213] width 245 height 14
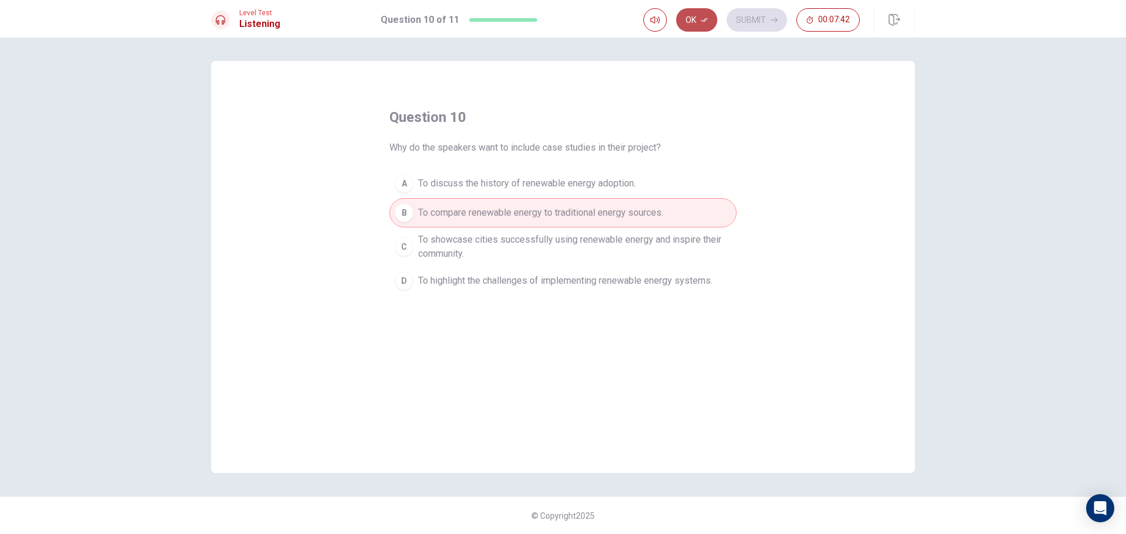
click at [698, 23] on button "Ok" at bounding box center [696, 19] width 41 height 23
click at [750, 22] on button "Submit" at bounding box center [757, 19] width 60 height 23
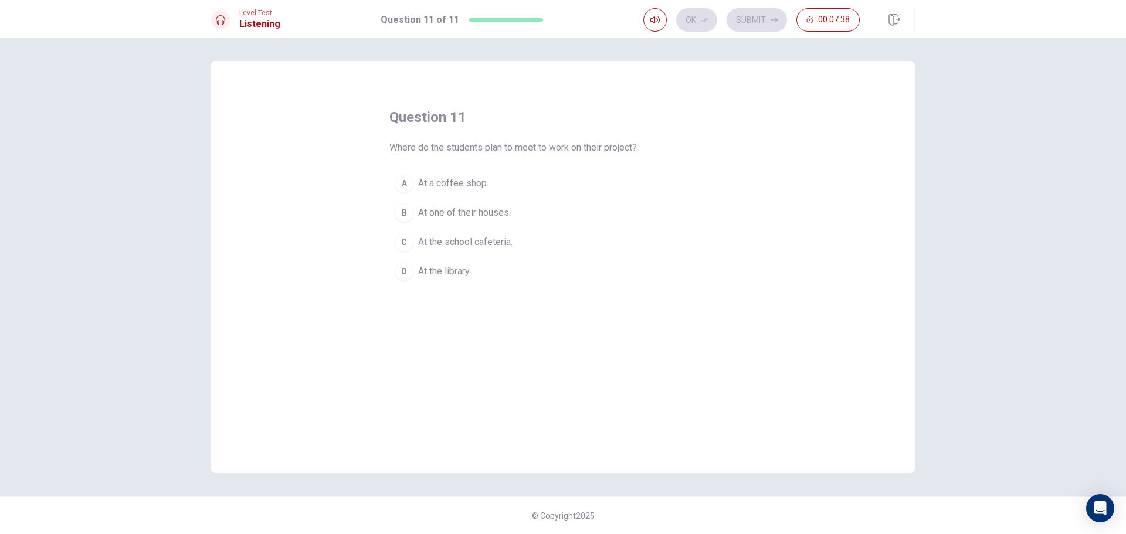
click at [467, 268] on span "At the library." at bounding box center [444, 271] width 53 height 14
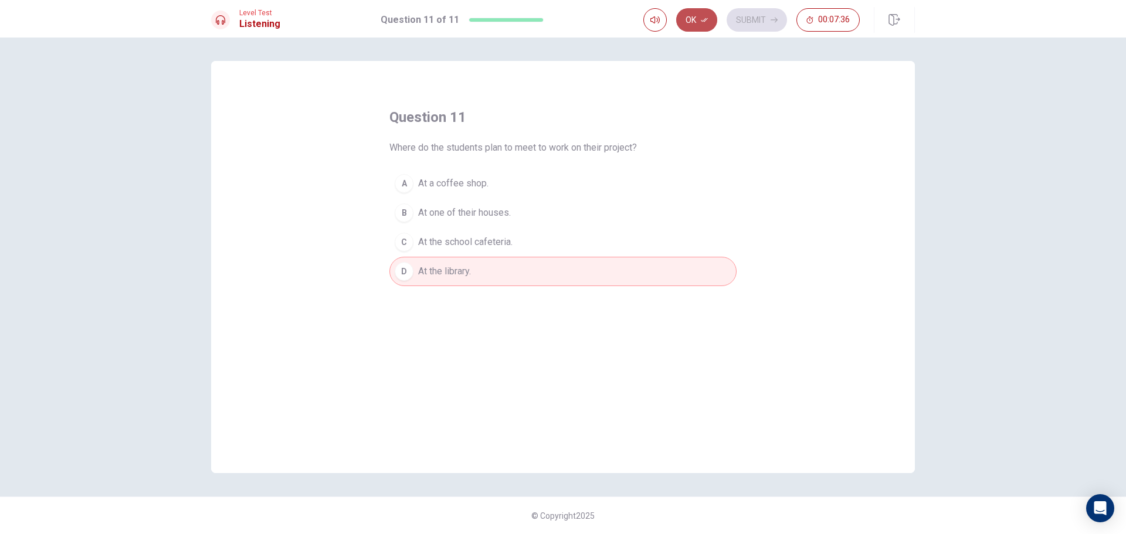
click at [708, 12] on button "Ok" at bounding box center [696, 19] width 41 height 23
click at [753, 24] on button "Submit" at bounding box center [757, 19] width 60 height 23
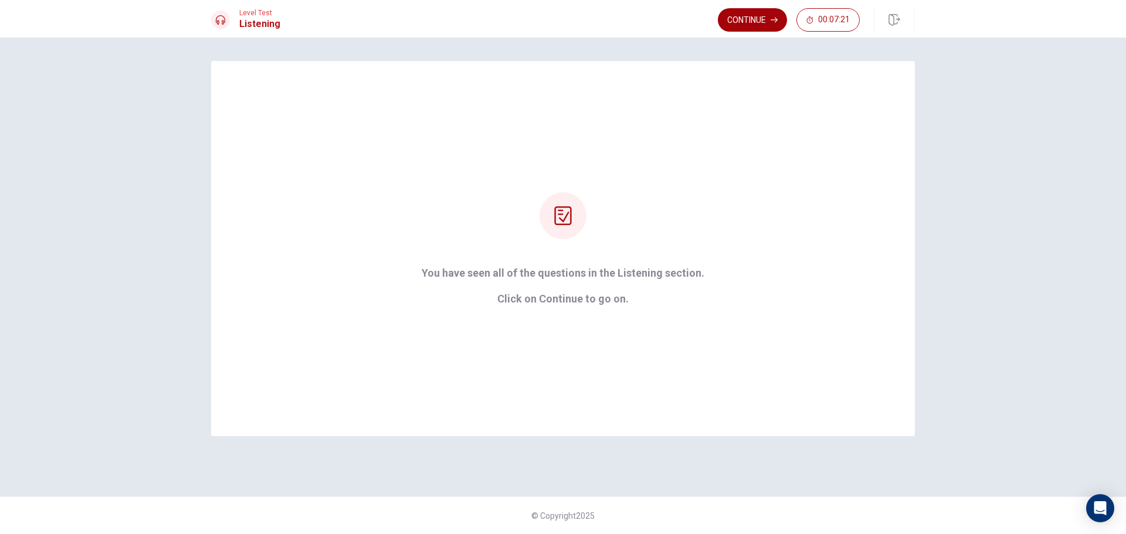
click at [739, 16] on button "Continue" at bounding box center [752, 19] width 69 height 23
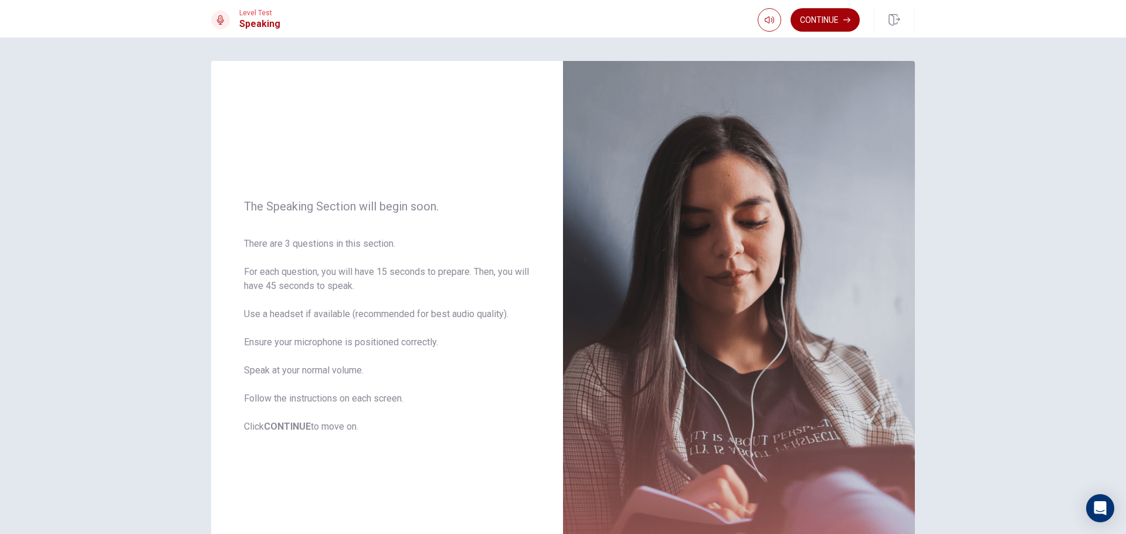
click at [824, 23] on button "Continue" at bounding box center [825, 19] width 69 height 23
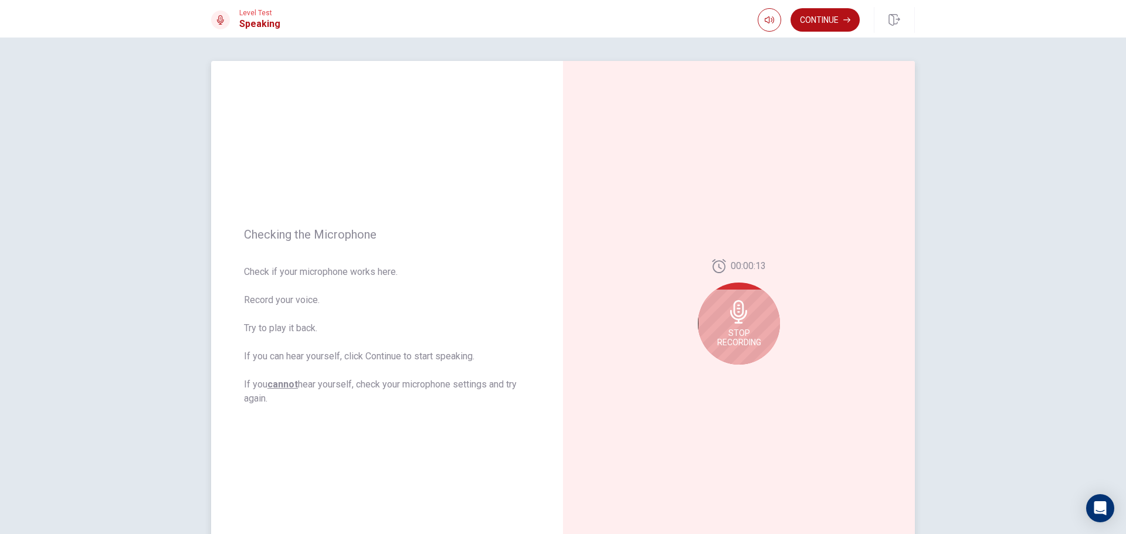
click at [731, 328] on div "Stop Recording" at bounding box center [739, 324] width 82 height 82
click at [731, 328] on div at bounding box center [739, 315] width 82 height 82
click at [741, 288] on div at bounding box center [739, 315] width 82 height 82
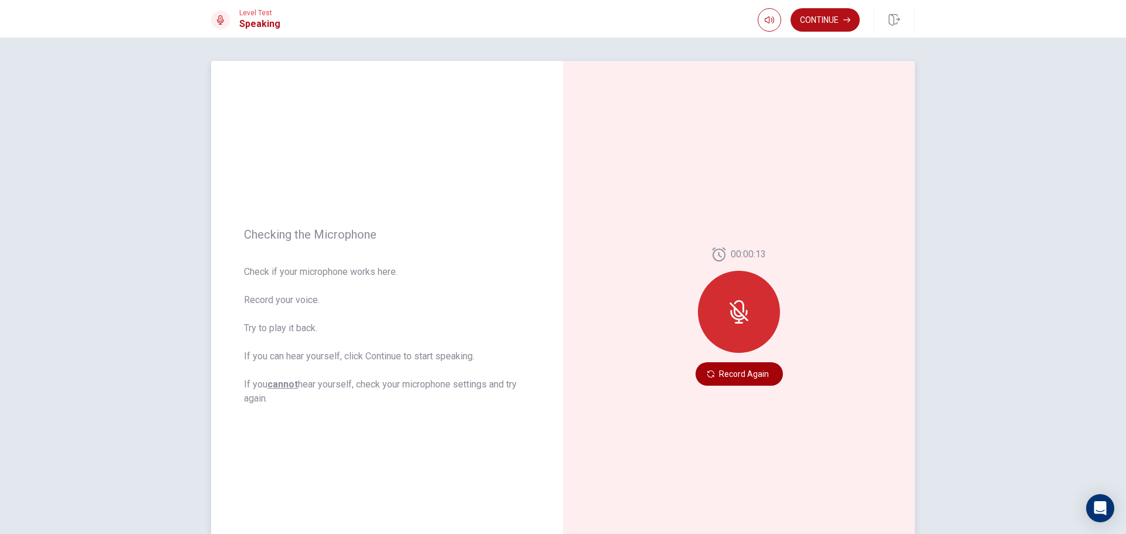
click at [734, 375] on button "Record Again" at bounding box center [739, 373] width 87 height 23
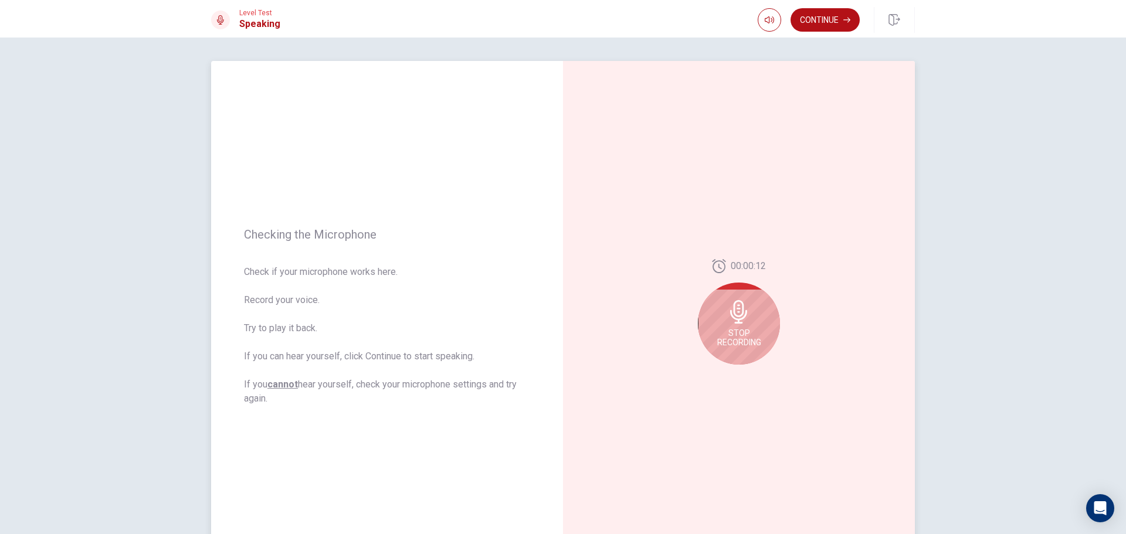
click at [765, 318] on div "Stop Recording" at bounding box center [739, 324] width 82 height 82
click at [749, 372] on icon "Play Audio" at bounding box center [751, 374] width 5 height 7
click at [840, 25] on button "Continue" at bounding box center [825, 19] width 69 height 23
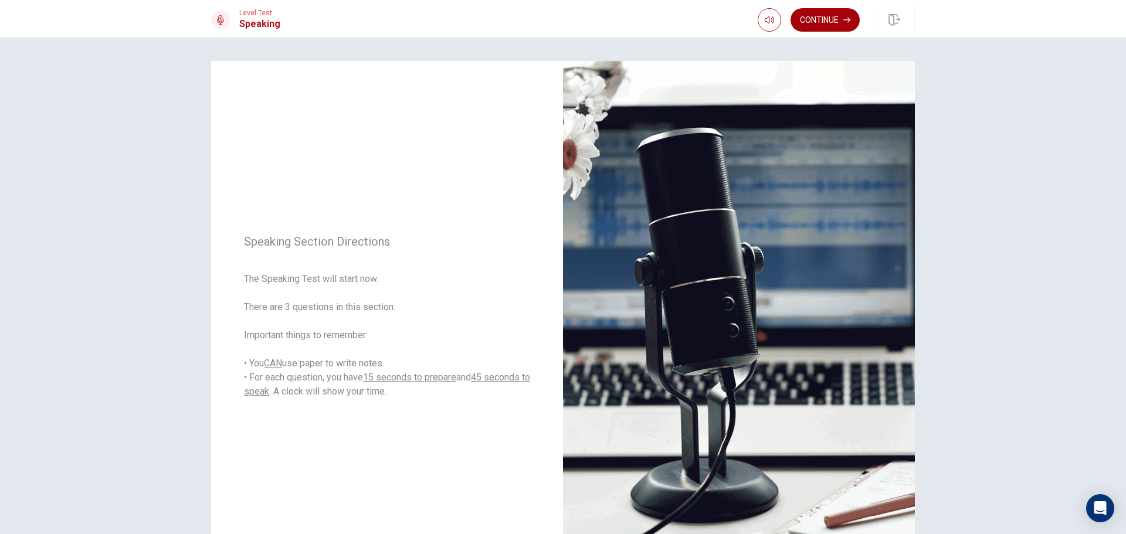
click at [829, 24] on button "Continue" at bounding box center [825, 19] width 69 height 23
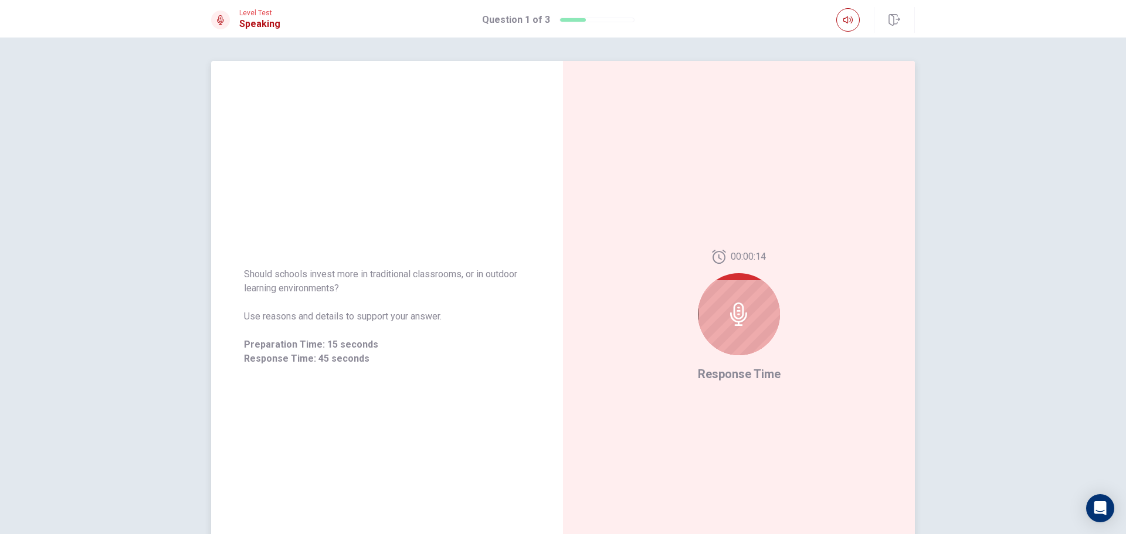
click at [740, 350] on div at bounding box center [739, 314] width 82 height 82
click at [743, 328] on div at bounding box center [739, 314] width 82 height 82
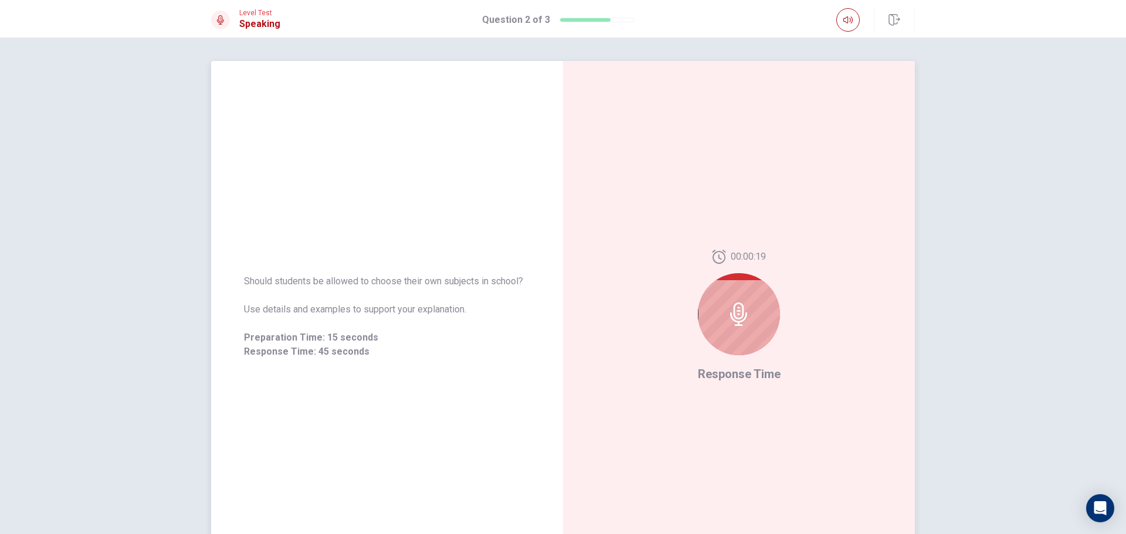
click at [762, 317] on div at bounding box center [739, 314] width 82 height 82
click at [737, 287] on div at bounding box center [739, 314] width 82 height 82
click at [748, 318] on div at bounding box center [739, 314] width 82 height 82
click at [748, 324] on div at bounding box center [739, 314] width 82 height 82
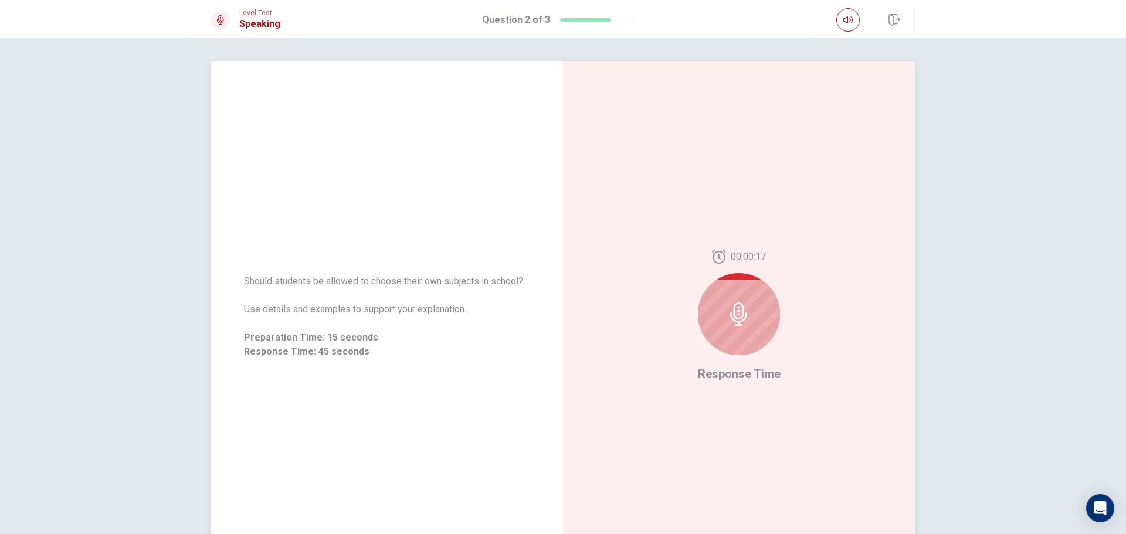
click at [748, 324] on div at bounding box center [739, 314] width 82 height 82
click at [752, 325] on div at bounding box center [739, 314] width 82 height 82
drag, startPoint x: 753, startPoint y: 326, endPoint x: 744, endPoint y: 326, distance: 8.8
click at [752, 326] on div at bounding box center [739, 314] width 82 height 82
click at [741, 326] on div at bounding box center [739, 314] width 82 height 82
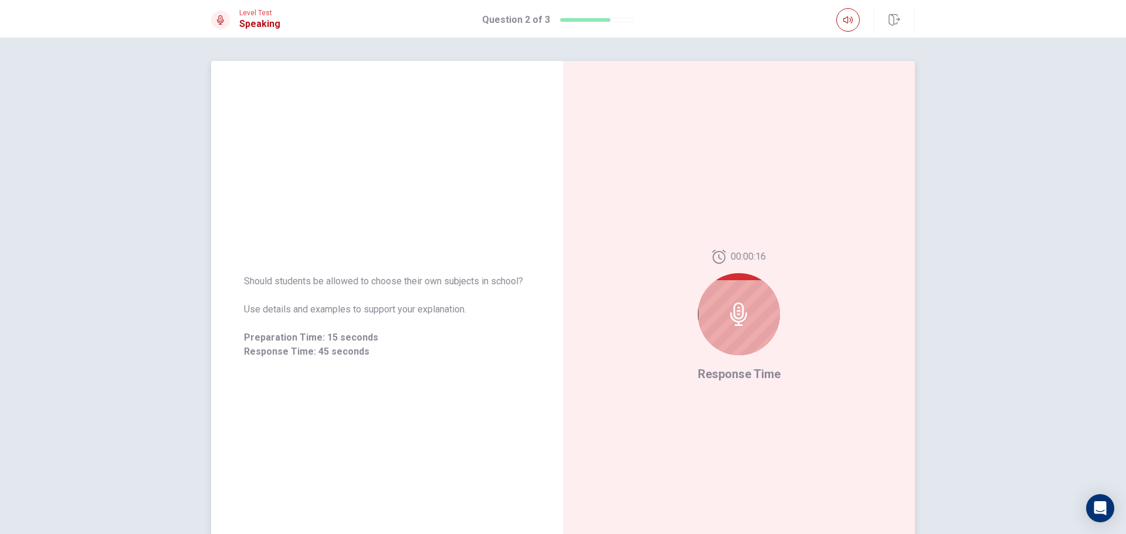
click at [741, 326] on div at bounding box center [739, 314] width 82 height 82
click at [737, 326] on div at bounding box center [739, 314] width 82 height 82
click at [714, 335] on div at bounding box center [739, 314] width 82 height 82
click at [704, 338] on div at bounding box center [739, 314] width 82 height 82
click at [681, 347] on div "00:00:15 Response Time" at bounding box center [739, 316] width 352 height 511
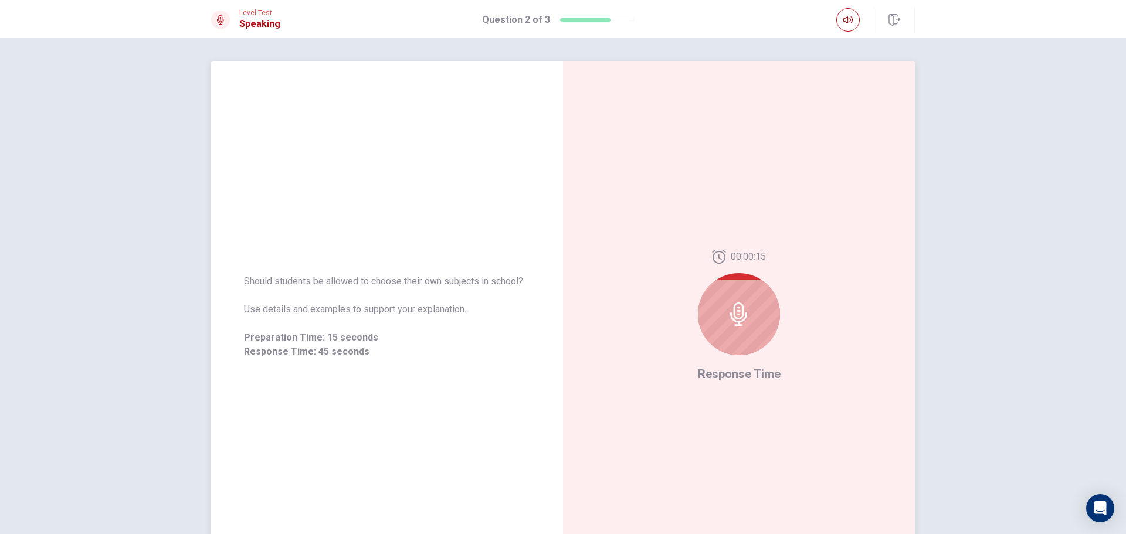
click at [661, 348] on div "00:00:15 Response Time" at bounding box center [739, 316] width 352 height 511
drag, startPoint x: 643, startPoint y: 348, endPoint x: 650, endPoint y: 331, distance: 18.9
click at [639, 350] on div "00:00:15 Response Time" at bounding box center [739, 316] width 352 height 511
drag, startPoint x: 610, startPoint y: 345, endPoint x: 660, endPoint y: 325, distance: 54.2
click at [610, 346] on div "00:00:15 Response Time" at bounding box center [739, 316] width 352 height 511
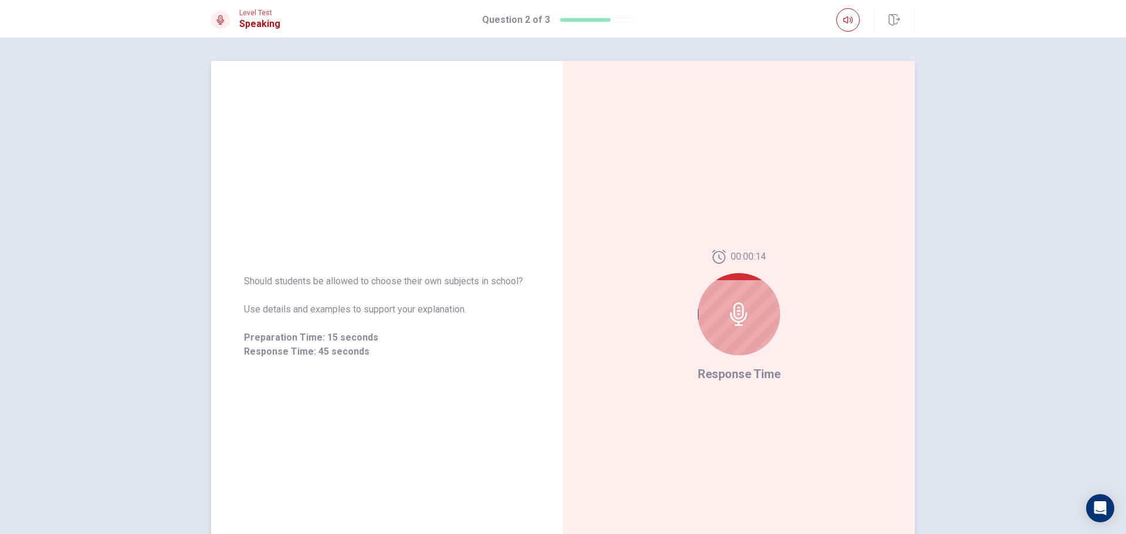
click at [660, 325] on div "00:00:14 Response Time" at bounding box center [739, 316] width 352 height 511
click at [647, 325] on div "00:00:14 Response Time" at bounding box center [739, 316] width 352 height 511
click at [644, 328] on div "00:00:14 Response Time" at bounding box center [739, 316] width 352 height 511
click at [638, 325] on div "00:00:14 Response Time" at bounding box center [739, 316] width 352 height 511
click at [627, 328] on div "00:00:14 Response Time" at bounding box center [739, 316] width 352 height 511
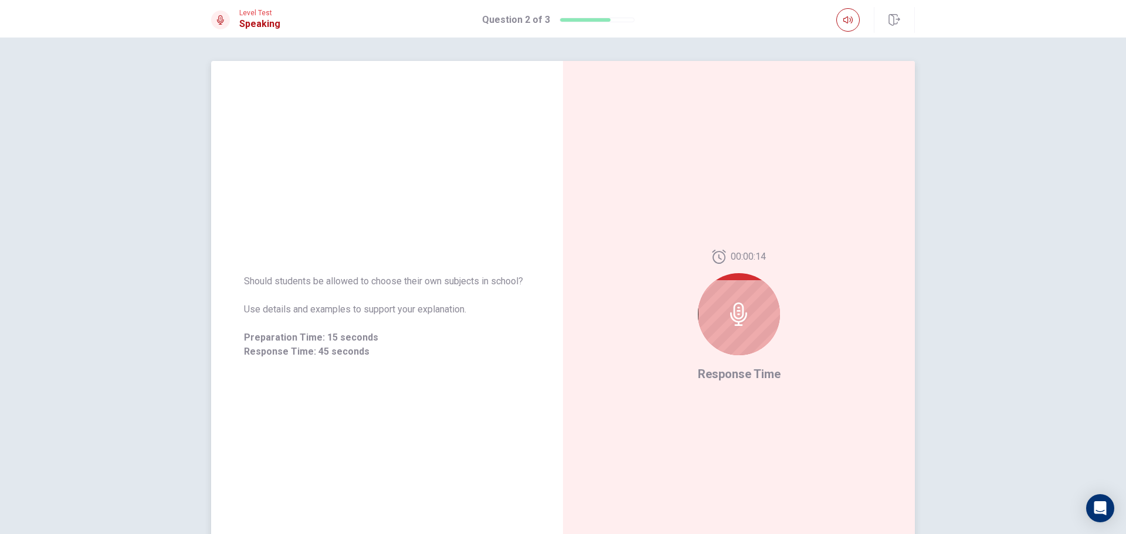
click at [621, 331] on div "00:00:14 Response Time" at bounding box center [739, 316] width 352 height 511
click at [601, 335] on div "00:00:13 Response Time" at bounding box center [739, 316] width 352 height 511
click at [595, 327] on div "00:00:13 Response Time" at bounding box center [739, 316] width 352 height 511
click at [590, 327] on div "00:00:13 Response Time" at bounding box center [739, 316] width 352 height 511
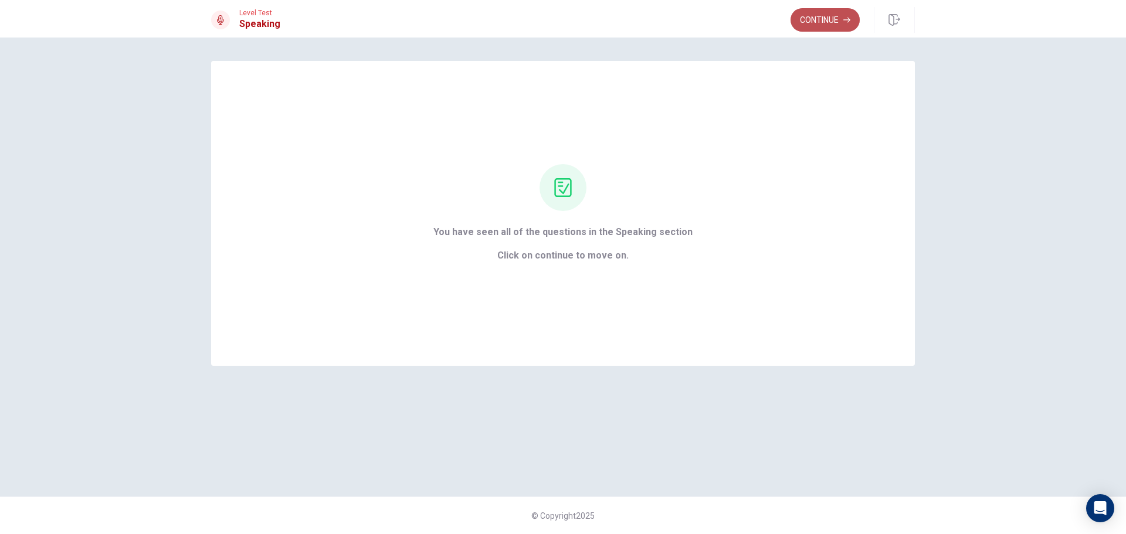
click at [808, 11] on button "Continue" at bounding box center [825, 19] width 69 height 23
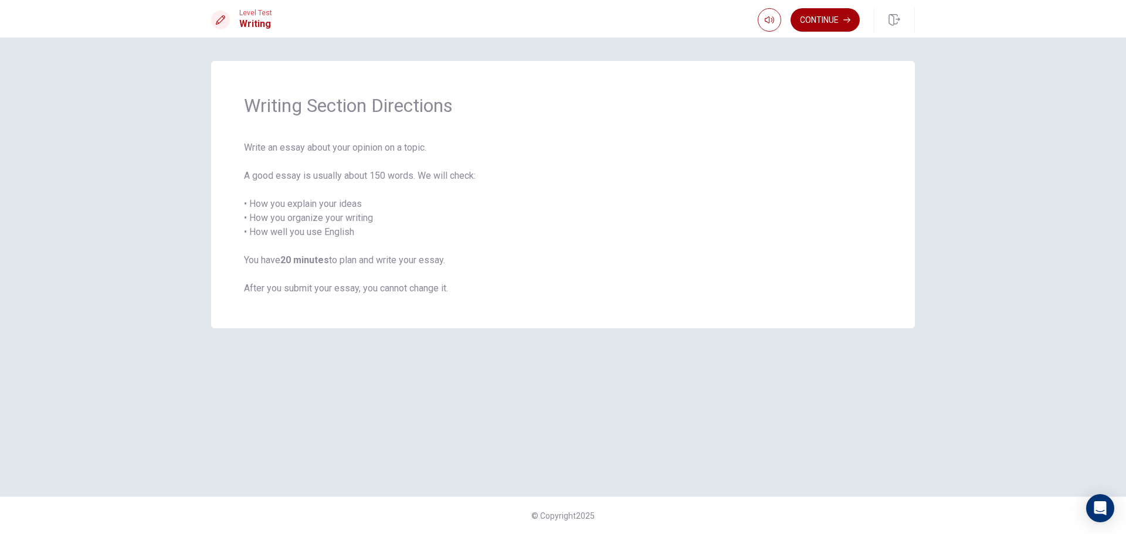
click at [833, 25] on button "Continue" at bounding box center [825, 19] width 69 height 23
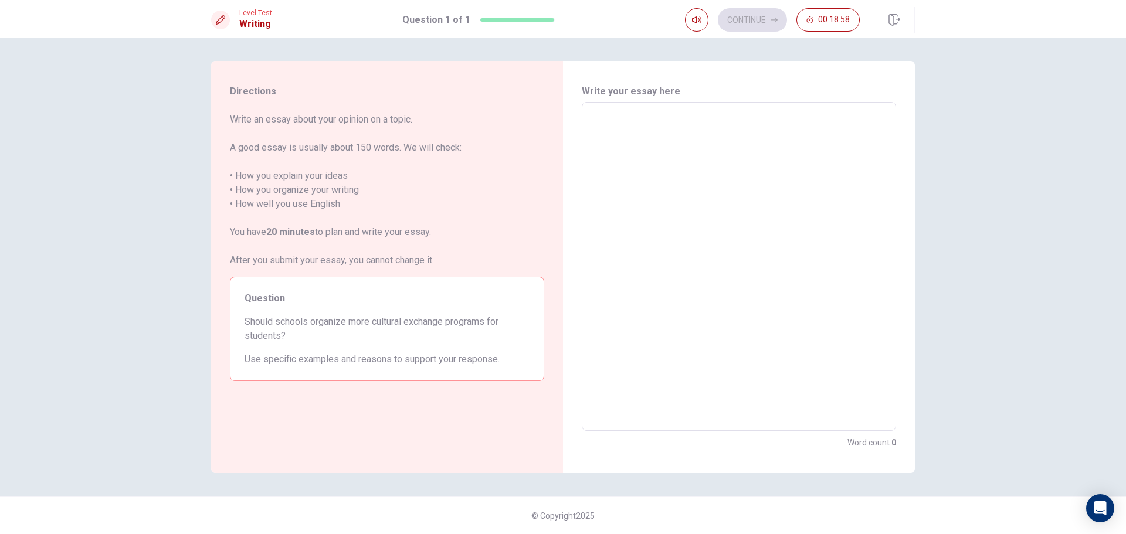
click at [688, 318] on textarea at bounding box center [739, 267] width 298 height 310
type textarea "d"
type textarea "x"
type textarea "s"
type textarea "x"
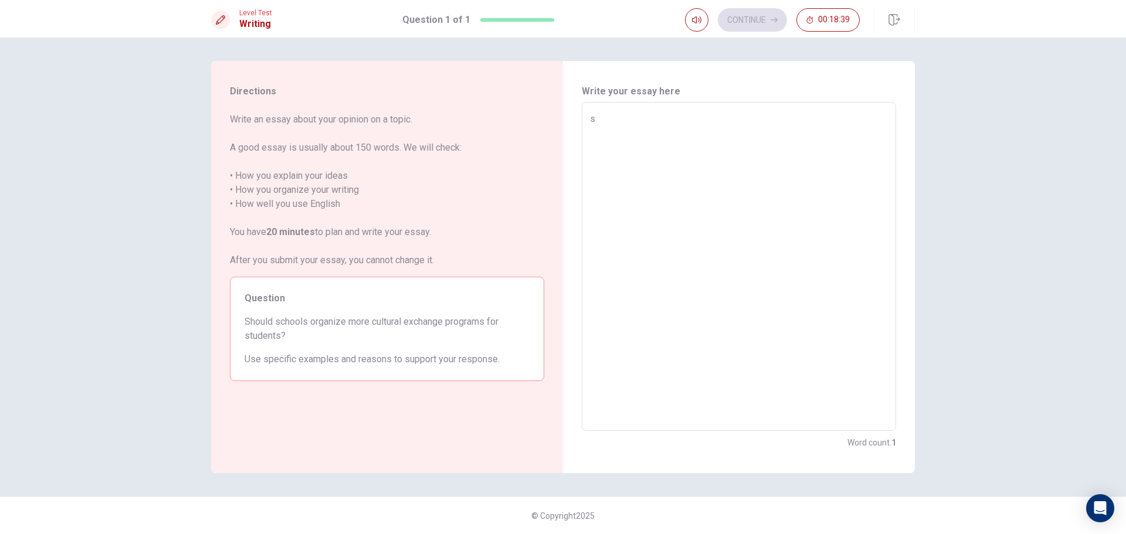
type textarea "su"
type textarea "x"
type textarea "sur"
type textarea "x"
type textarea "surv"
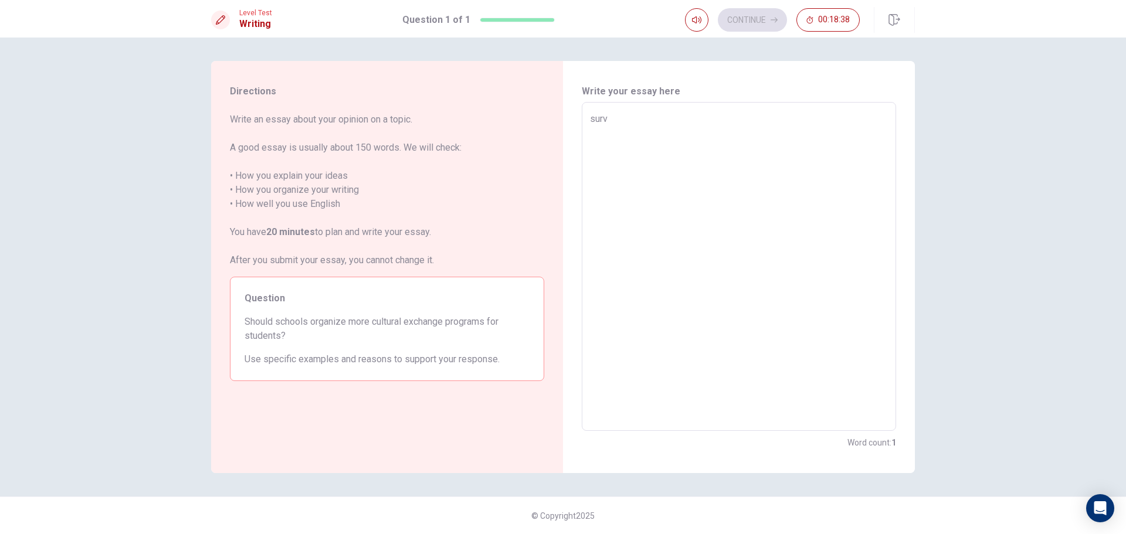
type textarea "x"
type textarea "survu"
type textarea "x"
type textarea "surv"
type textarea "x"
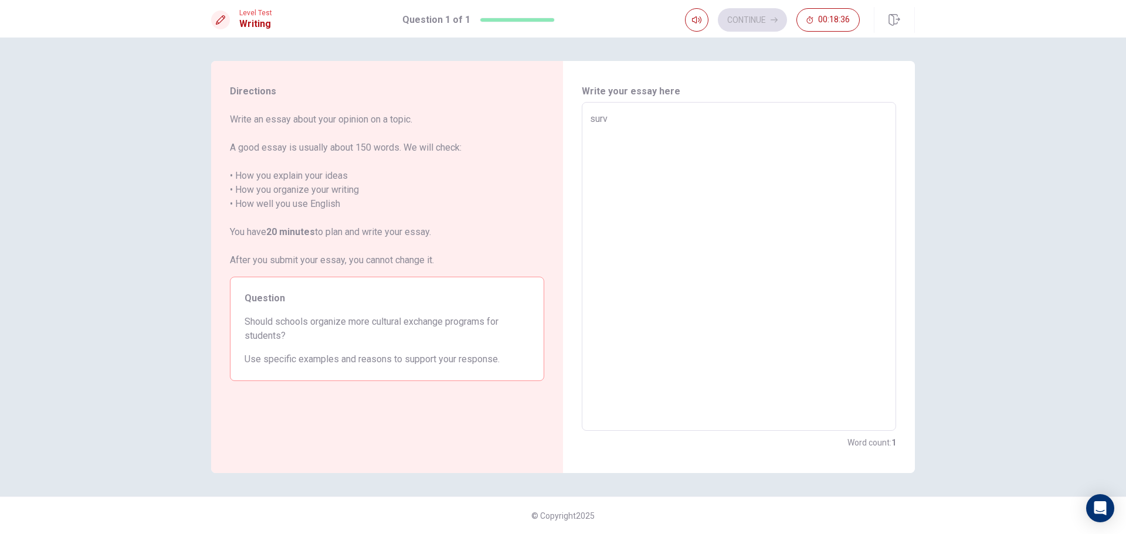
type textarea "survi"
type textarea "x"
type textarea "surviv"
type textarea "x"
type textarea "survive"
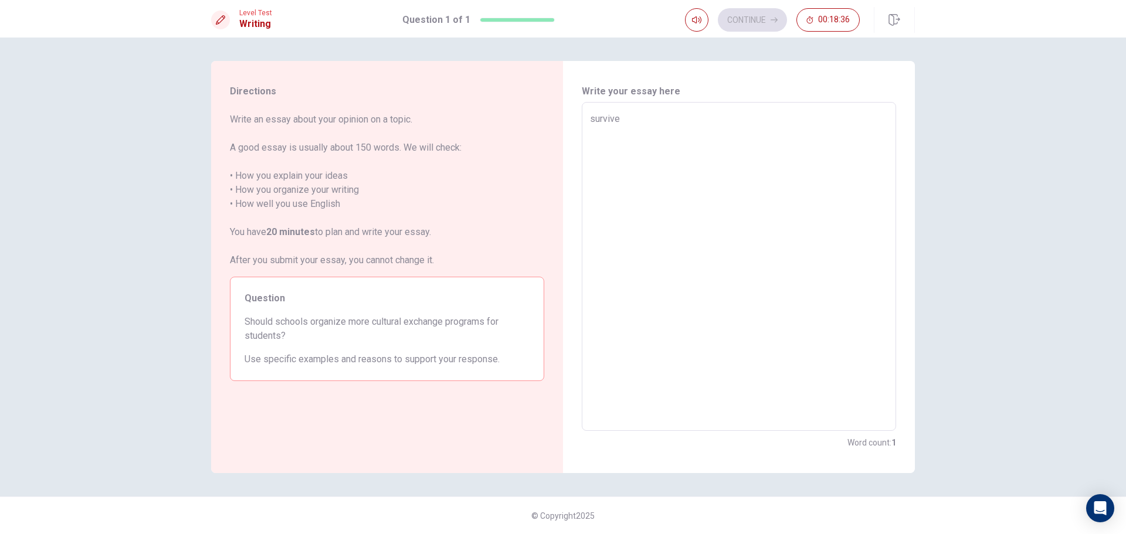
type textarea "x"
type textarea "surviver"
type textarea "x"
type textarea "survive"
type textarea "x"
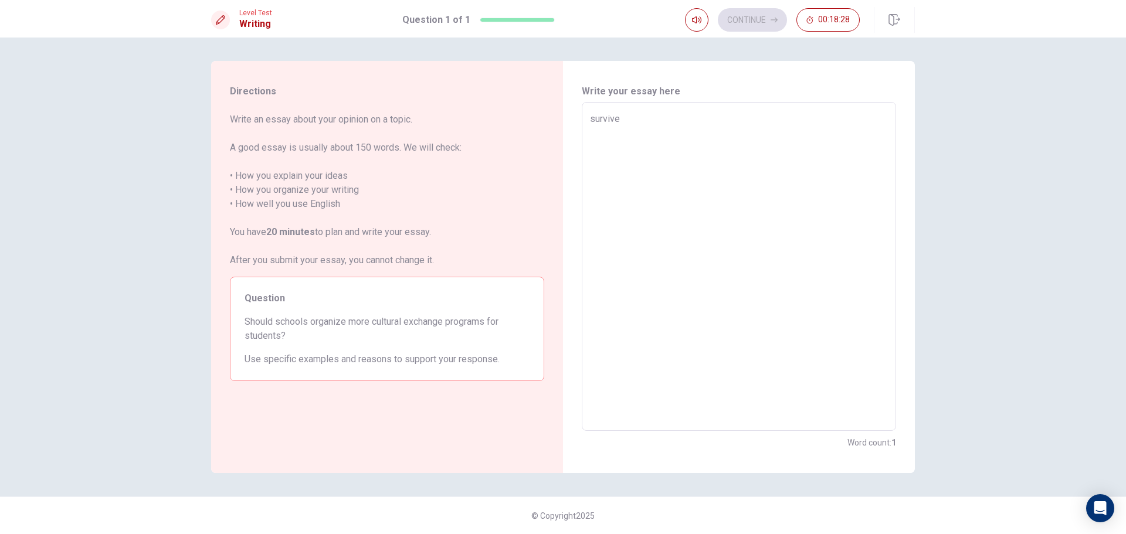
type textarea "surviv"
type textarea "x"
type textarea "survi"
type textarea "x"
type textarea "surv"
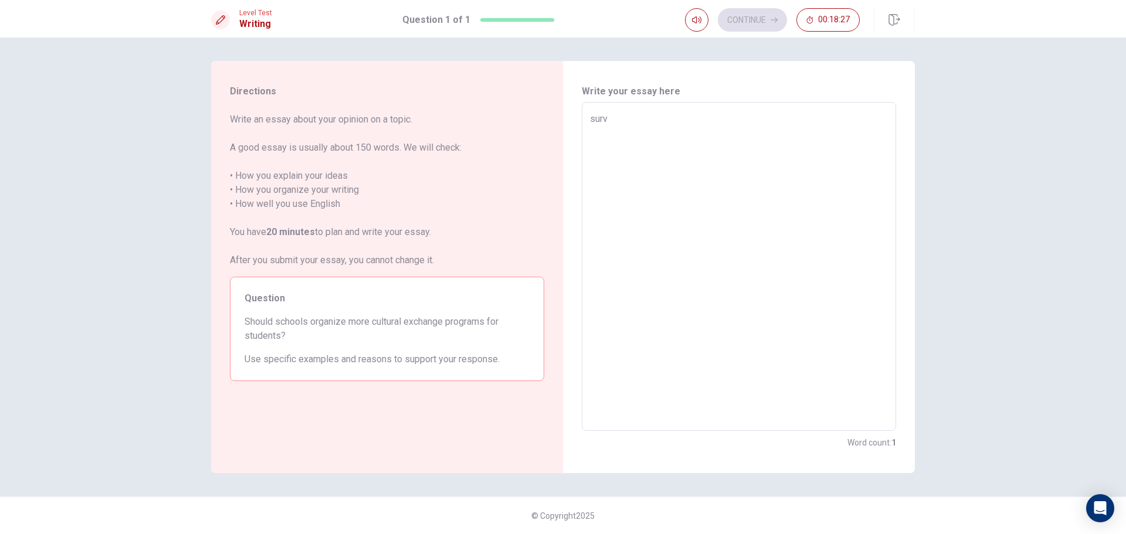
type textarea "x"
type textarea "sur"
type textarea "x"
type textarea "su"
type textarea "x"
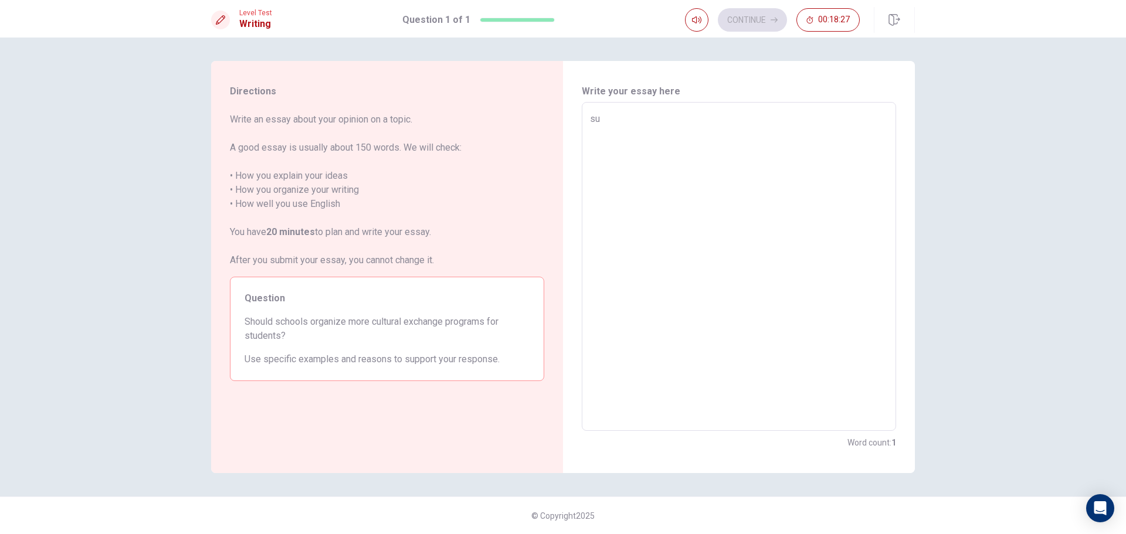
type textarea "s"
type textarea "x"
type textarea "y"
type textarea "x"
type textarea "ye"
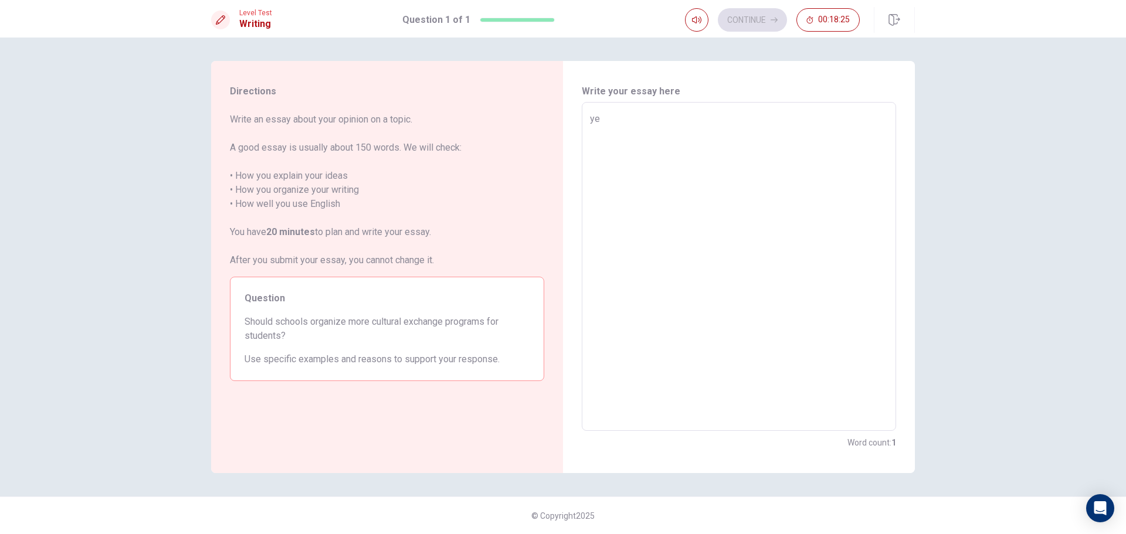
type textarea "x"
type textarea "yes"
type textarea "x"
type textarea "yes"
type textarea "x"
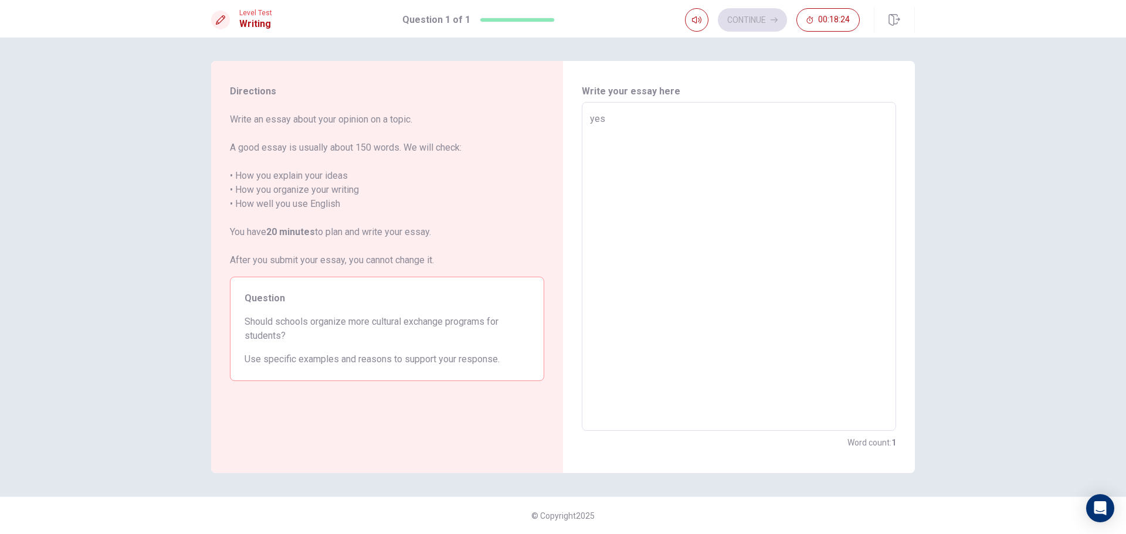
type textarea "yes s"
type textarea "x"
type textarea "yes sc"
type textarea "x"
type textarea "yes sch"
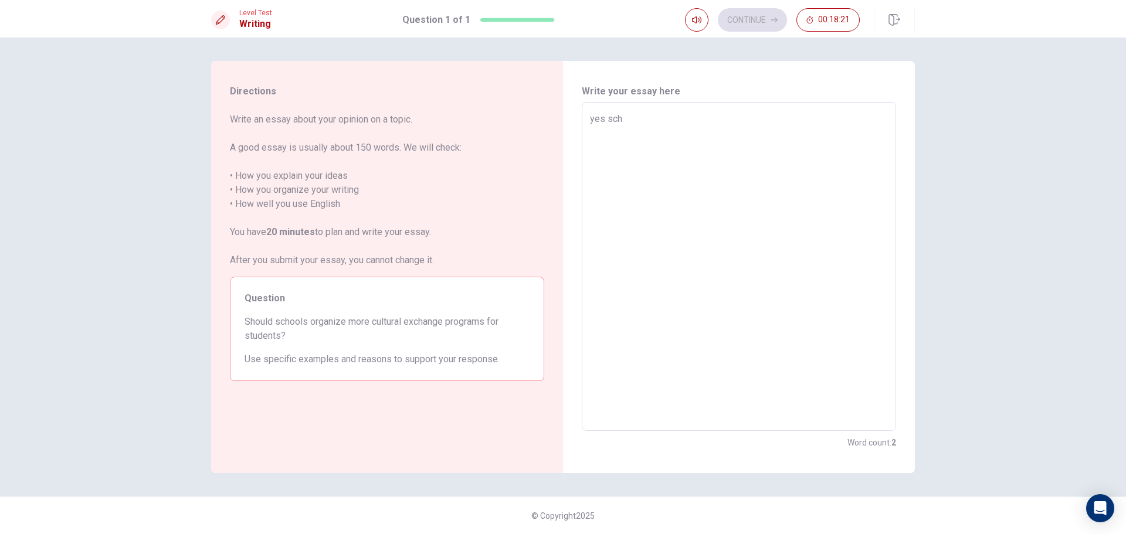
type textarea "x"
type textarea "yes scho"
type textarea "x"
type textarea "yes schoo"
type textarea "x"
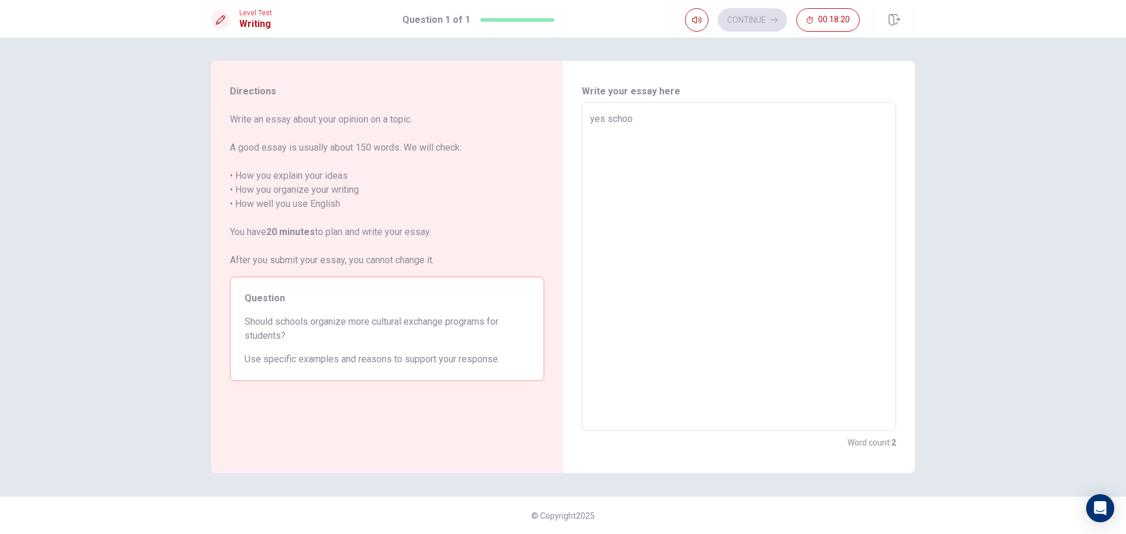
type textarea "yes school"
type textarea "x"
type textarea "yes school"
type textarea "x"
type textarea "yes school s"
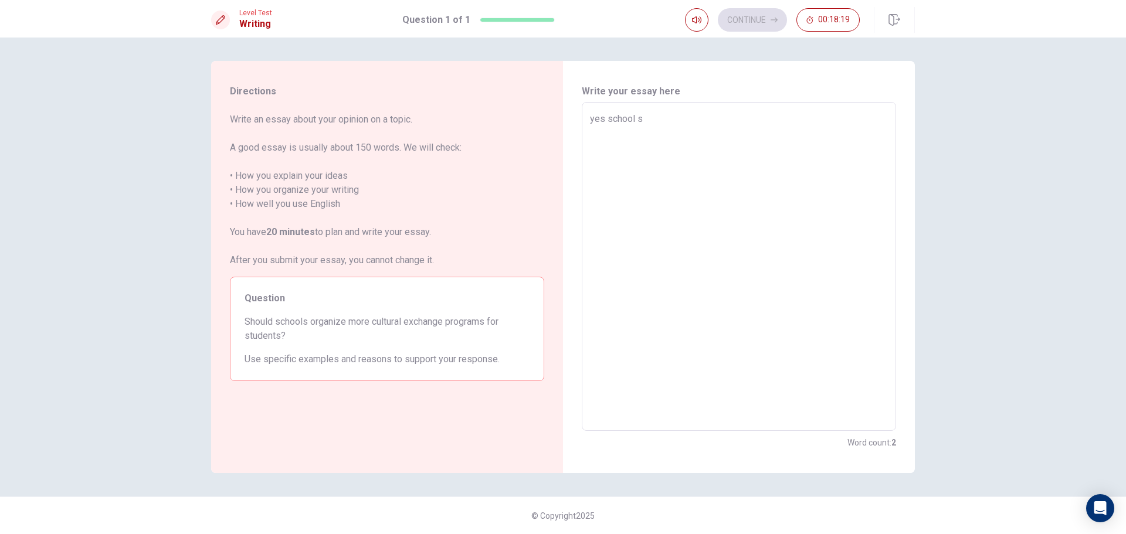
type textarea "x"
type textarea "yes school sh"
type textarea "x"
type textarea "yes school sho"
type textarea "x"
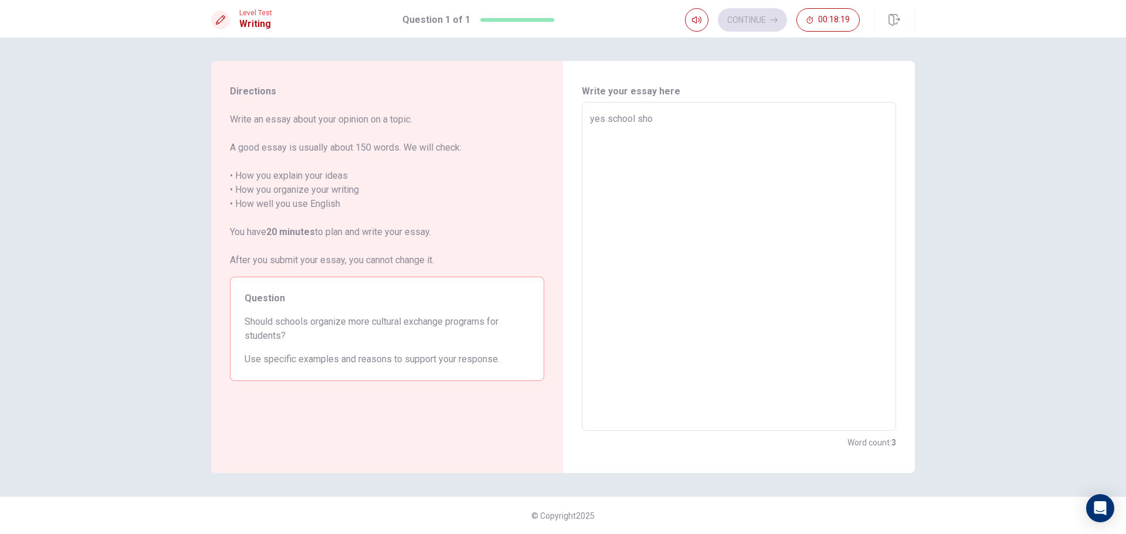
type textarea "yes school shou"
type textarea "x"
type textarea "yes school shoul"
type textarea "x"
type textarea "yes school should"
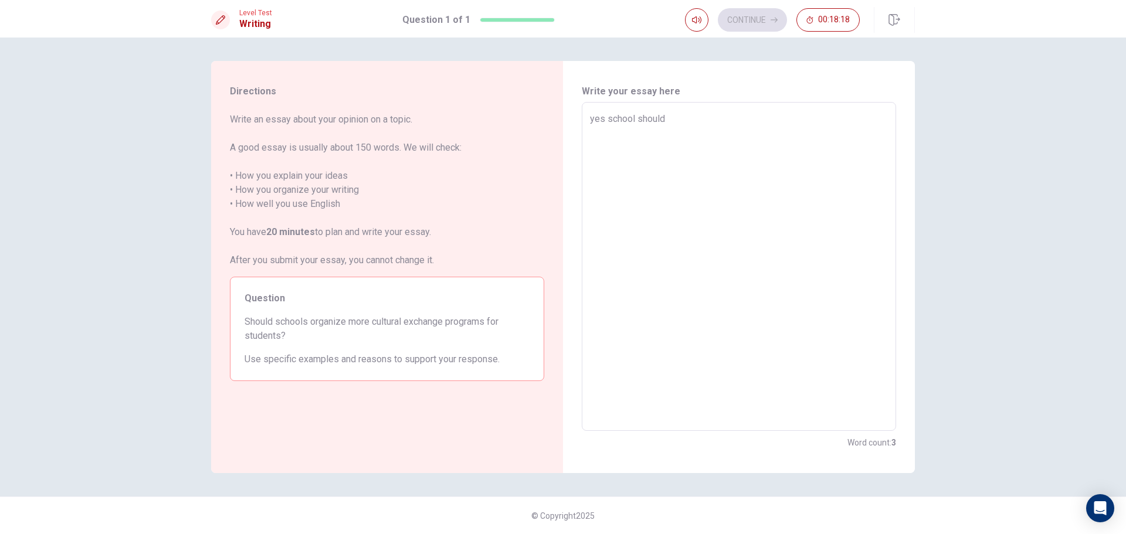
type textarea "x"
type textarea "yes school should"
type textarea "x"
type textarea "yes school should o"
type textarea "x"
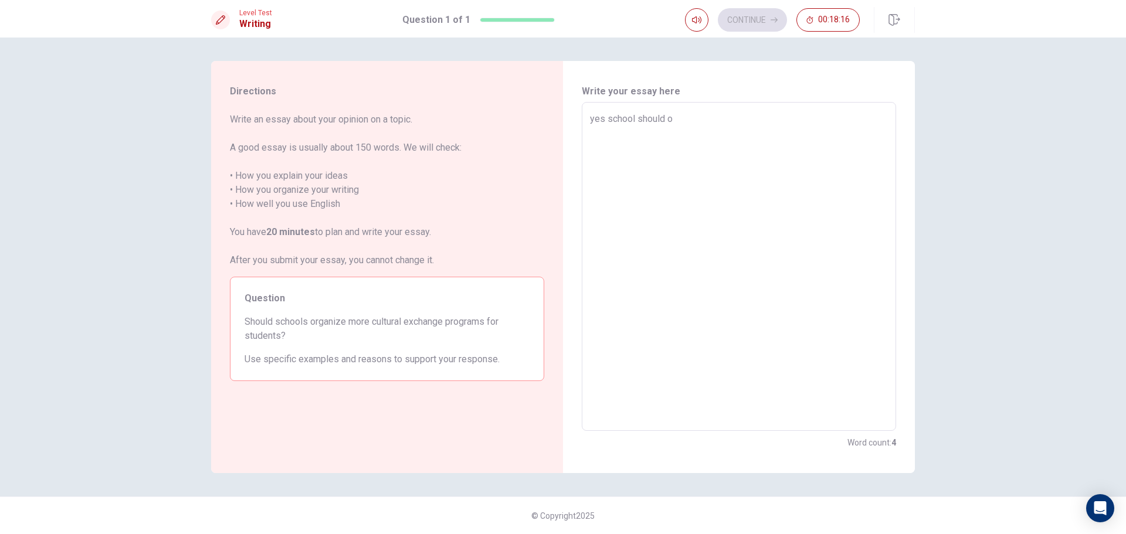
type textarea "yes school should or"
type textarea "x"
type textarea "yes school should org"
type textarea "x"
type textarea "yes school should orga"
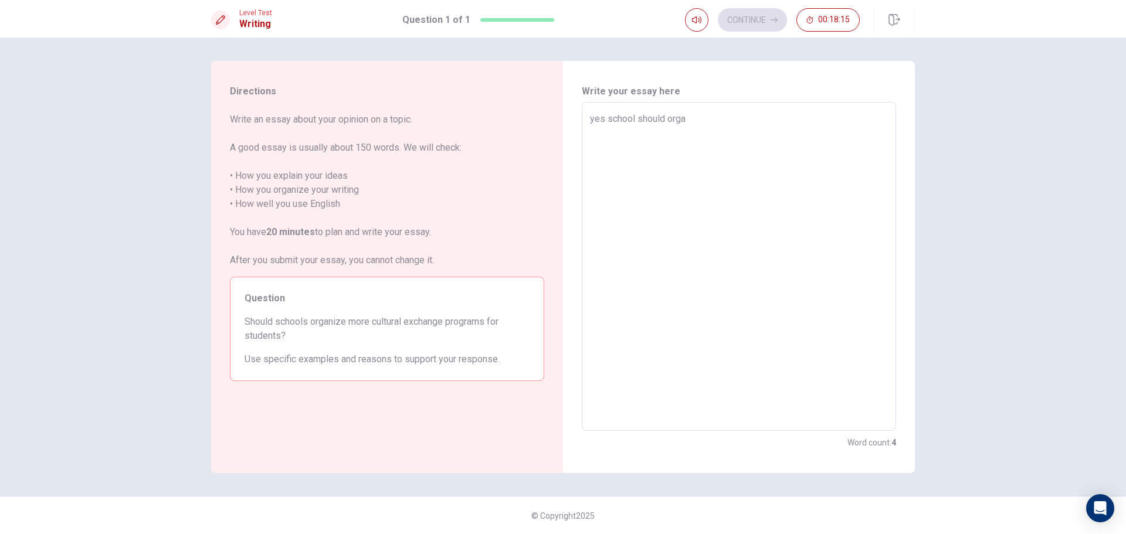
type textarea "x"
type textarea "yes school should organ"
type textarea "x"
type textarea "yes school should organi"
type textarea "x"
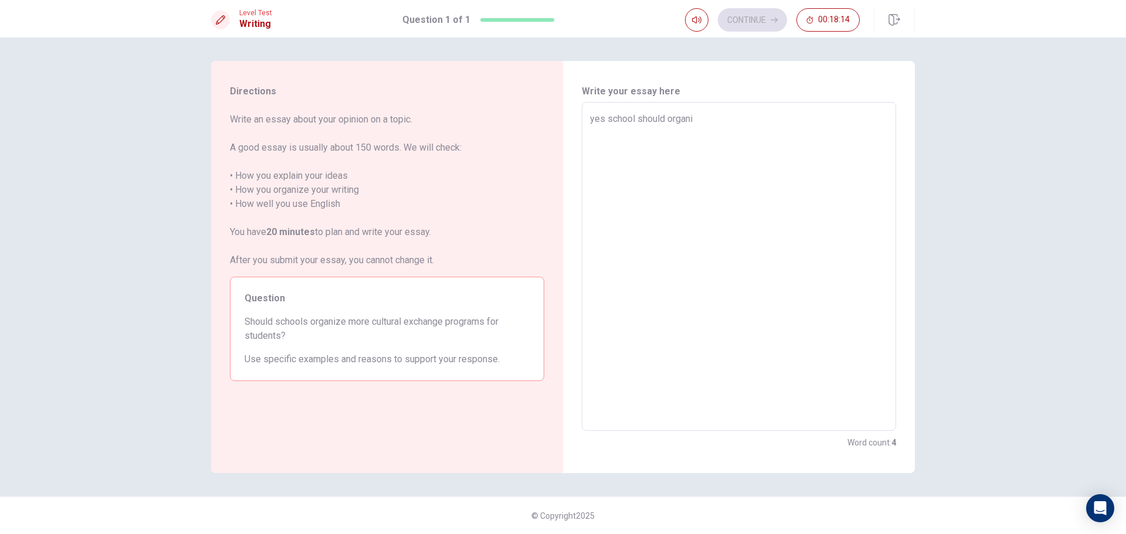
type textarea "yes school should organiz"
type textarea "x"
type textarea "yes school should organize"
type textarea "x"
type textarea "yes school should organize"
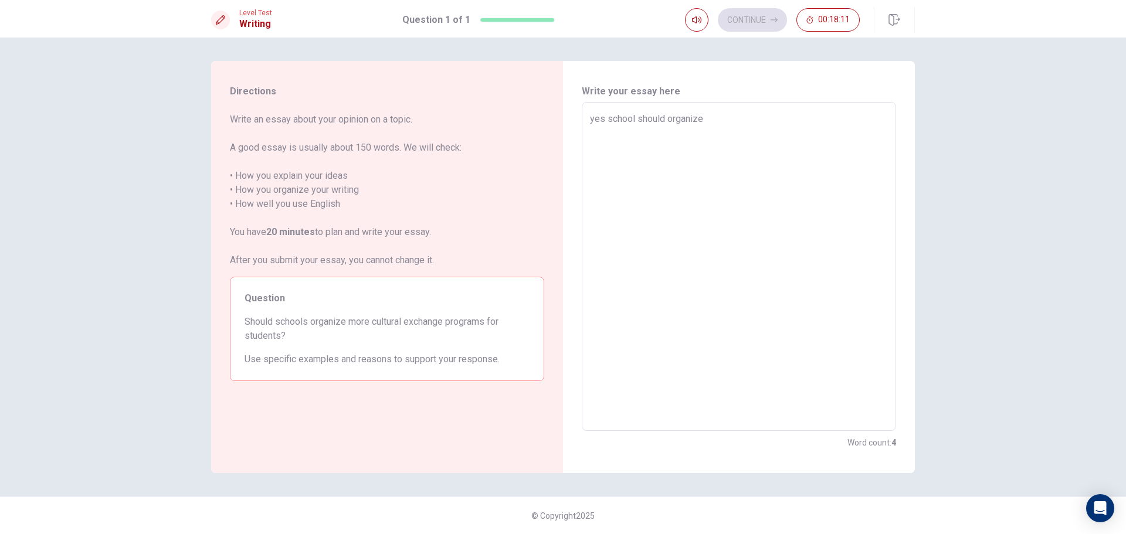
type textarea "x"
type textarea "yes school should organize m"
type textarea "x"
type textarea "yes school should organize mo"
type textarea "x"
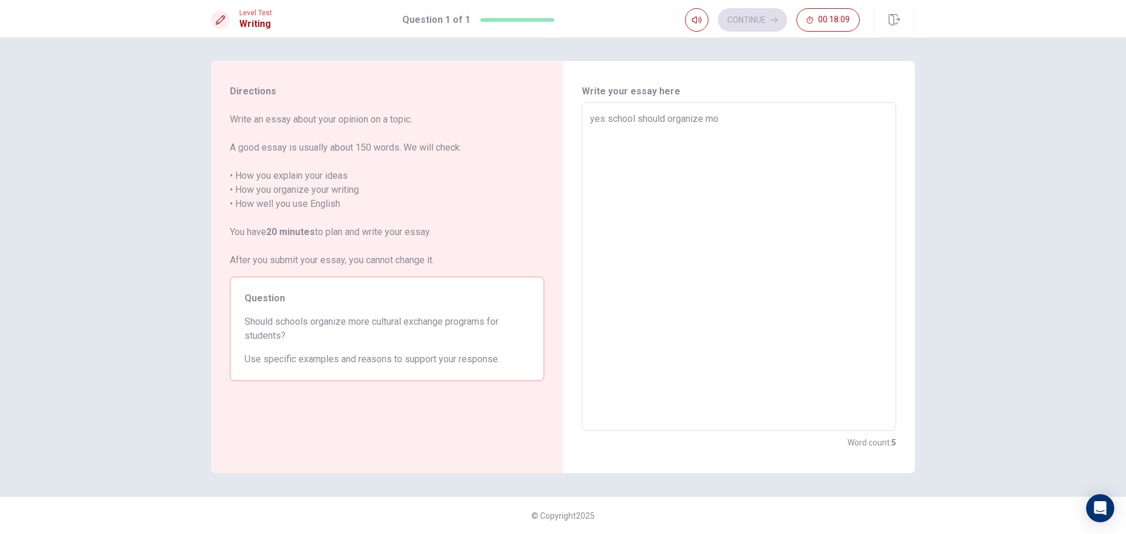
type textarea "yes school should organize mor"
type textarea "x"
type textarea "yes school should organize more"
type textarea "x"
type textarea "yes school should organize more"
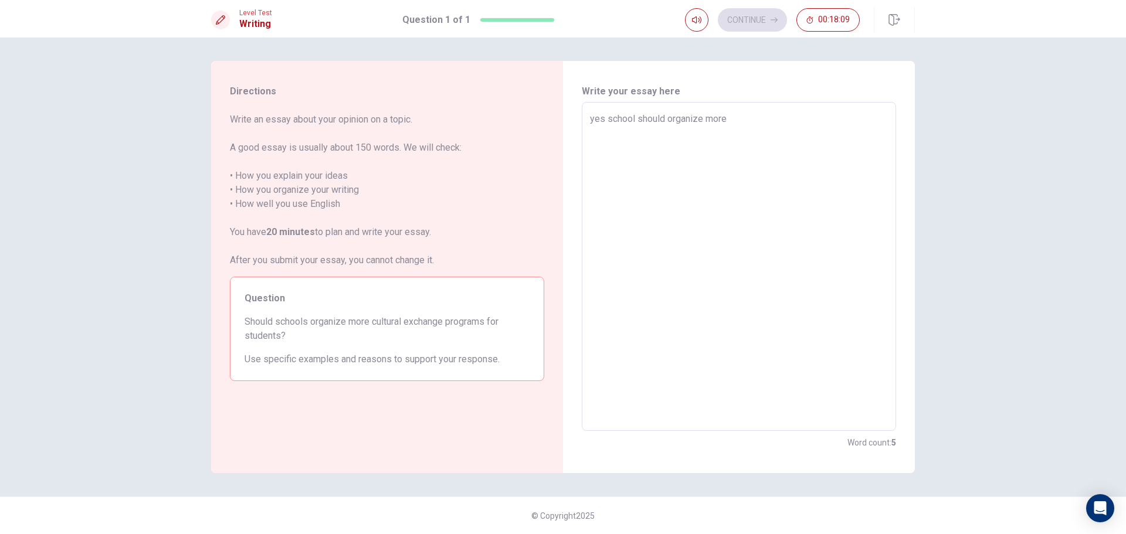
type textarea "x"
type textarea "yes school should organize more c"
type textarea "x"
type textarea "yes school should organize more cu"
type textarea "x"
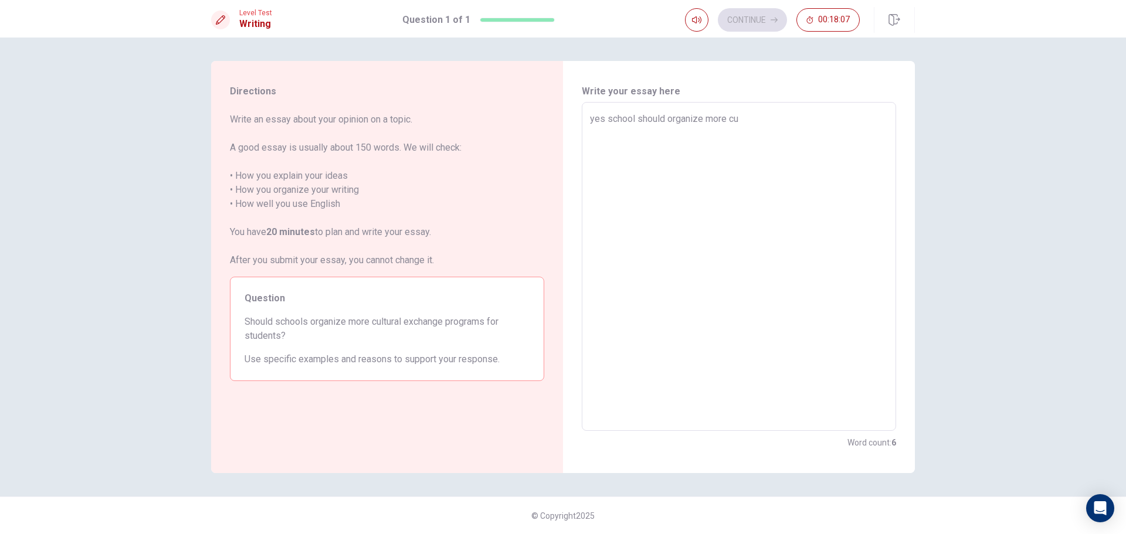
type textarea "yes school should organize more cul"
type textarea "x"
type textarea "yes school should organize more cult"
type textarea "x"
type textarea "yes school should organize more cultu"
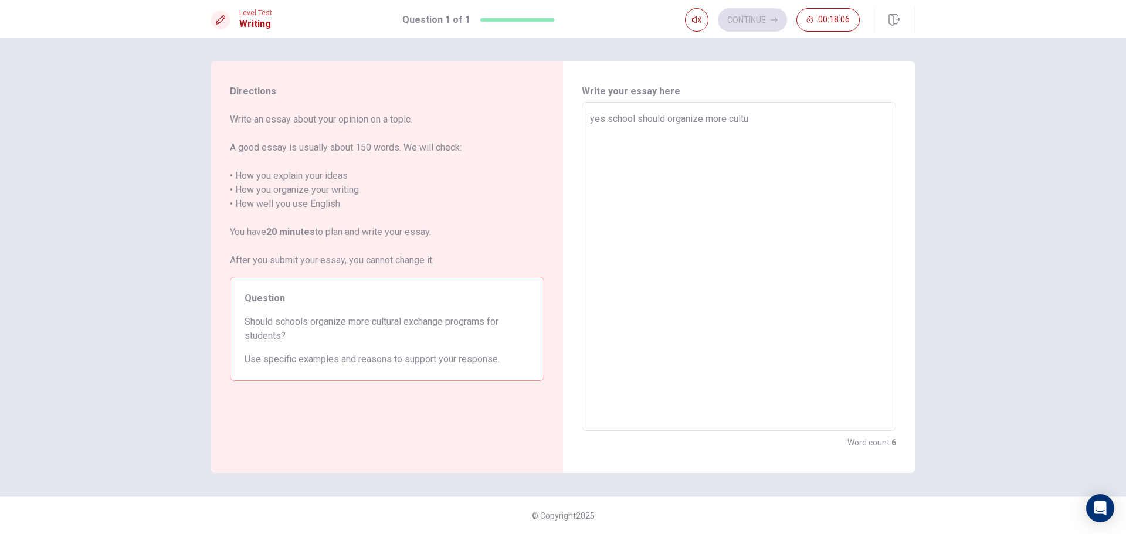
type textarea "x"
type textarea "yes school should organize more cultur"
type textarea "x"
type textarea "yes school should organize more cultura"
type textarea "x"
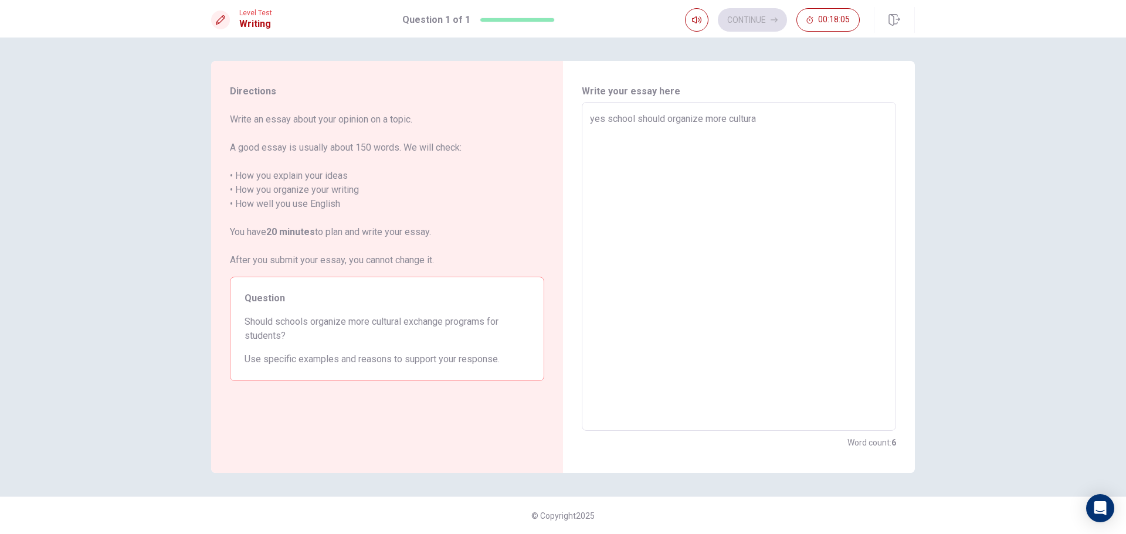
type textarea "yes school should organize more cultural"
type textarea "x"
type textarea "yes school should organize more cultural"
type textarea "x"
type textarea "yes school should organize more cultural e"
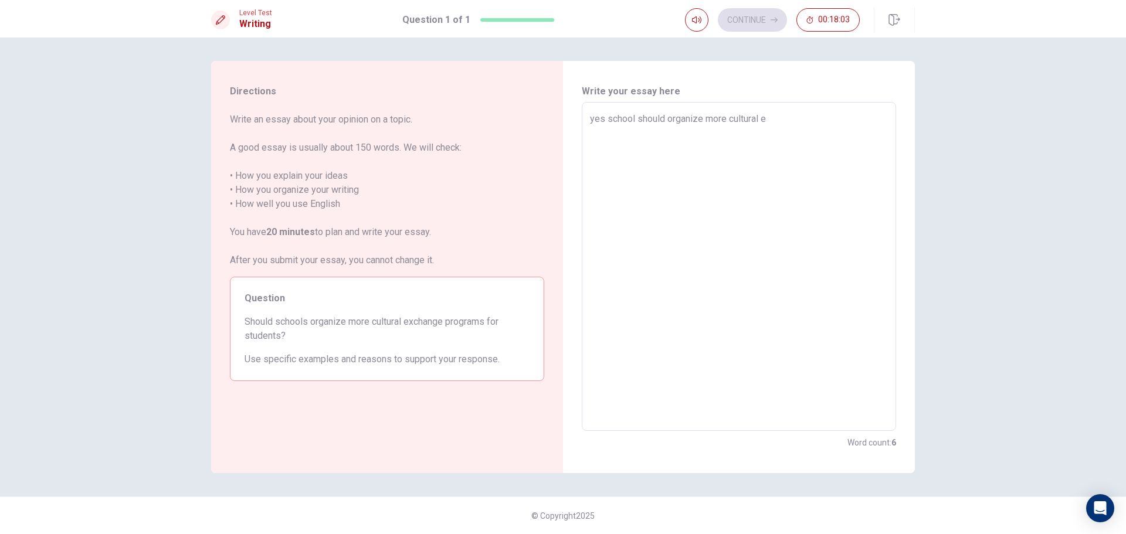
type textarea "x"
type textarea "yes school should organize more cultural ex"
type textarea "x"
type textarea "yes school should organize more cultural exc"
type textarea "x"
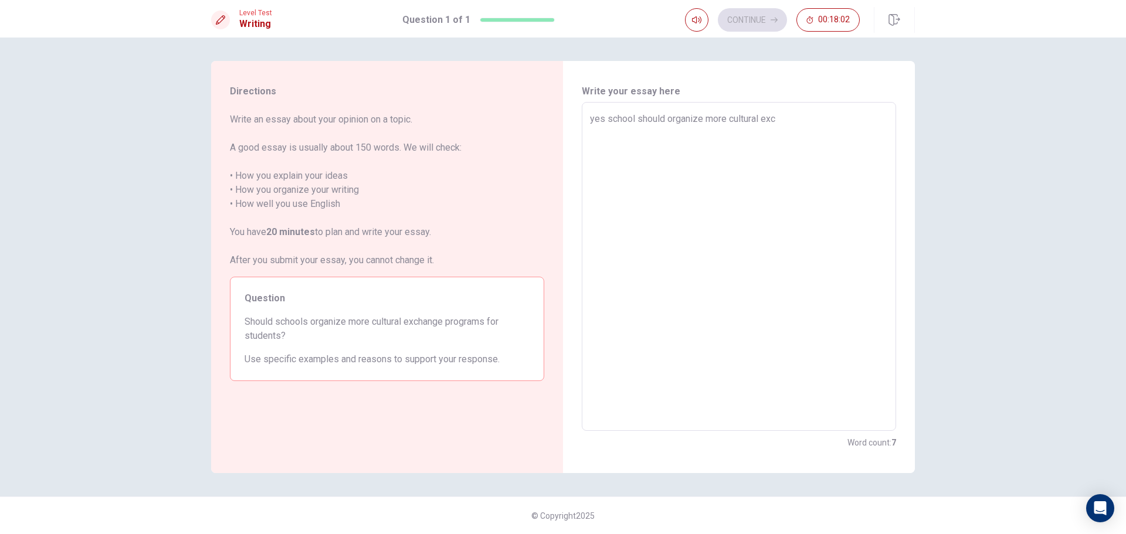
type textarea "yes school should organize more cultural exch"
type textarea "x"
type textarea "yes school should organize more cultural excha"
type textarea "x"
type textarea "yes school should organize more cultural exchan"
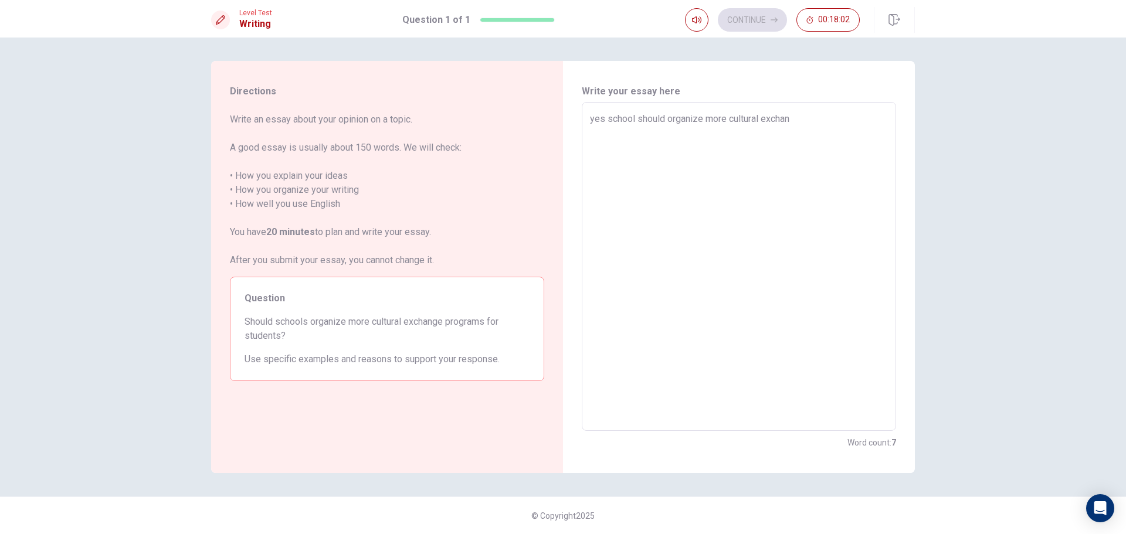
type textarea "x"
type textarea "yes school should organize more cultural exchang"
type textarea "x"
type textarea "yes school should organize more cultural exchange"
type textarea "x"
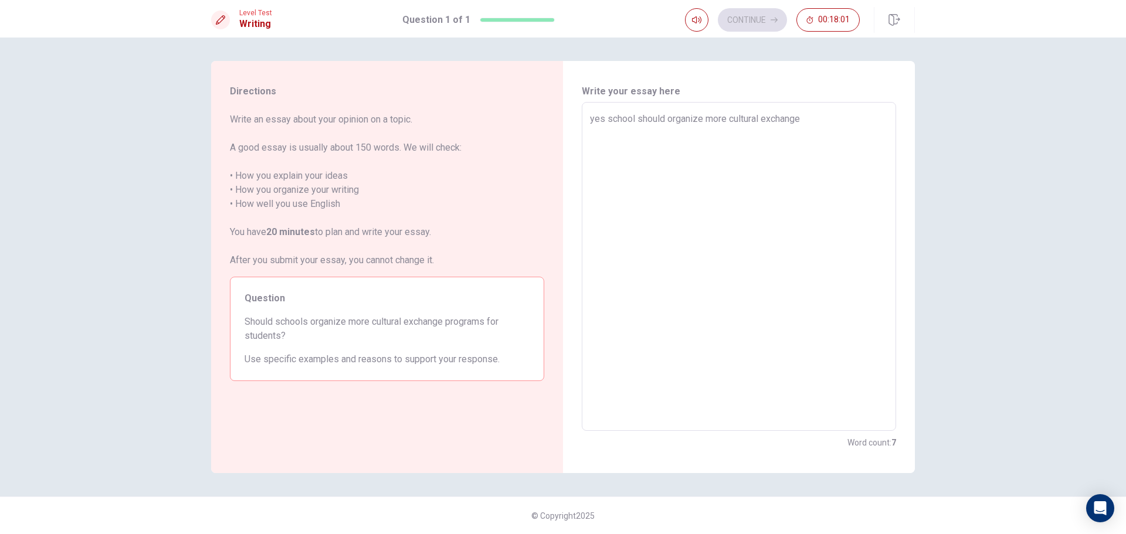
type textarea "yes school should organize more cultural exchange"
type textarea "x"
type textarea "yes school should organize more cultural exchange p"
type textarea "x"
type textarea "yes school should organize more cultural exchange pr"
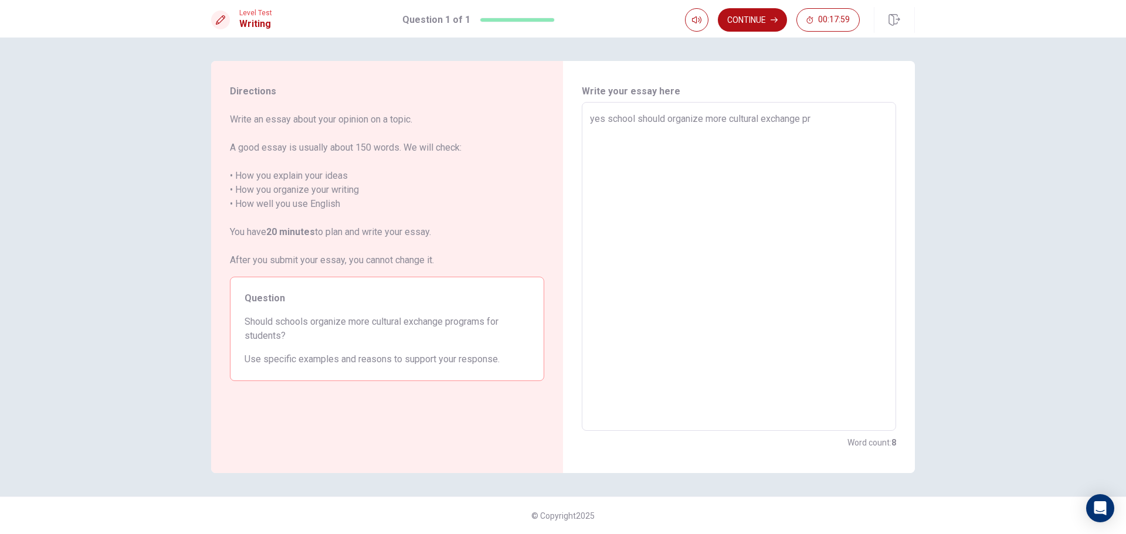
type textarea "x"
type textarea "yes school should organize more cultural exchange pro"
type textarea "x"
type textarea "yes school should organize more cultural exchange prog"
type textarea "x"
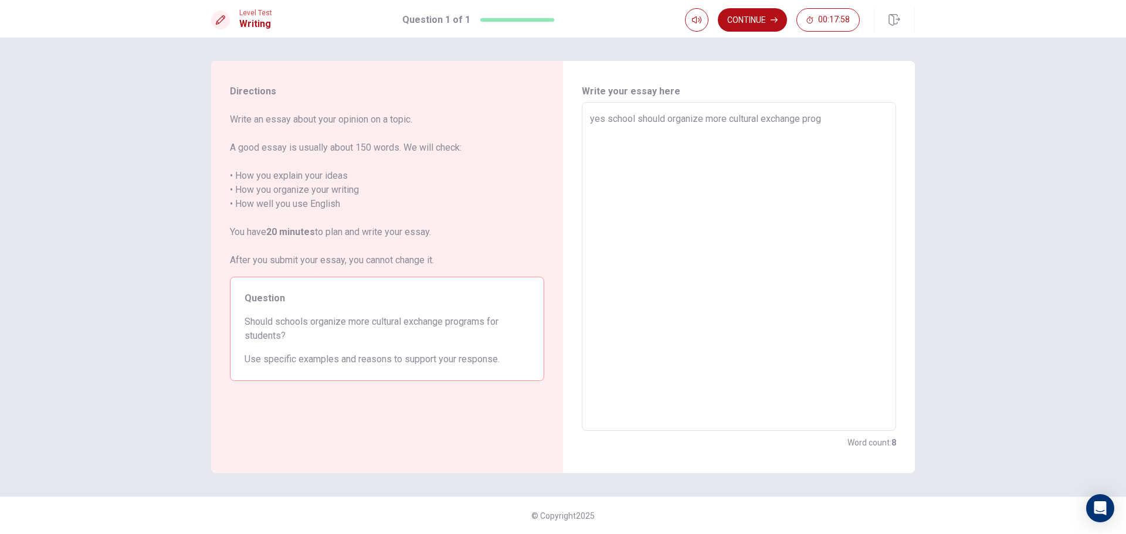
type textarea "yes school should organize more cultural exchange progr"
type textarea "x"
type textarea "yes school should organize more cultural exchange progra"
type textarea "x"
type textarea "yes school should organize more cultural exchange program"
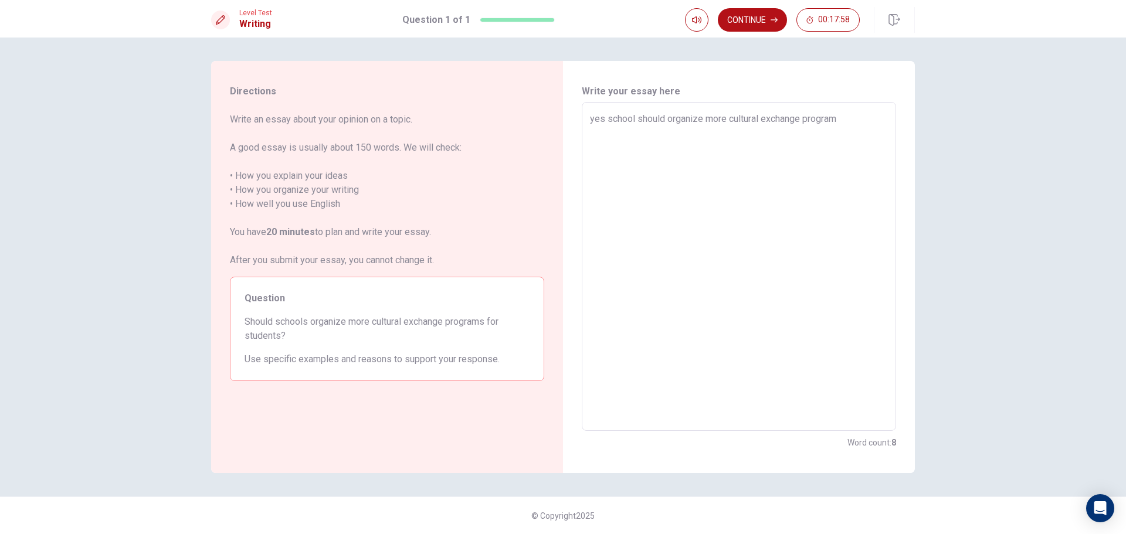
type textarea "x"
type textarea "yes school should organize more cultural exchange programs"
type textarea "x"
type textarea "yes school should organize more cultural exchange programs"
type textarea "x"
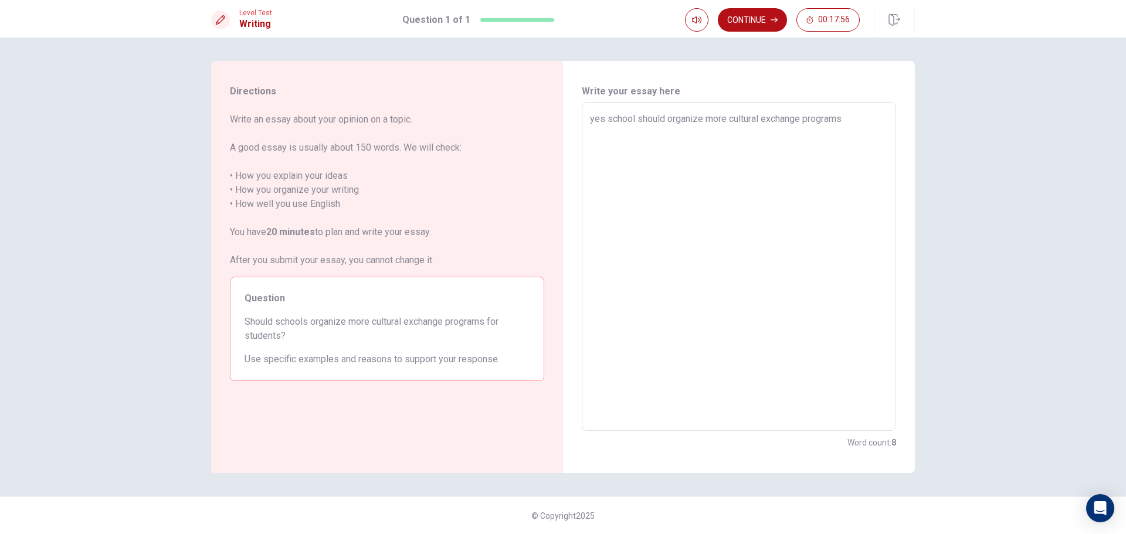
type textarea "yes school should organize more cultural exchange programs f"
type textarea "x"
type textarea "yes school should organize more cultural exchange programs fo"
type textarea "x"
type textarea "yes school should organize more cultural exchange programs for"
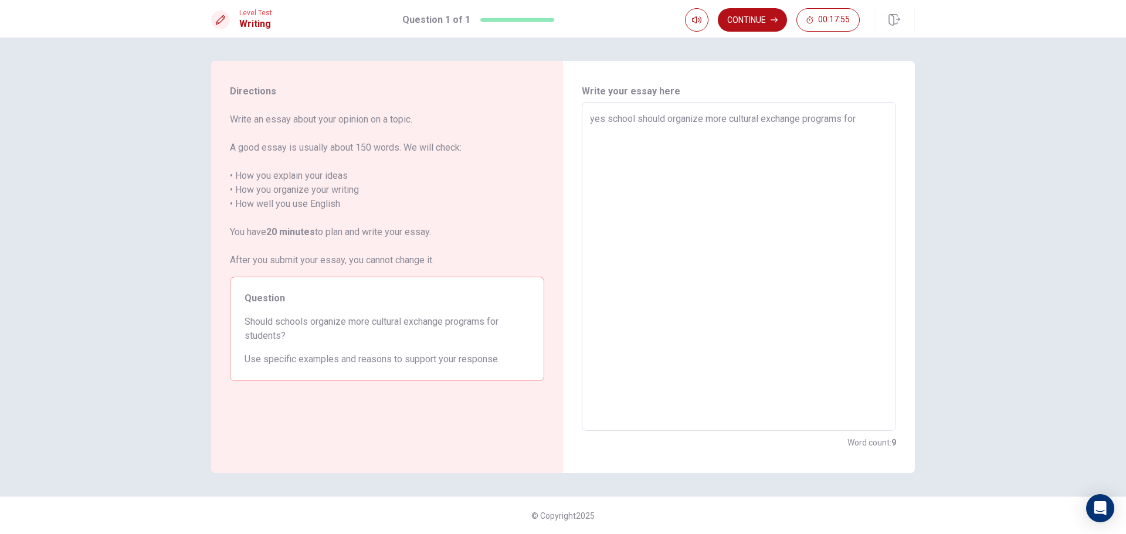
type textarea "x"
type textarea "yes school should organize more cultural exchange programs forr"
type textarea "x"
type textarea "yes school should organize more cultural exchange programs forr="
type textarea "x"
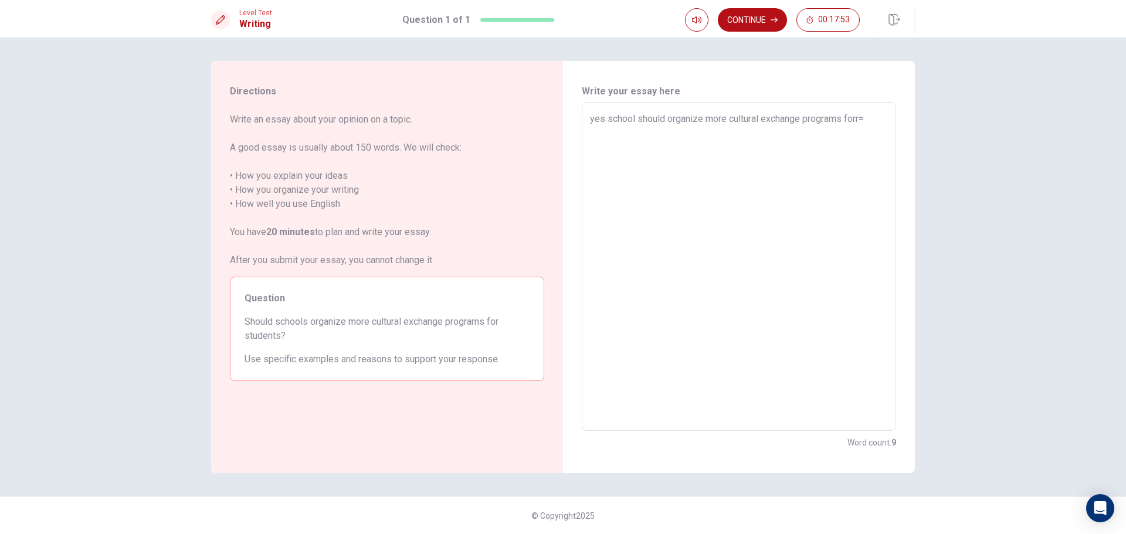
type textarea "yes school should organize more cultural exchange programs forr"
type textarea "x"
type textarea "yes school should organize more cultural exchange programs for"
type textarea "x"
type textarea "yes school should organize more cultural exchange programs for"
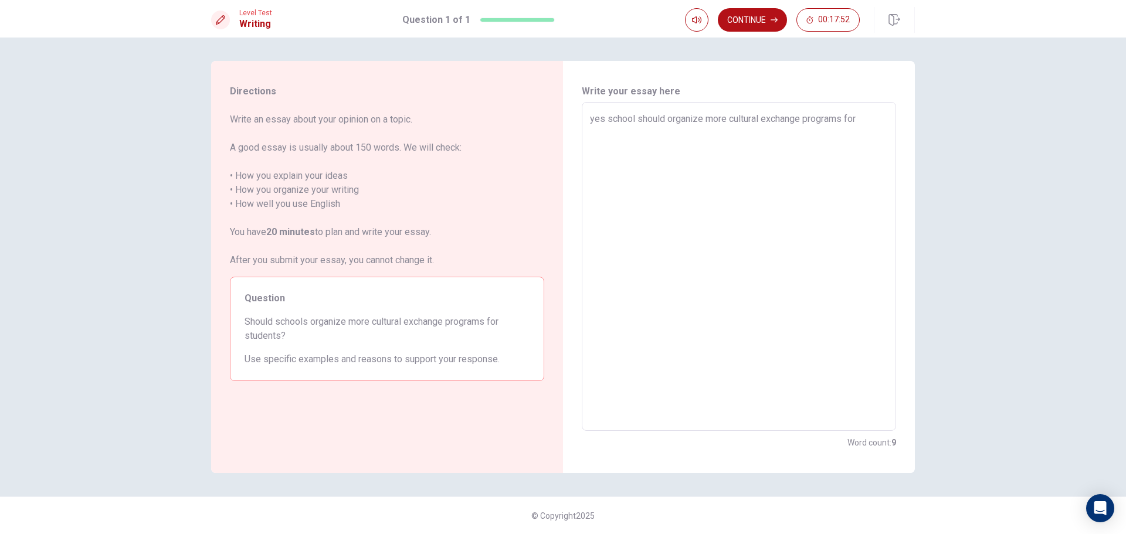
type textarea "x"
type textarea "yes school should organize more cultural exchange programs for s"
type textarea "x"
type textarea "yes school should organize more cultural exchange programs for st"
type textarea "x"
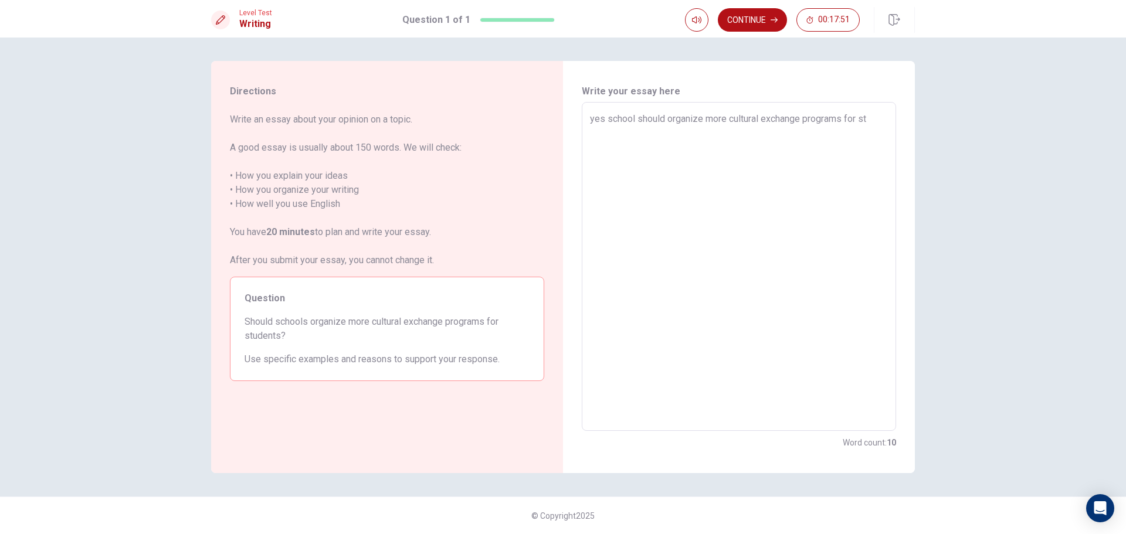
type textarea "yes school should organize more cultural exchange programs for stu"
type textarea "x"
type textarea "yes school should organize more cultural exchange programs for stud"
type textarea "x"
type textarea "yes school should organize more cultural exchange programs for stude"
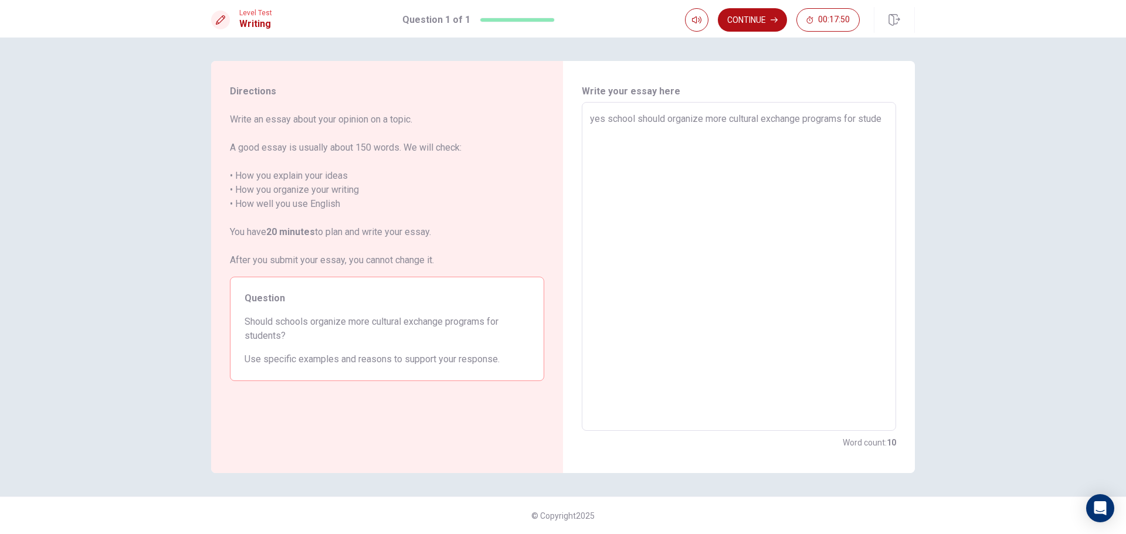
type textarea "x"
type textarea "yes school should organize more cultural exchange programs for studen"
type textarea "x"
type textarea "yes school should organize more cultural exchange programs for student"
type textarea "x"
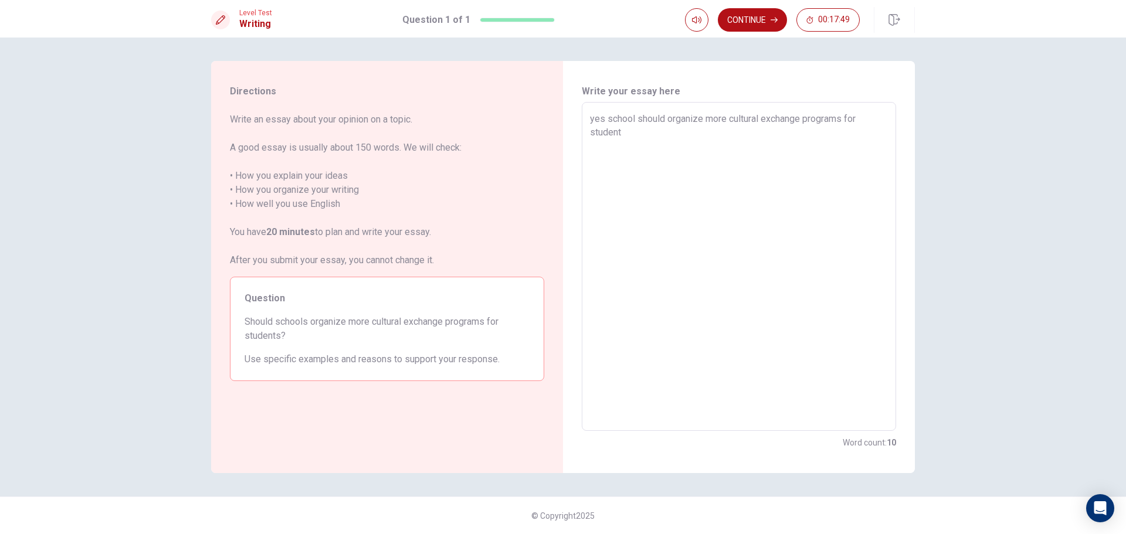
type textarea "yes school should organize more cultural exchange programs for students"
type textarea "x"
type textarea "yes school should organize more cultural exchange programs for students"
type textarea "x"
type textarea "yes school should organize more cultural exchange programs for students t"
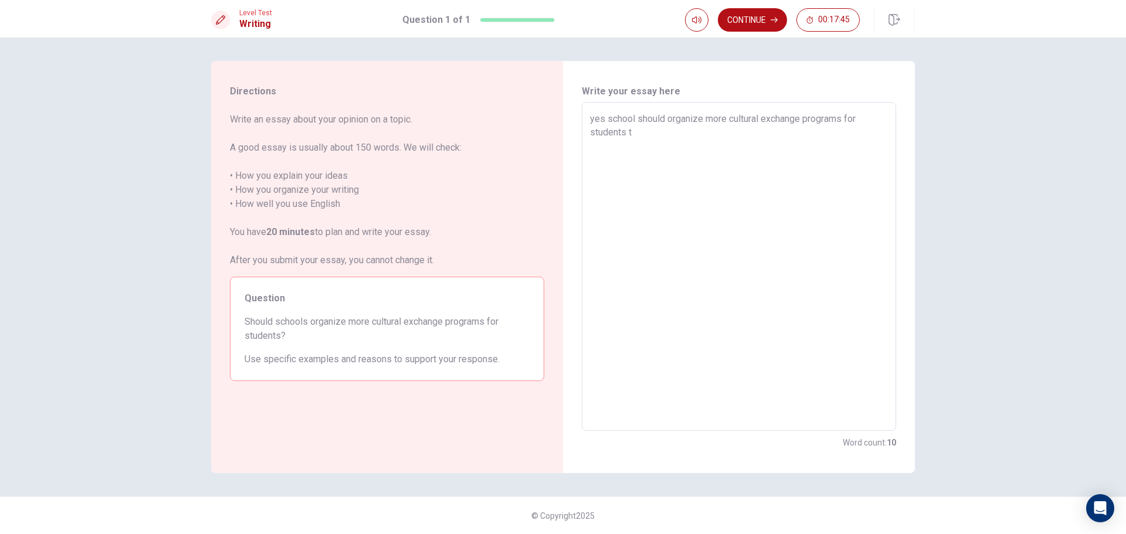
type textarea "x"
type textarea "yes school should organize more cultural exchange programs for students th"
type textarea "x"
type textarea "yes school should organize more cultural exchange programs for students the"
type textarea "x"
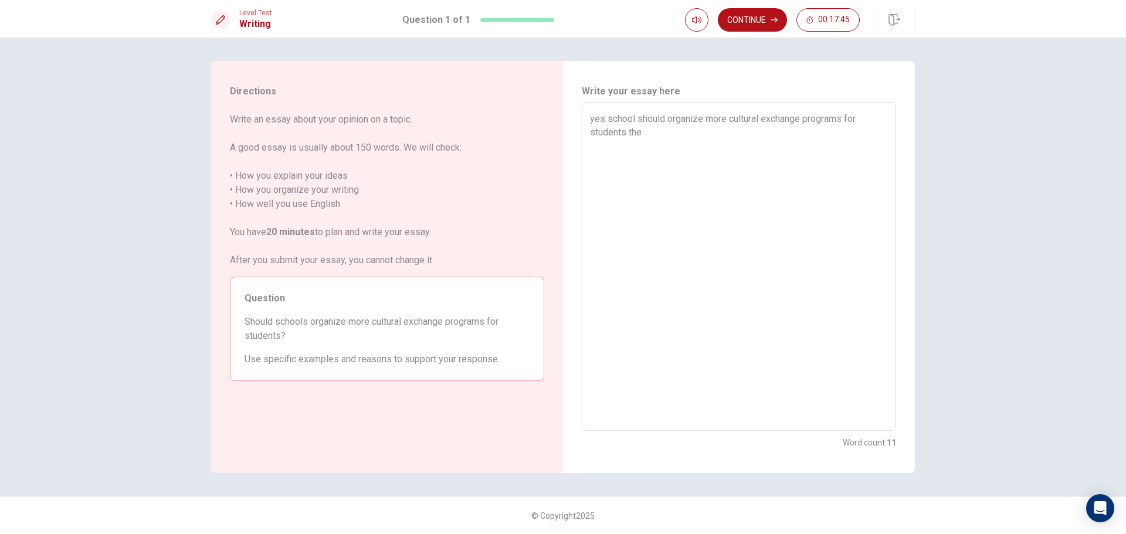
type textarea "yes school should organize more cultural exchange programs for students thes"
type textarea "x"
type textarea "yes school should organize more cultural exchange programs for students these"
type textarea "x"
type textarea "yes school should organize more cultural exchange programs for students these"
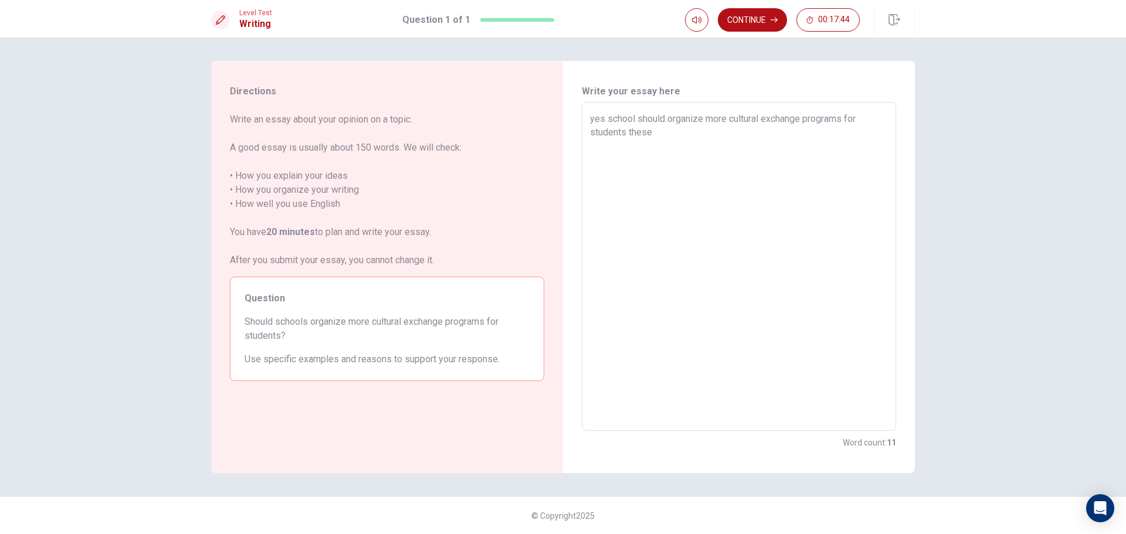
type textarea "x"
click at [771, 19] on icon "button" at bounding box center [774, 19] width 7 height 7
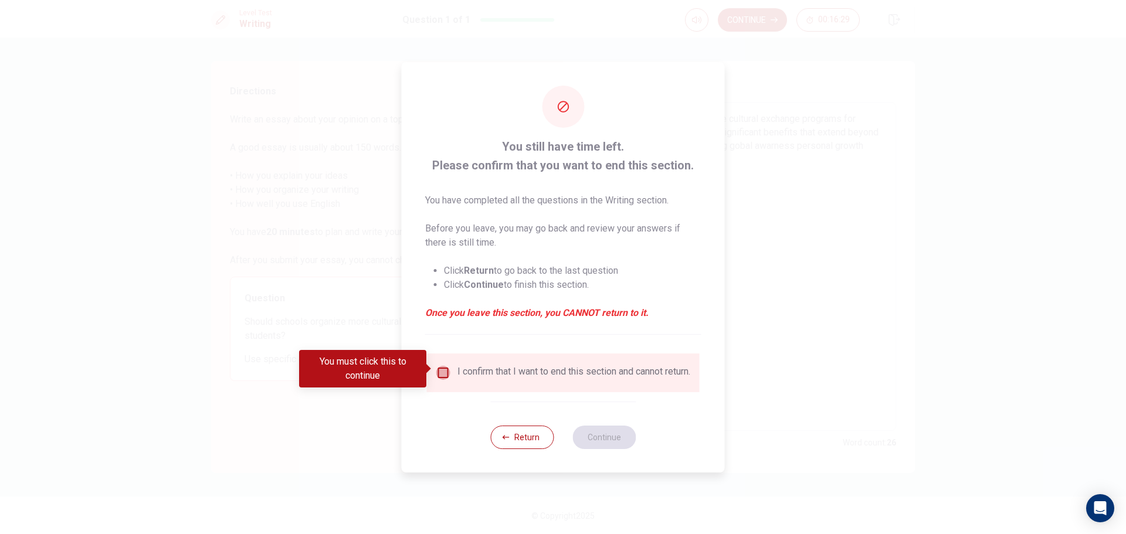
click at [440, 369] on input "You must click this to continue" at bounding box center [443, 373] width 14 height 14
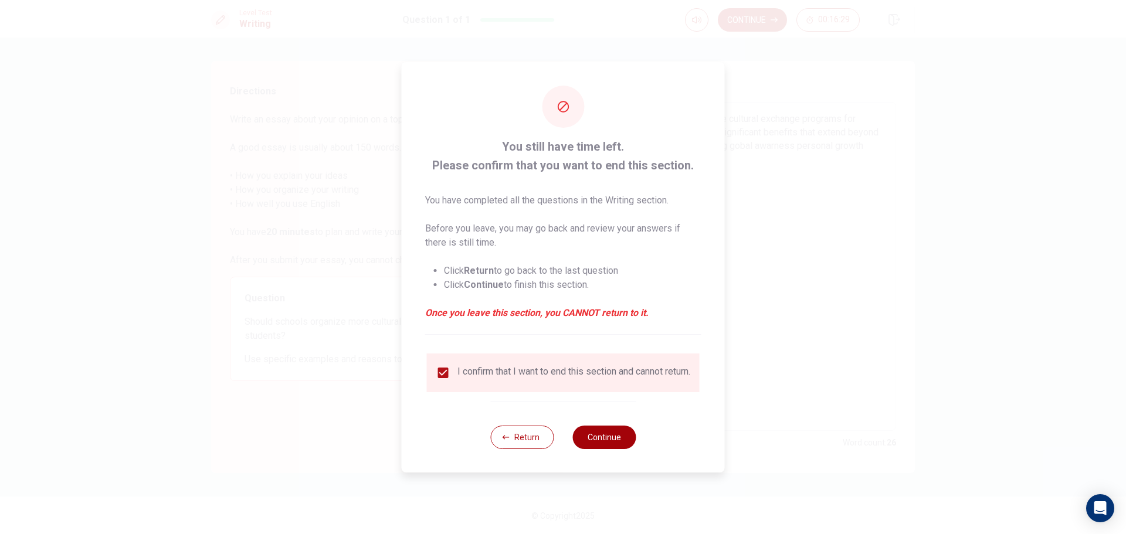
click at [601, 438] on button "Continue" at bounding box center [603, 437] width 63 height 23
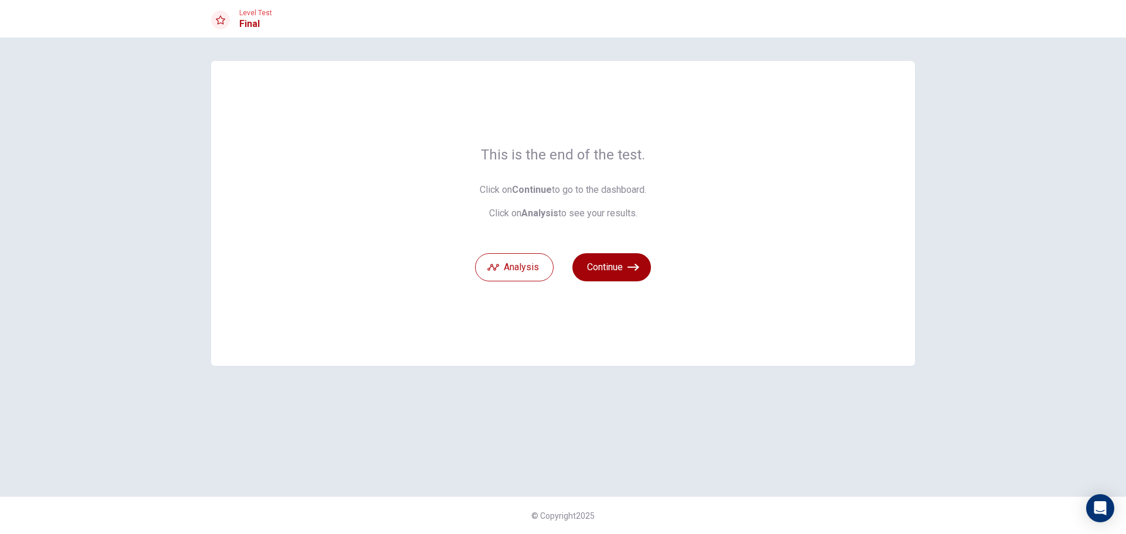
click at [613, 268] on button "Continue" at bounding box center [611, 267] width 79 height 28
